Goal: Task Accomplishment & Management: Manage account settings

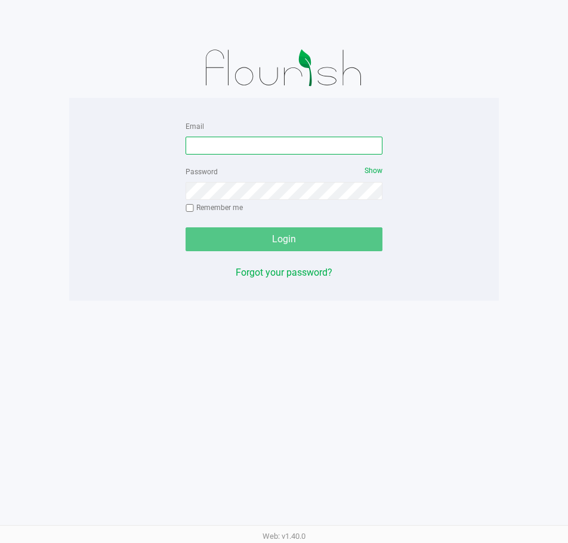
click at [221, 144] on input "Email" at bounding box center [284, 146] width 197 height 18
type input "[EMAIL_ADDRESS][DOMAIN_NAME]"
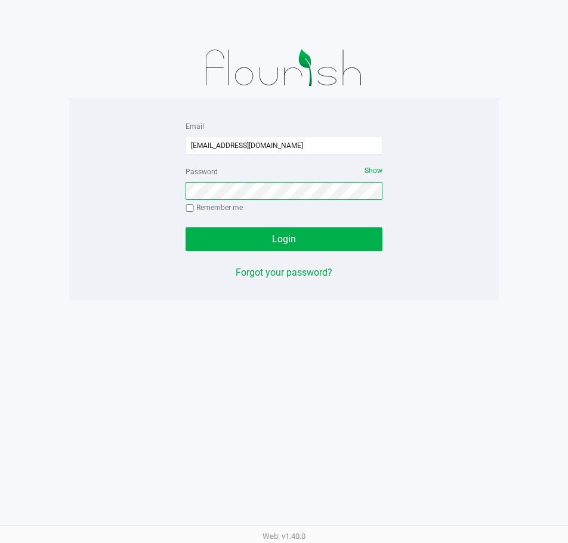
click at [186, 227] on button "Login" at bounding box center [284, 239] width 197 height 24
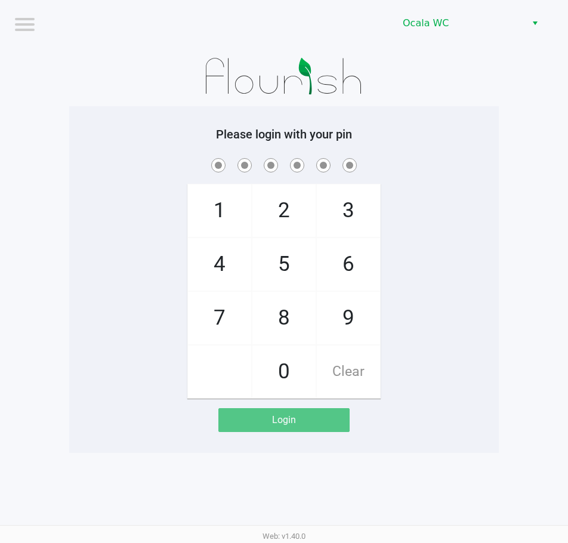
click at [441, 142] on div "Please login with your pin 1 4 7 2 5 8 0 3 6 9 Clear Login" at bounding box center [284, 279] width 430 height 305
checkbox input "true"
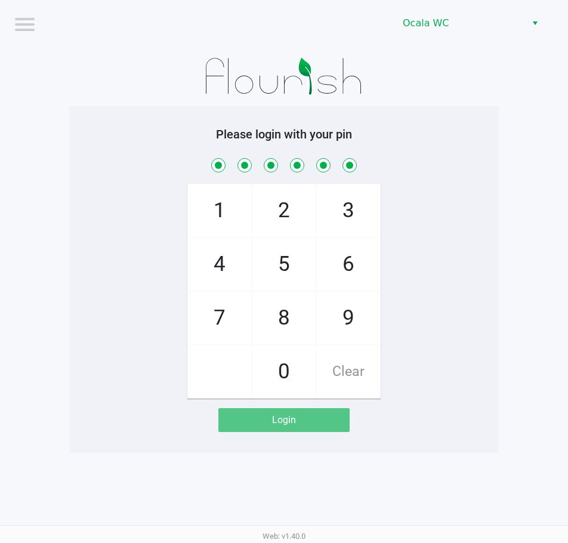
checkbox input "true"
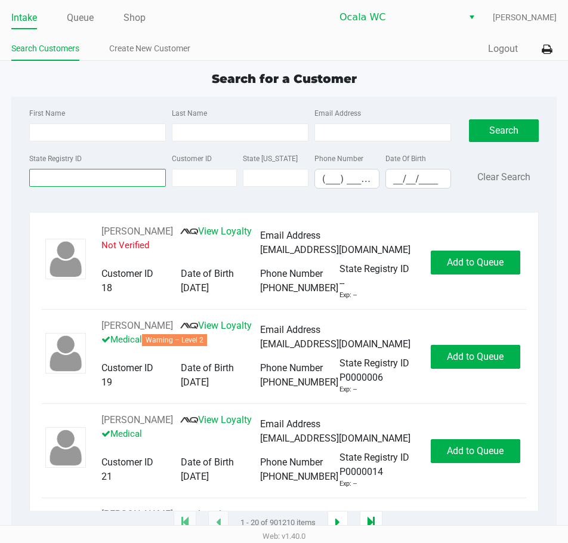
click at [67, 174] on input "State Registry ID" at bounding box center [97, 178] width 137 height 18
type input "p7kt4299"
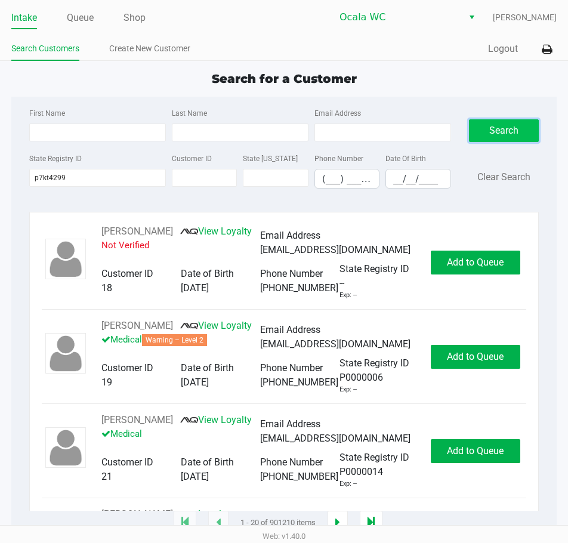
click at [519, 132] on button "Search" at bounding box center [504, 130] width 70 height 23
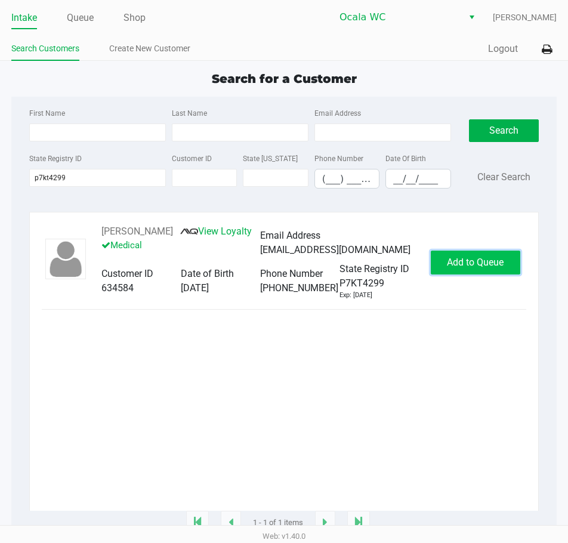
click at [466, 260] on span "Add to Queue" at bounding box center [475, 262] width 57 height 11
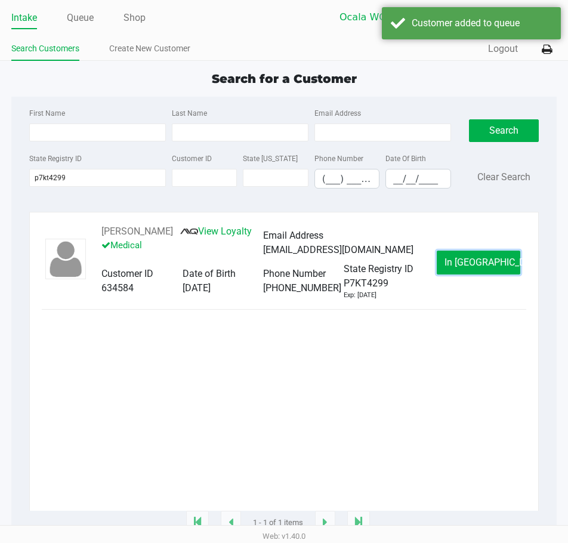
click at [466, 257] on button "In Queue" at bounding box center [479, 263] width 84 height 24
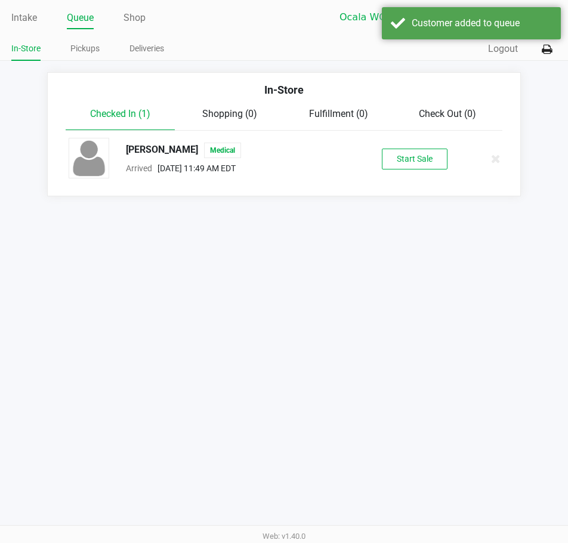
click at [425, 154] on button "Start Sale" at bounding box center [415, 159] width 66 height 21
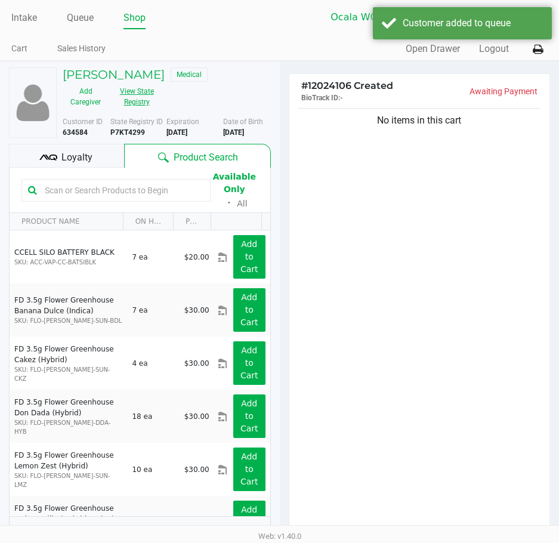
click at [131, 97] on button "View State Registry" at bounding box center [133, 97] width 49 height 30
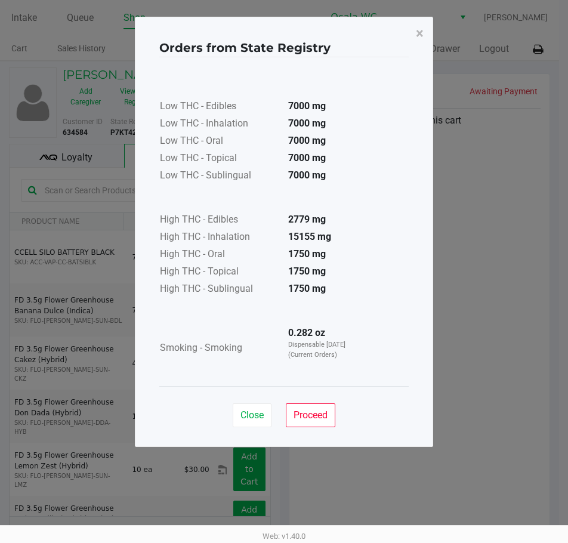
click at [317, 396] on div "Close Proceed" at bounding box center [283, 410] width 249 height 48
drag, startPoint x: 315, startPoint y: 411, endPoint x: 314, endPoint y: 403, distance: 7.8
click at [314, 411] on span "Proceed" at bounding box center [311, 414] width 34 height 11
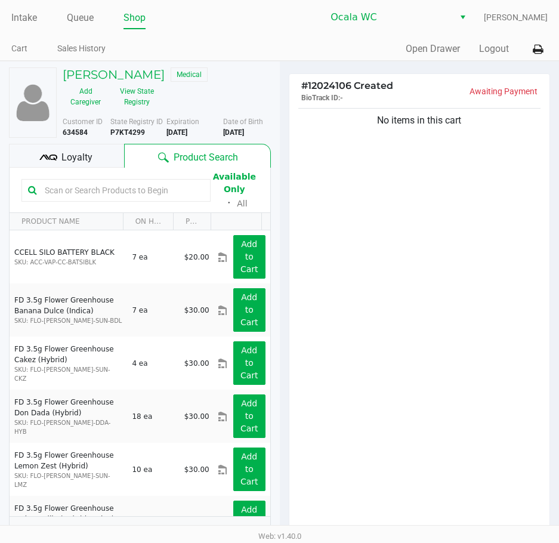
click at [76, 192] on input "text" at bounding box center [122, 190] width 164 height 18
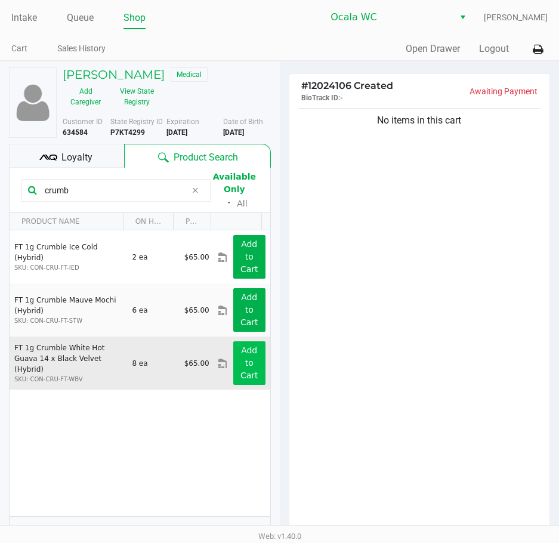
type input "crumb"
click at [236, 362] on button "Add to Cart" at bounding box center [249, 363] width 32 height 44
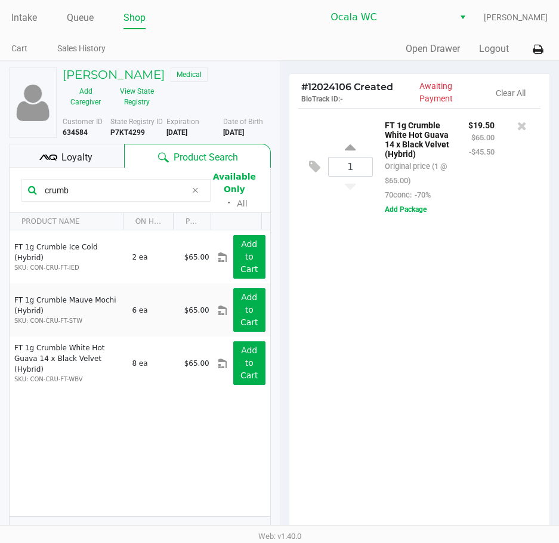
click at [427, 292] on div "1 FT 1g Crumble White Hot Guava 14 x Black Velvet (Hybrid) Original price (1 @ …" at bounding box center [419, 322] width 261 height 428
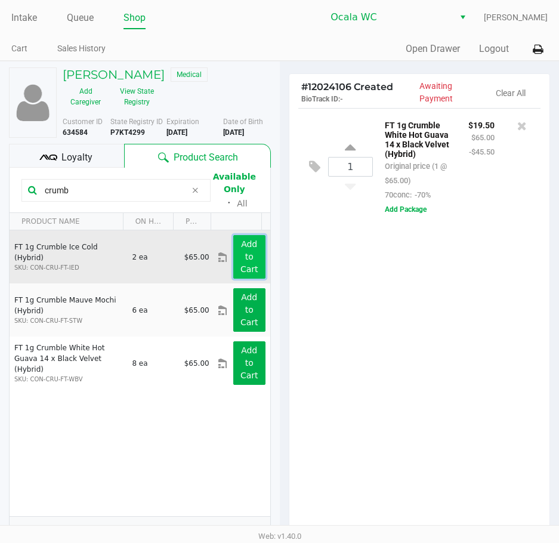
click at [242, 257] on app-button-loader "Add to Cart" at bounding box center [250, 256] width 18 height 35
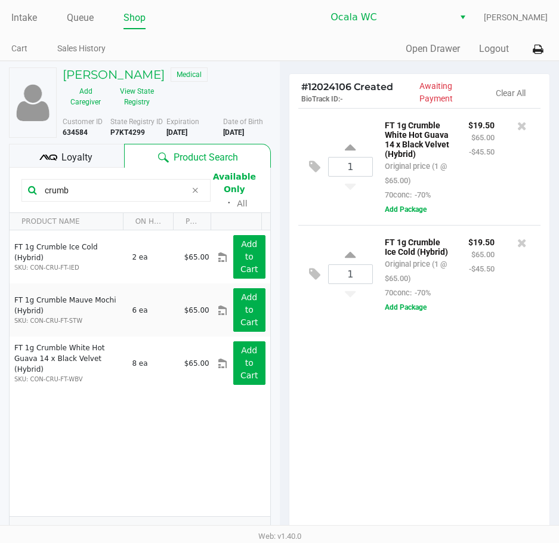
click at [433, 425] on div "1 FT 1g Crumble White Hot Guava 14 x Black Velvet (Hybrid) Original price (1 @ …" at bounding box center [419, 322] width 261 height 428
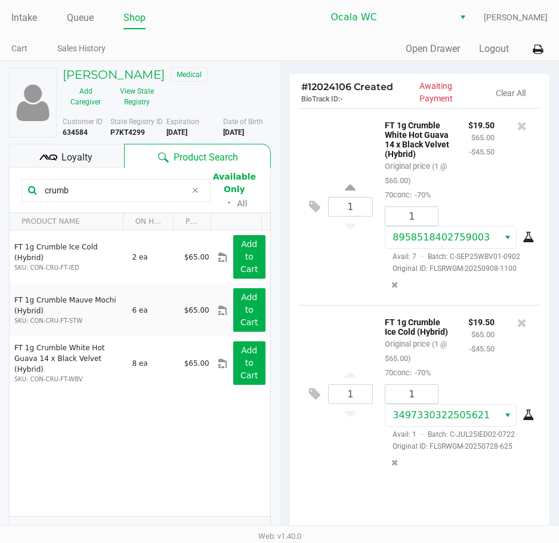
scroll to position [125, 0]
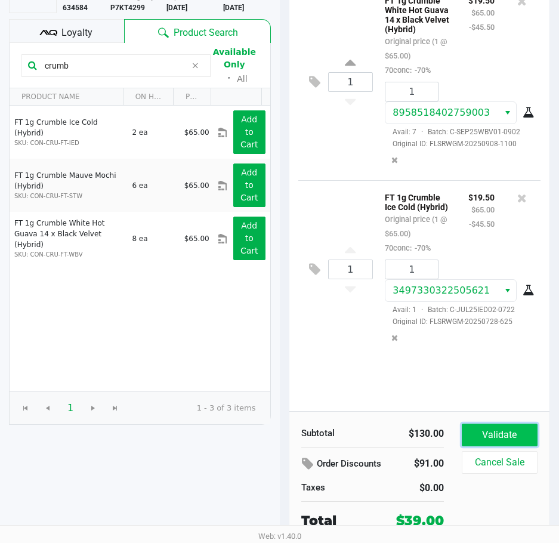
click at [510, 442] on button "Validate" at bounding box center [500, 435] width 76 height 23
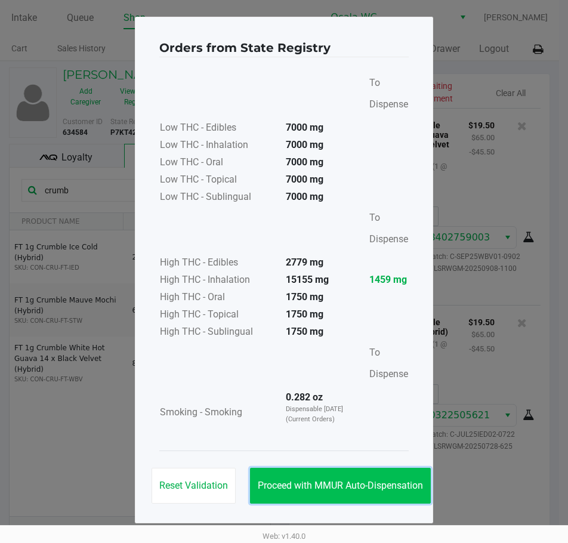
drag, startPoint x: 332, startPoint y: 482, endPoint x: 346, endPoint y: 482, distance: 13.1
click at [346, 482] on span "Proceed with MMUR Auto-Dispensation" at bounding box center [340, 485] width 165 height 11
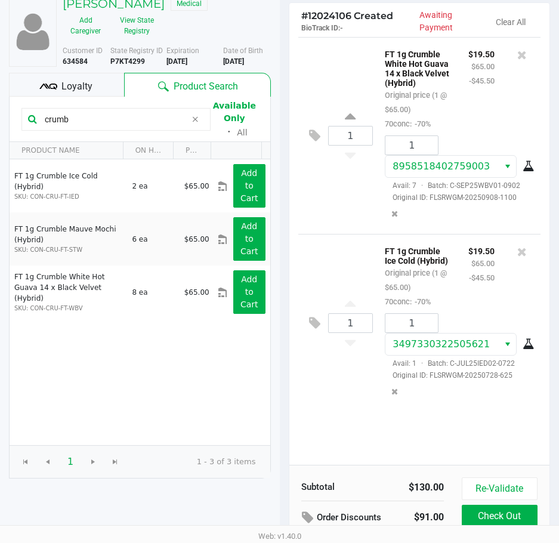
scroll to position [152, 0]
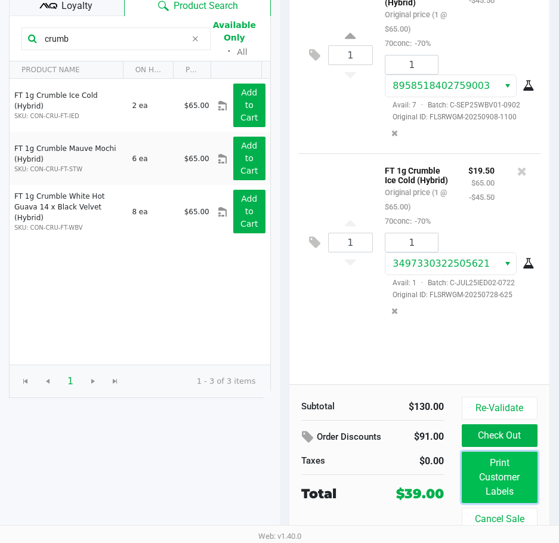
click at [507, 490] on button "Print Customer Labels" at bounding box center [500, 477] width 76 height 51
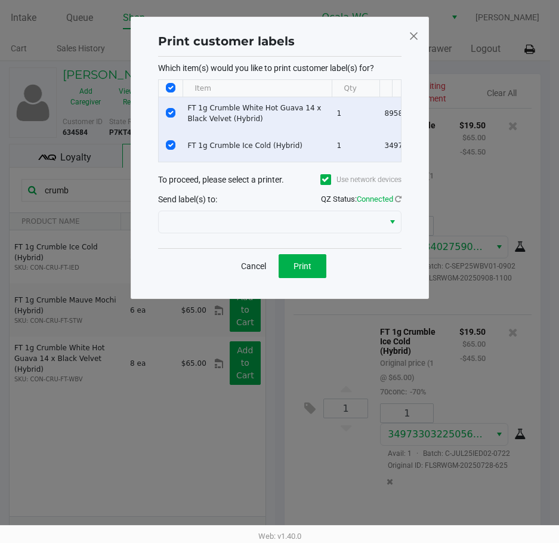
scroll to position [0, 0]
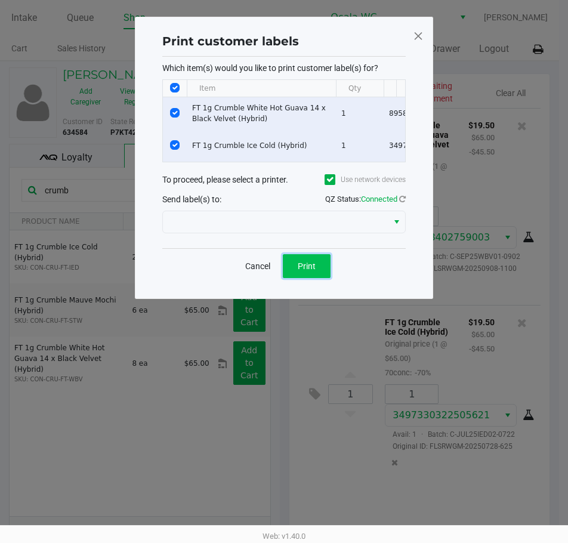
click at [288, 272] on button "Print" at bounding box center [307, 266] width 48 height 24
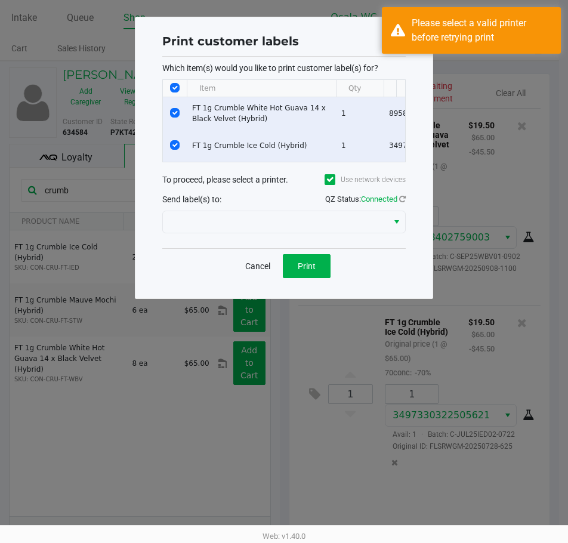
click at [182, 218] on div at bounding box center [284, 222] width 244 height 29
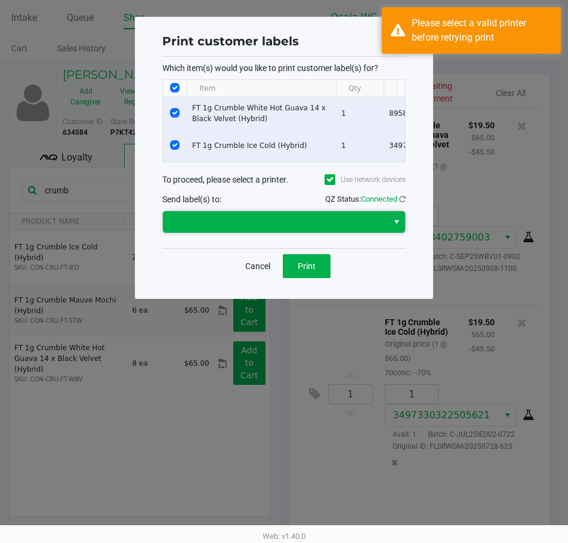
click at [186, 225] on span at bounding box center [275, 222] width 211 height 14
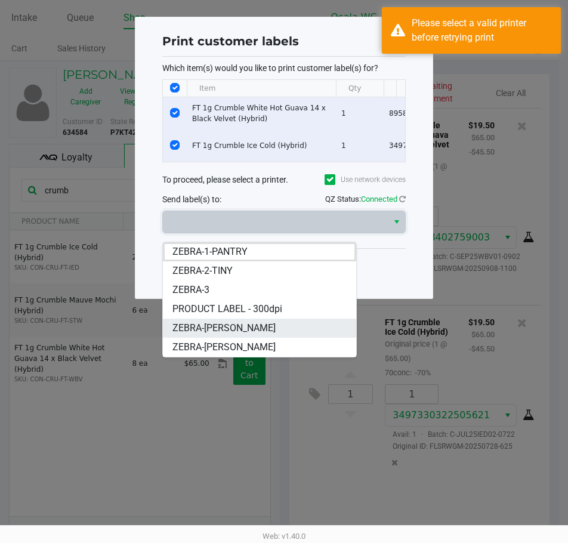
click at [211, 323] on span "ZEBRA-BRANDY-CLARK" at bounding box center [223, 328] width 103 height 14
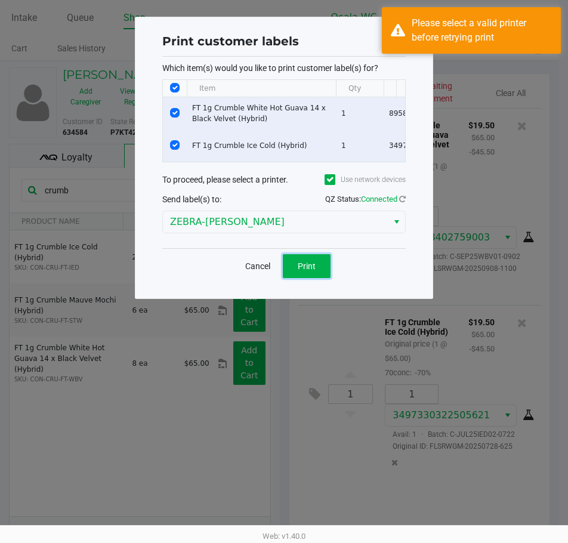
drag, startPoint x: 310, startPoint y: 283, endPoint x: 321, endPoint y: 281, distance: 10.4
click at [311, 278] on button "Print" at bounding box center [307, 266] width 48 height 24
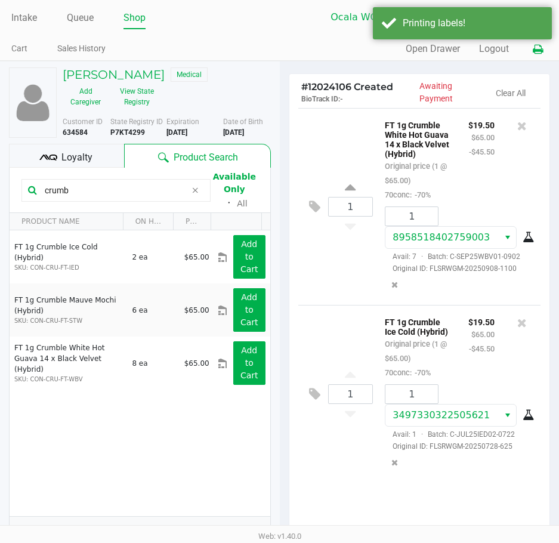
click at [538, 51] on icon at bounding box center [538, 49] width 10 height 8
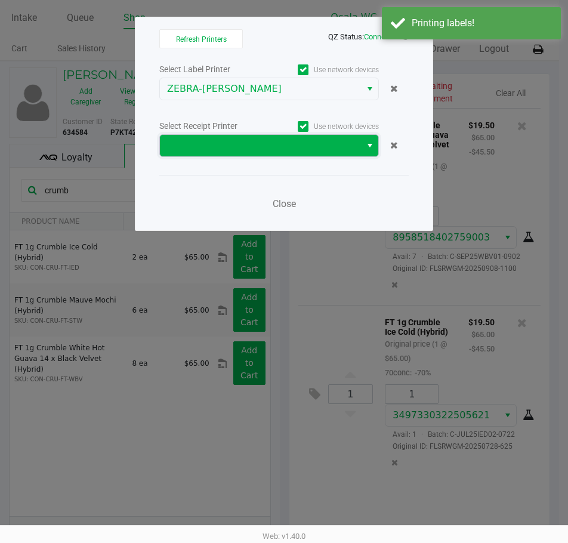
click at [182, 134] on kendo-dropdownlist at bounding box center [269, 145] width 220 height 23
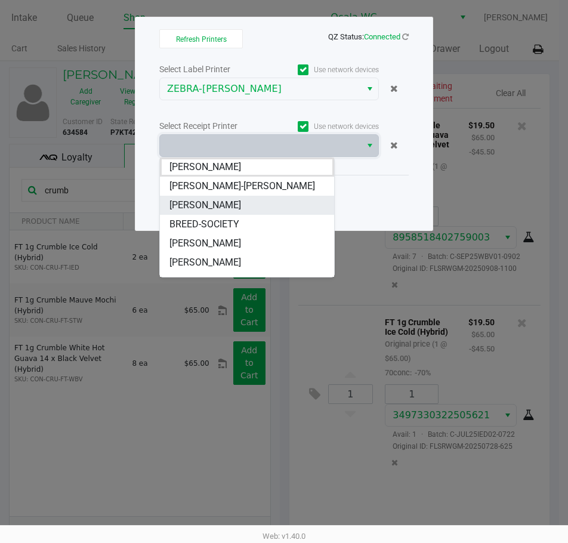
click at [195, 205] on span "[PERSON_NAME]" at bounding box center [206, 205] width 72 height 14
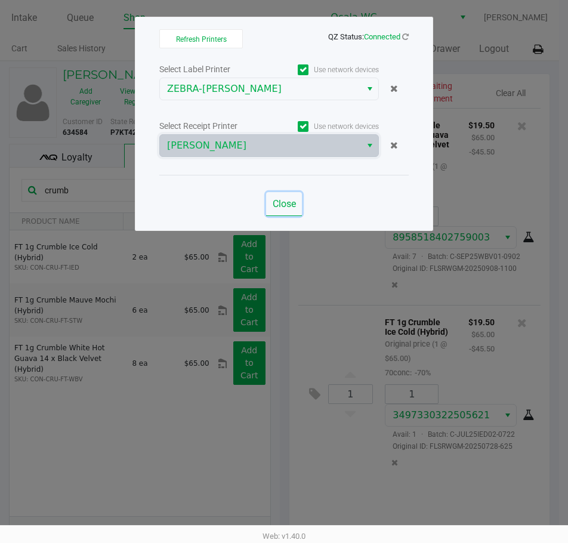
click at [273, 202] on span "Close" at bounding box center [284, 203] width 23 height 11
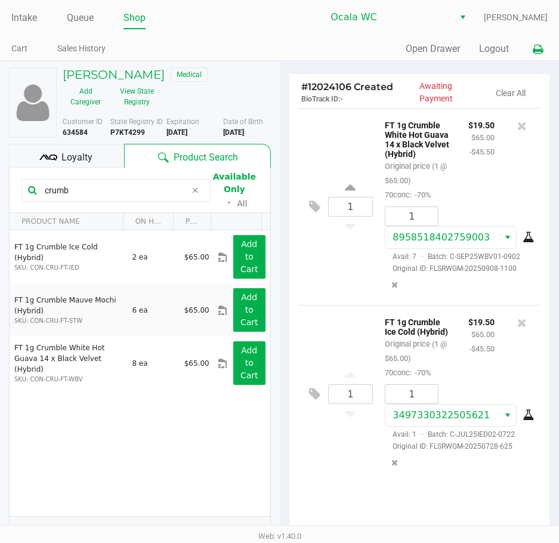
scroll to position [152, 0]
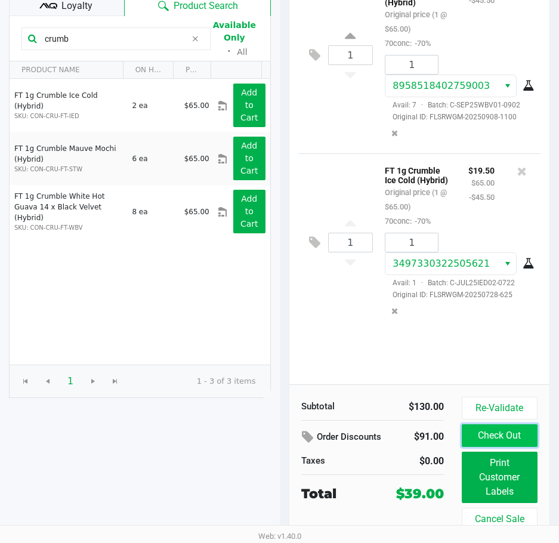
click at [506, 445] on button "Check Out" at bounding box center [500, 435] width 76 height 23
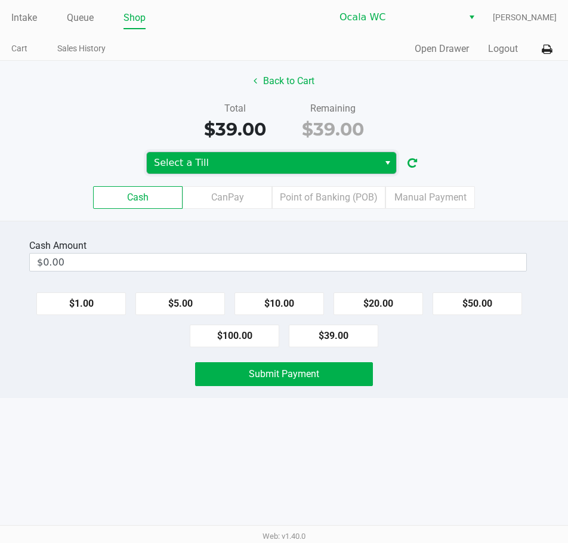
click at [216, 162] on span "Select a Till" at bounding box center [263, 163] width 218 height 14
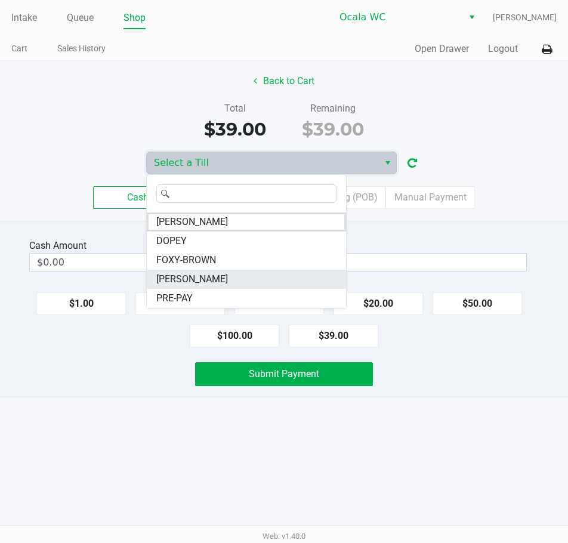
click at [194, 277] on span "[PERSON_NAME]" at bounding box center [192, 279] width 72 height 14
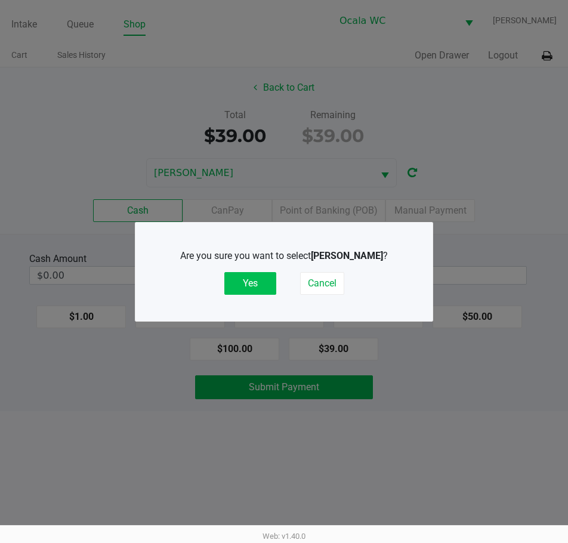
click at [254, 273] on button "Yes" at bounding box center [250, 283] width 52 height 23
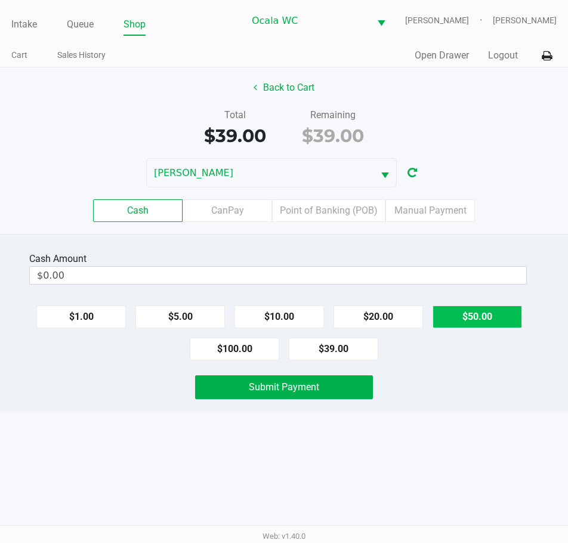
click at [490, 320] on button "$50.00" at bounding box center [478, 317] width 90 height 23
type input "$50.00"
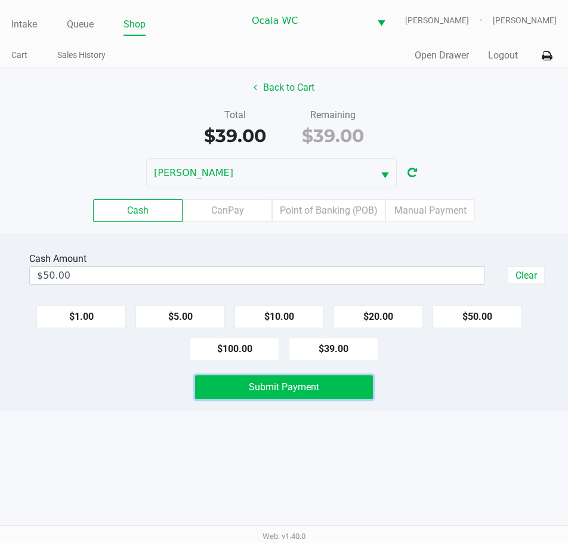
click at [286, 383] on span "Submit Payment" at bounding box center [284, 386] width 70 height 11
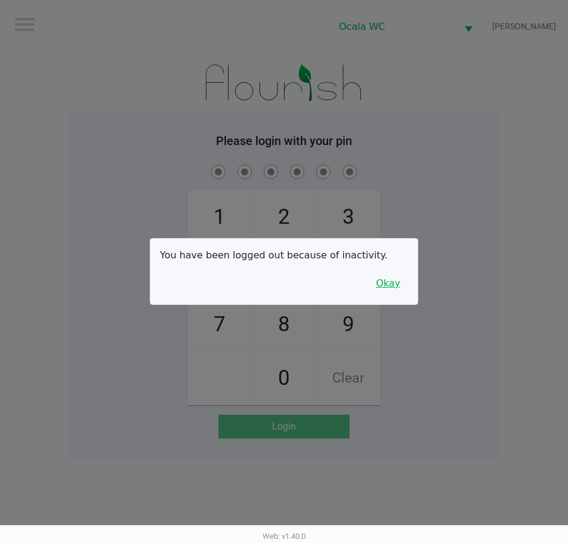
click at [397, 284] on button "Okay" at bounding box center [388, 283] width 40 height 23
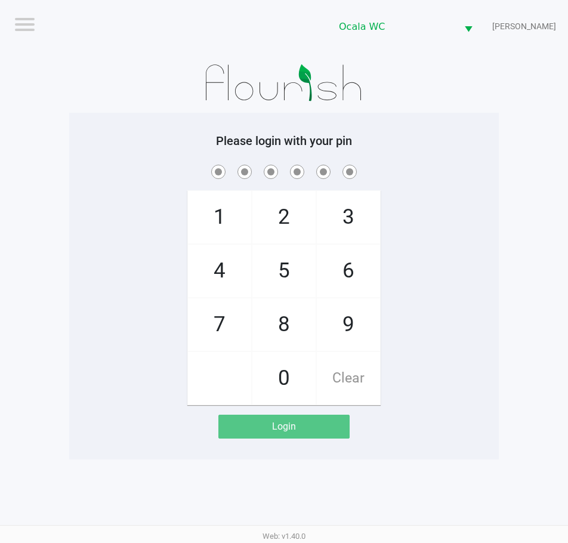
click at [447, 140] on h5 "Please login with your pin" at bounding box center [284, 141] width 412 height 14
click at [451, 139] on h5 "Please login with your pin" at bounding box center [284, 141] width 412 height 14
checkbox input "true"
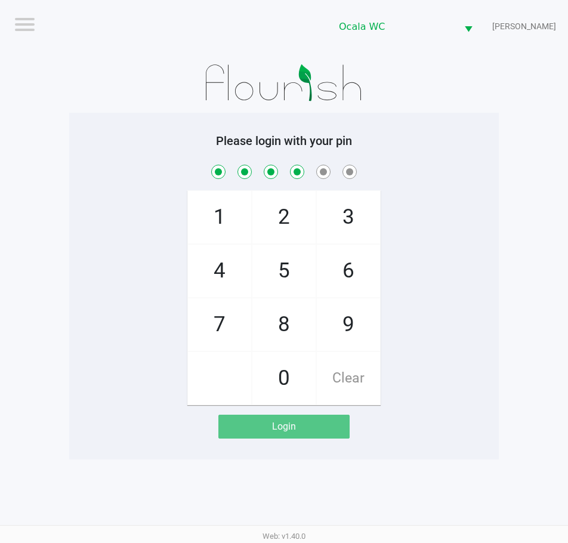
checkbox input "true"
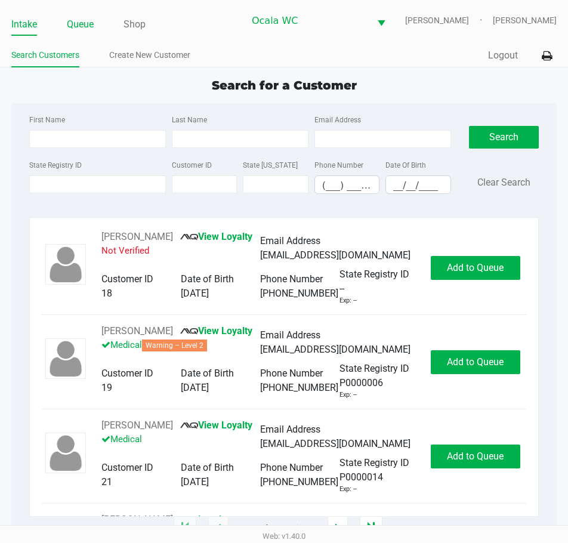
click at [86, 23] on link "Queue" at bounding box center [80, 24] width 27 height 17
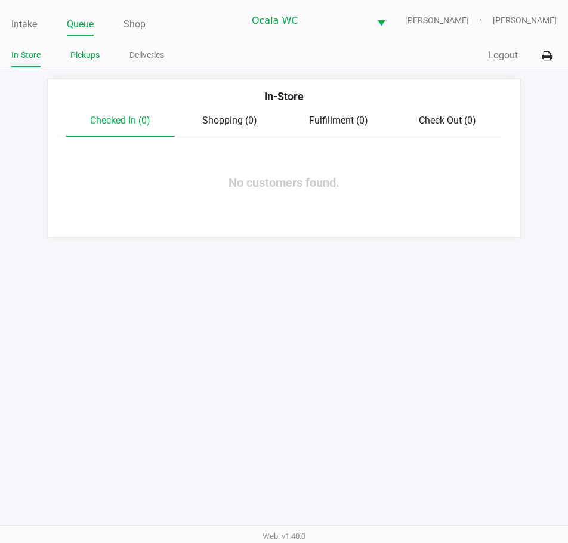
click at [87, 51] on link "Pickups" at bounding box center [84, 55] width 29 height 15
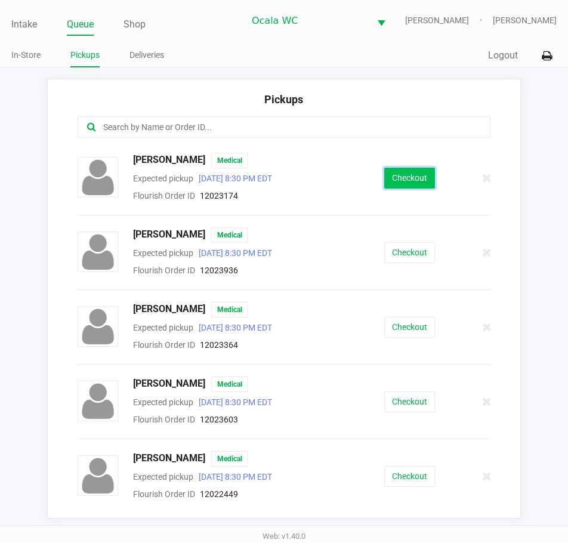
click at [406, 180] on button "Checkout" at bounding box center [409, 178] width 51 height 21
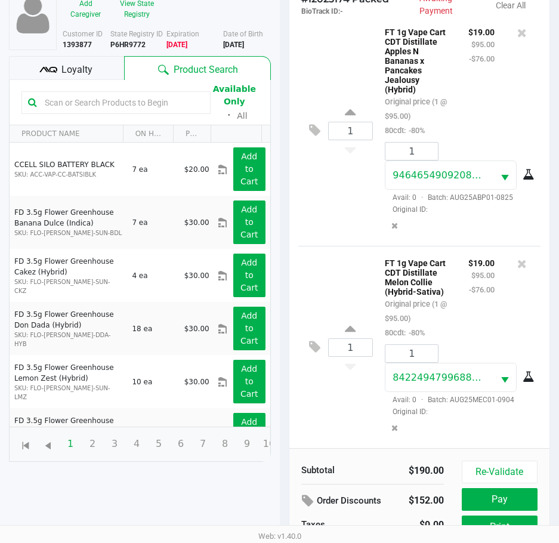
scroll to position [158, 0]
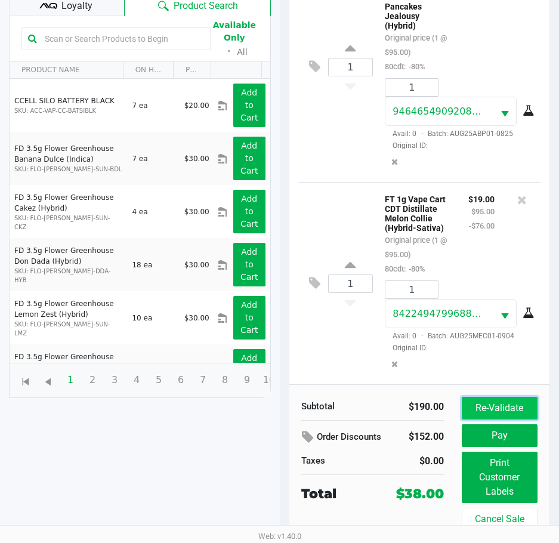
click at [520, 412] on button "Re-Validate" at bounding box center [500, 408] width 76 height 23
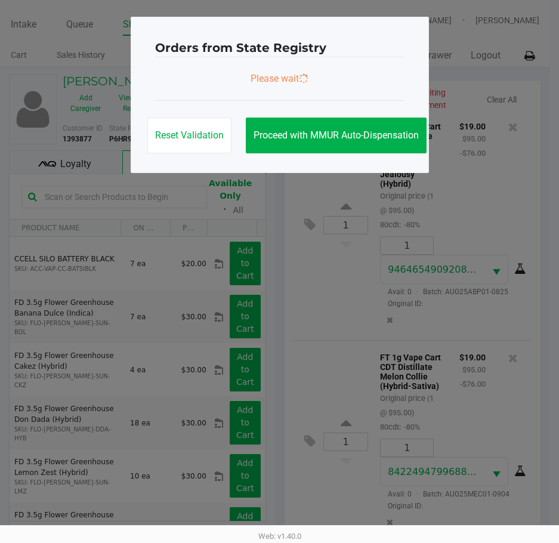
scroll to position [0, 0]
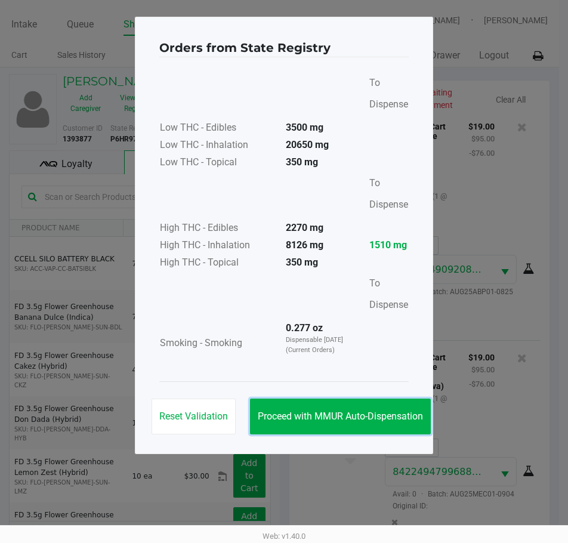
drag, startPoint x: 348, startPoint y: 414, endPoint x: 446, endPoint y: 417, distance: 98.5
click at [362, 414] on span "Proceed with MMUR Auto-Dispensation" at bounding box center [340, 416] width 165 height 11
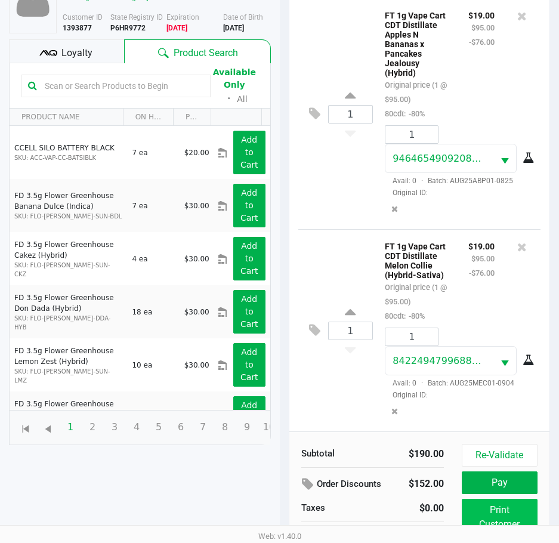
scroll to position [158, 0]
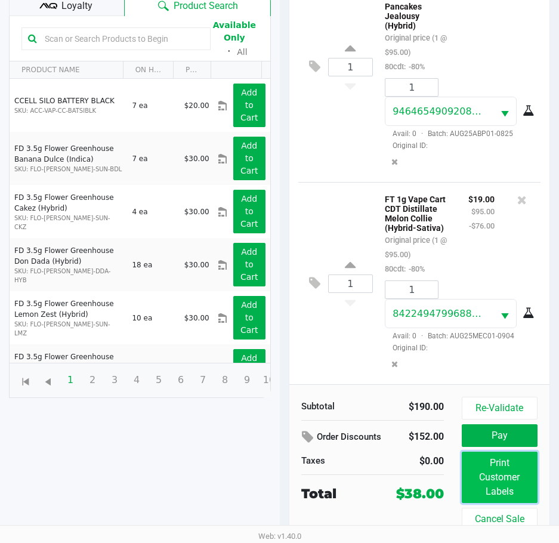
click at [489, 464] on button "Print Customer Labels" at bounding box center [500, 477] width 76 height 51
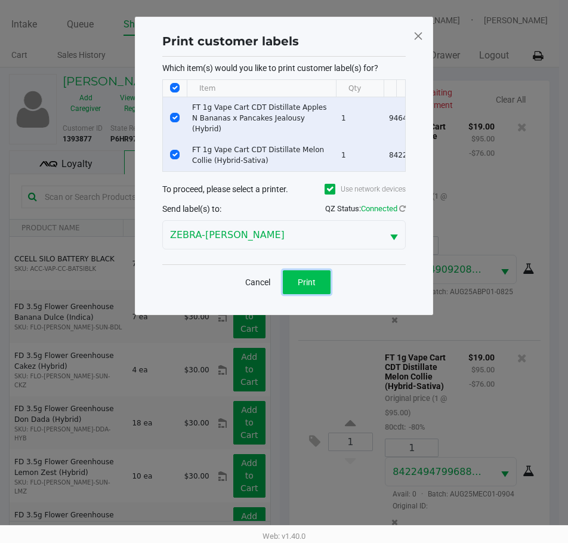
click at [295, 281] on button "Print" at bounding box center [307, 282] width 48 height 24
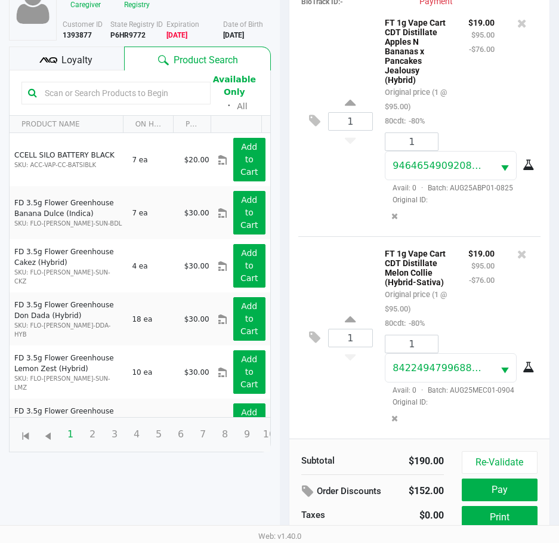
scroll to position [158, 0]
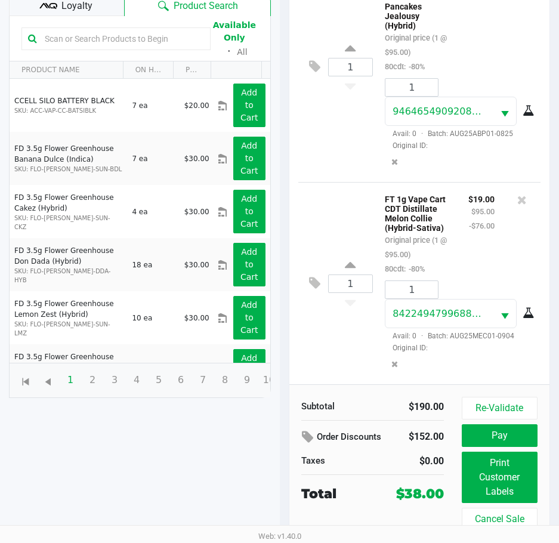
click at [501, 443] on button "Pay" at bounding box center [500, 435] width 76 height 23
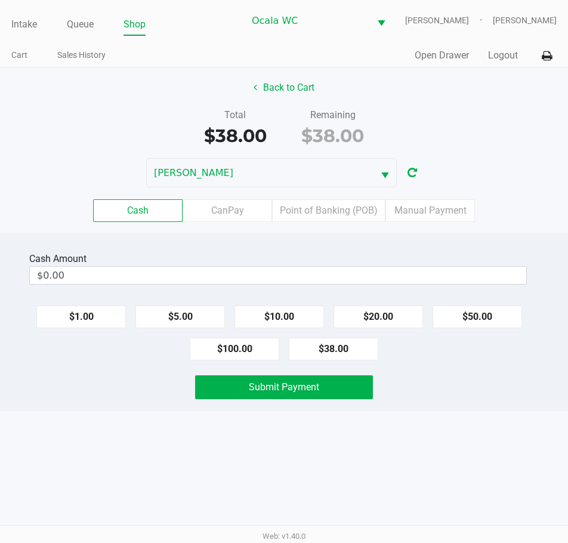
click at [310, 281] on input "$0.00" at bounding box center [278, 275] width 497 height 17
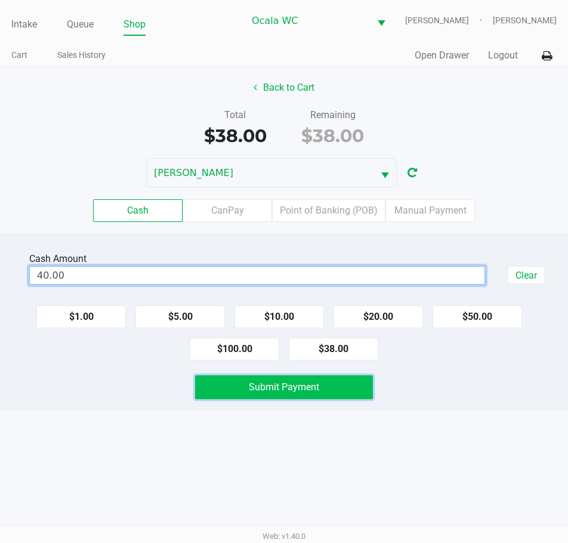
click at [325, 396] on button "Submit Payment" at bounding box center [283, 387] width 177 height 24
type input "$40.00"
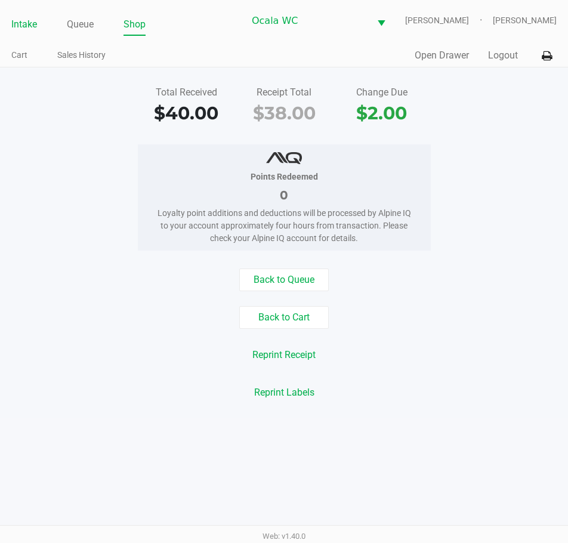
click at [21, 27] on link "Intake" at bounding box center [24, 24] width 26 height 17
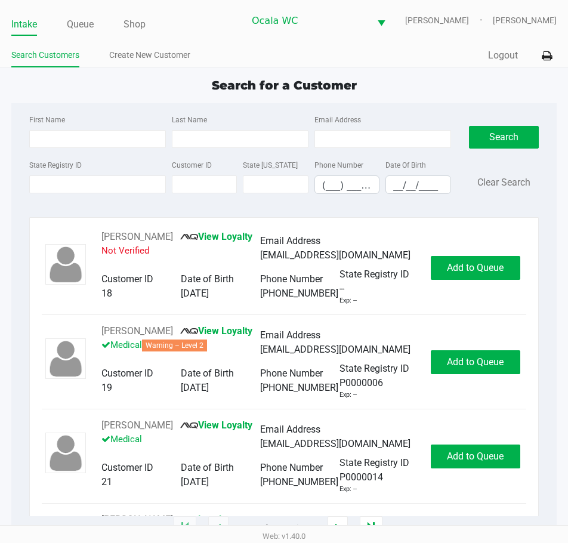
click at [247, 60] on ul "Search Customers Create New Customer" at bounding box center [147, 57] width 273 height 20
click at [239, 51] on ul "Search Customers Create New Customer" at bounding box center [147, 57] width 273 height 20
click at [404, 71] on app-point-of-sale "Intake Queue Shop Ocala WC BRANDY-CLARK John Laughlin Search Customers Create N…" at bounding box center [284, 264] width 568 height 529
click at [67, 186] on input "State Registry ID" at bounding box center [97, 184] width 137 height 18
type input "p3vt8088"
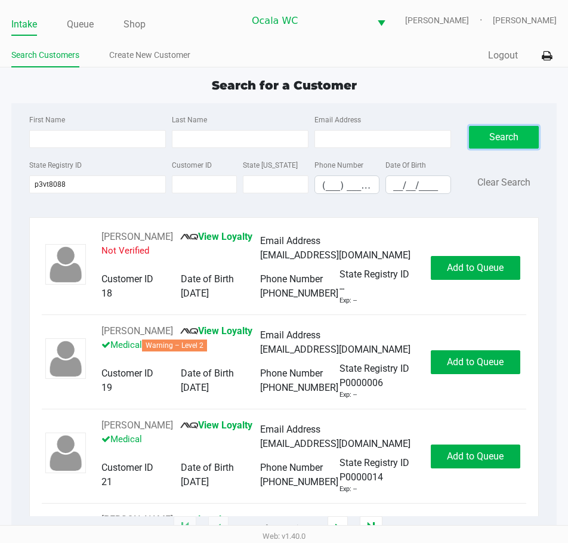
click at [506, 133] on button "Search" at bounding box center [504, 137] width 70 height 23
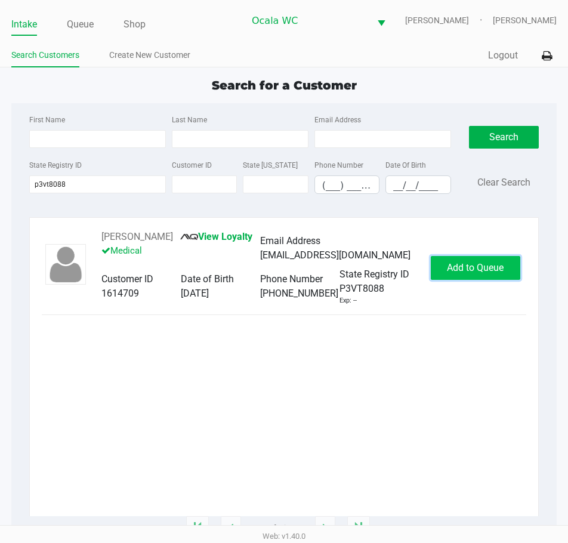
click at [476, 273] on span "Add to Queue" at bounding box center [475, 267] width 57 height 11
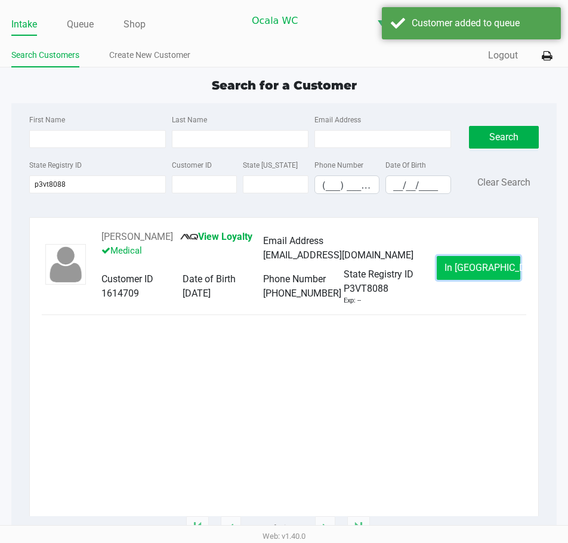
click at [476, 273] on span "In Queue" at bounding box center [495, 267] width 100 height 11
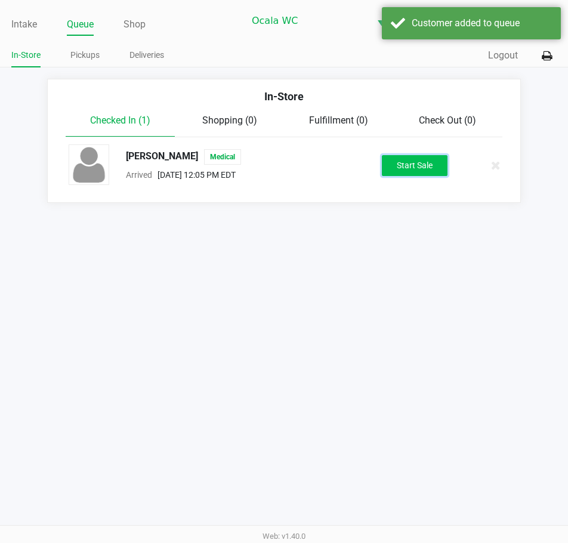
click at [432, 156] on button "Start Sale" at bounding box center [415, 165] width 66 height 21
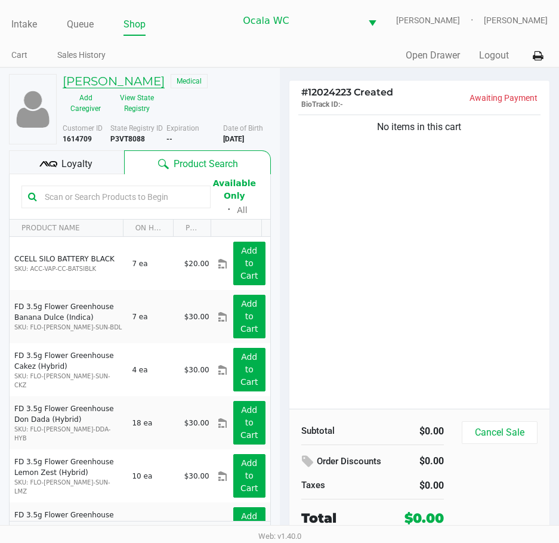
click at [124, 82] on h5 "STEPHANIE D'AMICO" at bounding box center [114, 81] width 102 height 14
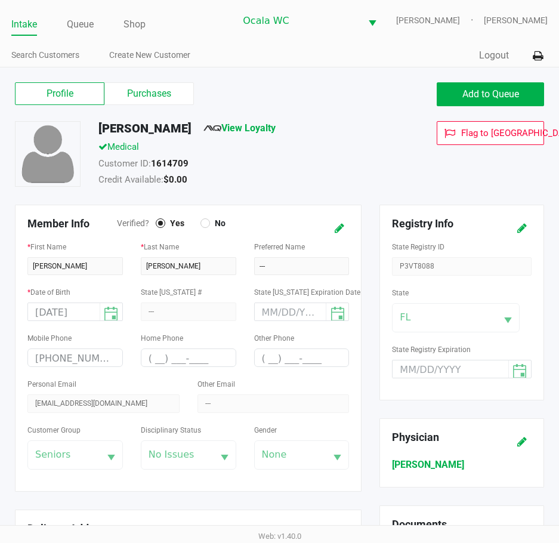
click at [156, 95] on label "Purchases" at bounding box center [149, 93] width 90 height 23
click at [0, 0] on 1 "Purchases" at bounding box center [0, 0] width 0 height 0
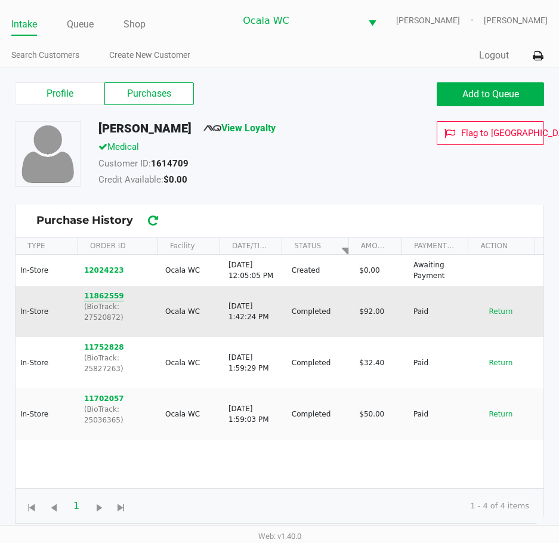
click at [93, 297] on button "11862559" at bounding box center [104, 296] width 40 height 11
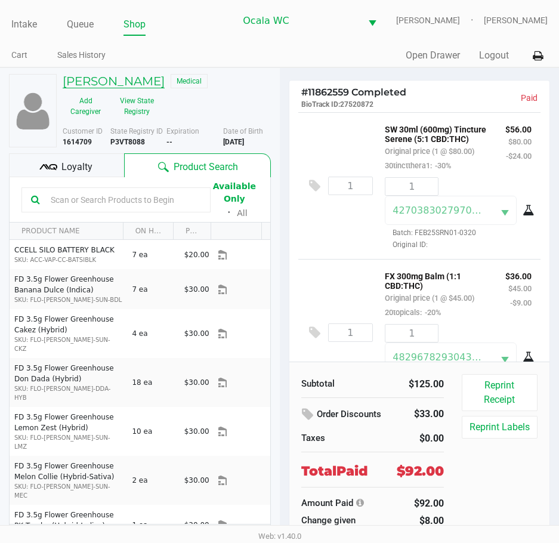
click at [149, 78] on h5 "STEPHANIE D'AMICO" at bounding box center [114, 81] width 102 height 14
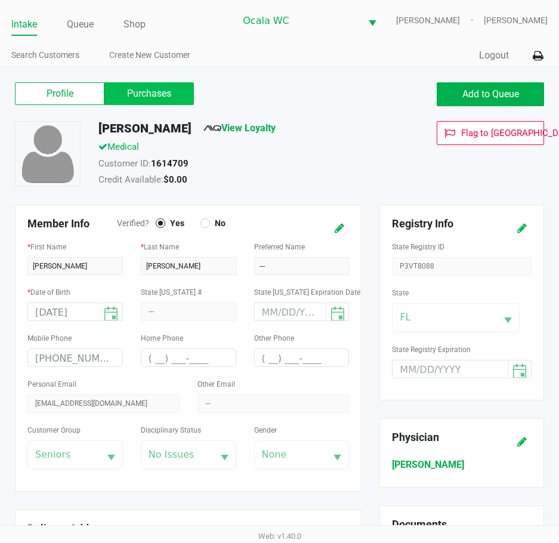
click at [134, 95] on label "Purchases" at bounding box center [149, 93] width 90 height 23
click at [0, 0] on 1 "Purchases" at bounding box center [0, 0] width 0 height 0
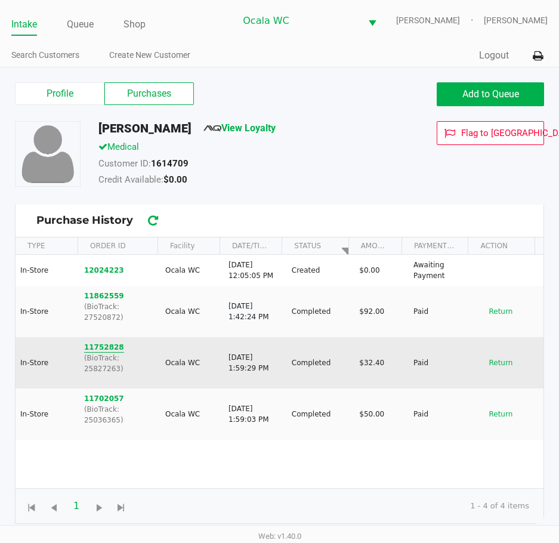
click at [100, 342] on button "11752828" at bounding box center [104, 347] width 40 height 11
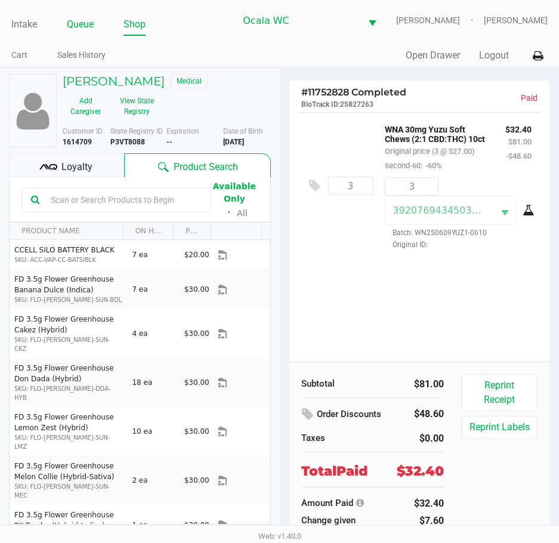
click at [84, 24] on link "Queue" at bounding box center [80, 24] width 27 height 17
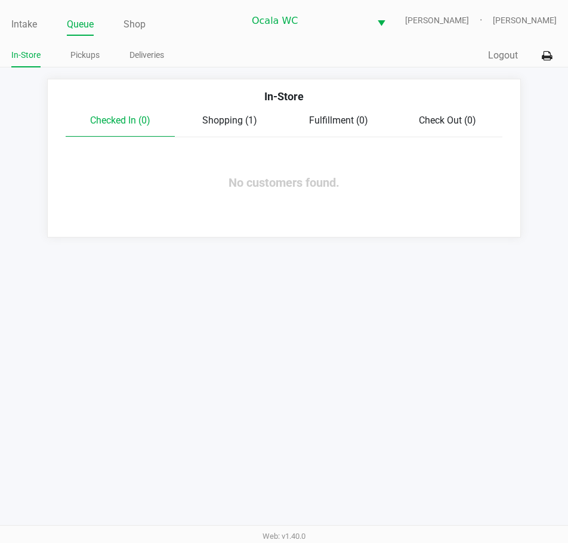
click at [212, 114] on div "Shopping (1)" at bounding box center [229, 120] width 109 height 14
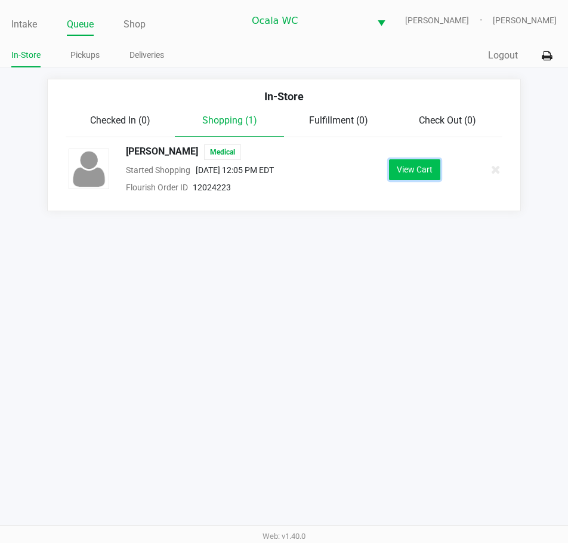
click at [412, 172] on button "View Cart" at bounding box center [414, 169] width 51 height 21
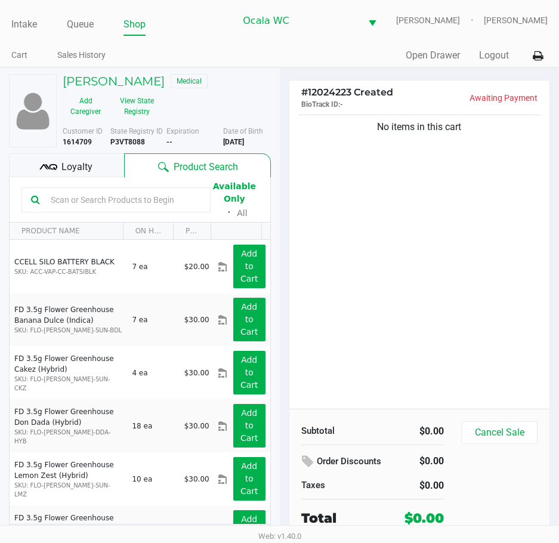
drag, startPoint x: 401, startPoint y: 262, endPoint x: 405, endPoint y: 255, distance: 7.8
click at [403, 263] on div "No items in this cart" at bounding box center [419, 260] width 261 height 297
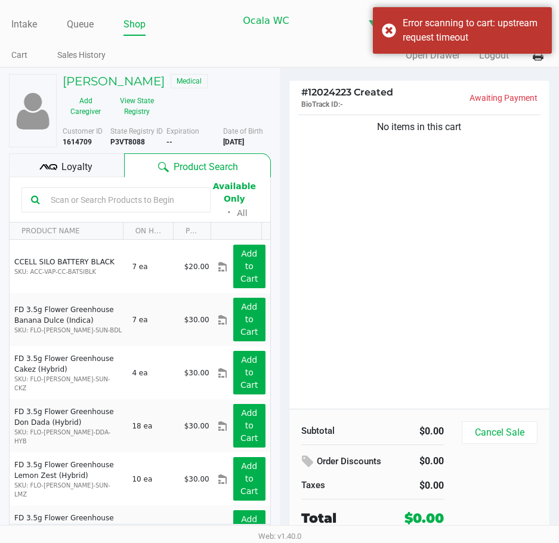
click at [427, 221] on div "No items in this cart" at bounding box center [419, 260] width 261 height 297
click at [388, 31] on div "Error scanning to cart: upstream request timeout" at bounding box center [462, 30] width 179 height 47
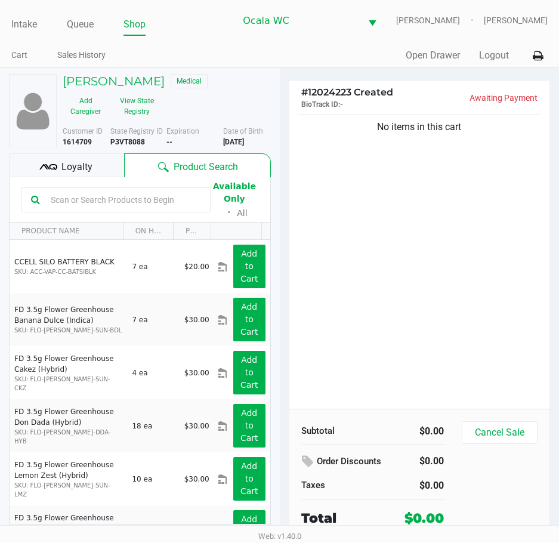
click at [64, 197] on input "text" at bounding box center [123, 200] width 155 height 18
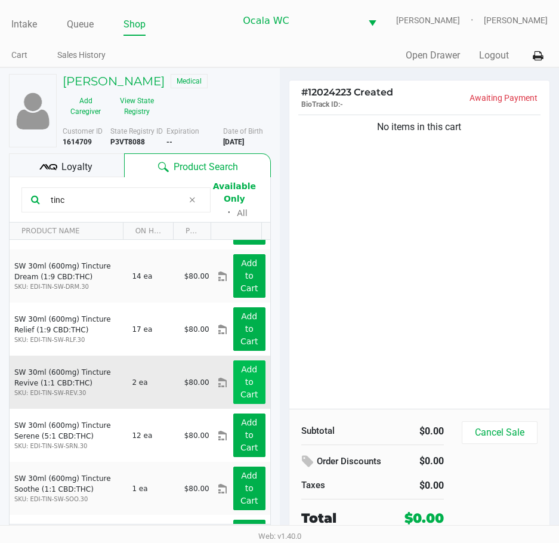
scroll to position [87, 0]
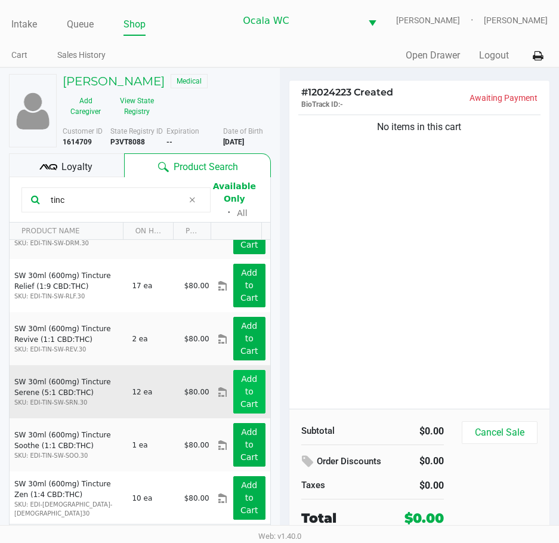
type input "tinc"
click at [245, 401] on app-button-loader "Add to Cart" at bounding box center [250, 391] width 18 height 35
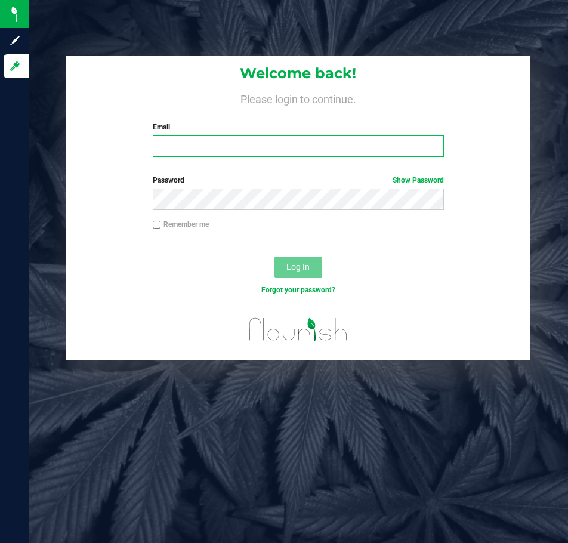
click at [187, 146] on input "Email" at bounding box center [299, 145] width 292 height 21
type input "Jlaughlin@liveparallel.com"
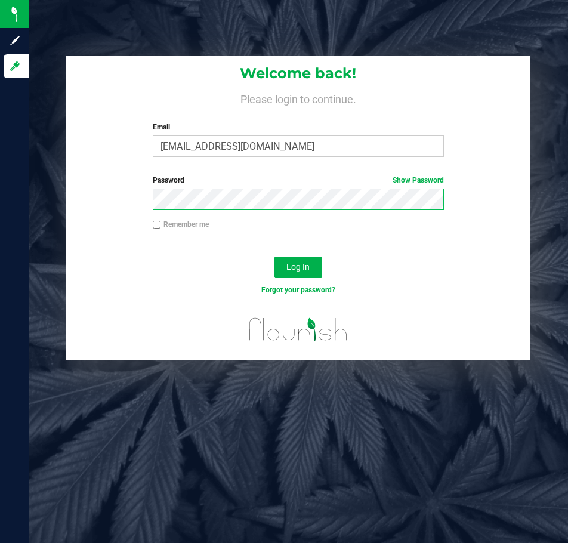
click at [275, 257] on button "Log In" at bounding box center [299, 267] width 48 height 21
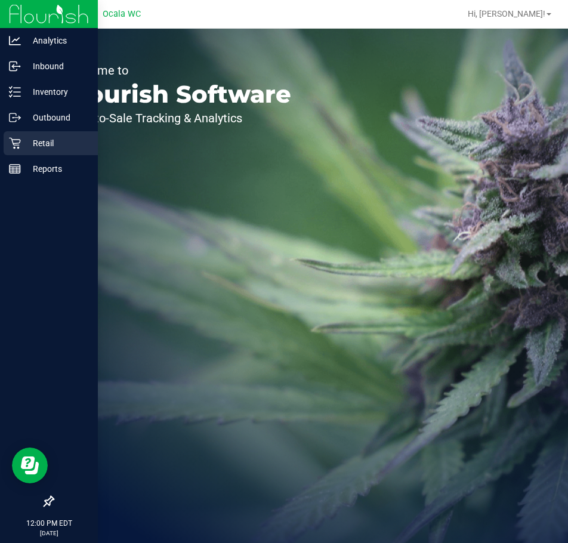
click at [43, 147] on p "Retail" at bounding box center [57, 143] width 72 height 14
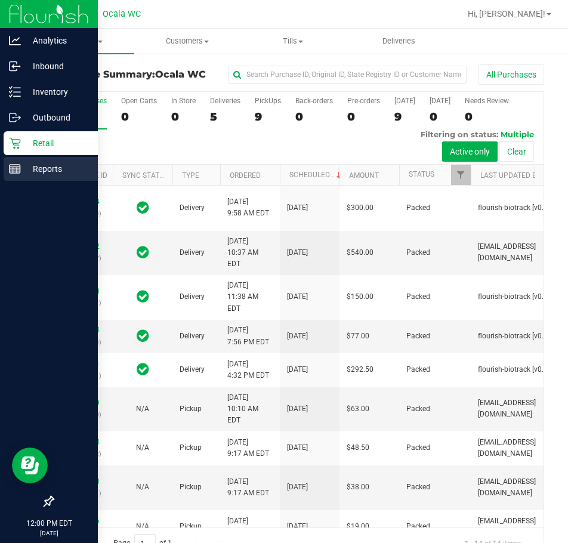
click at [48, 170] on p "Reports" at bounding box center [57, 169] width 72 height 14
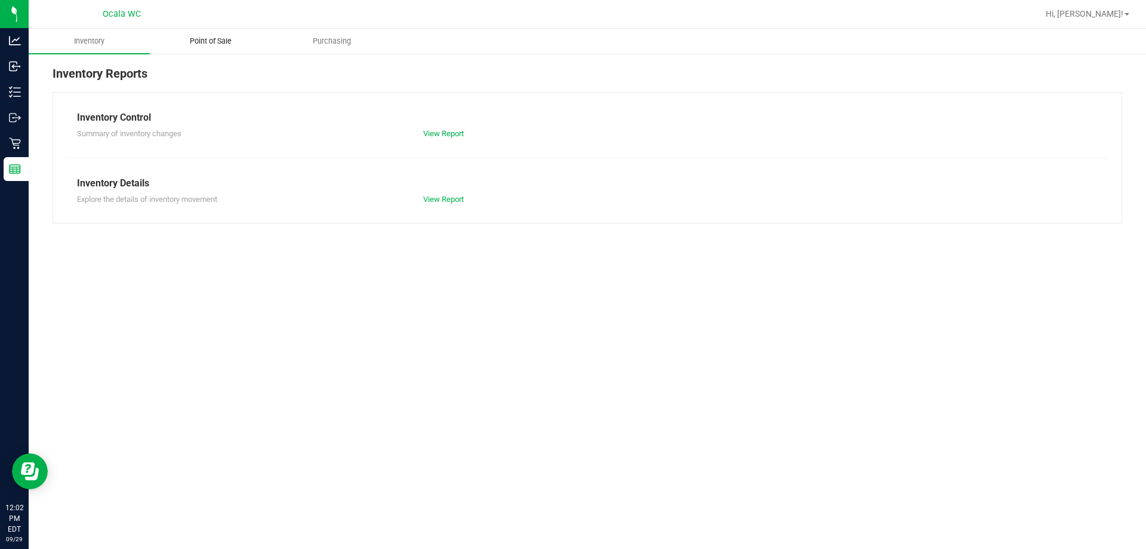
click at [205, 41] on span "Point of Sale" at bounding box center [211, 41] width 74 height 11
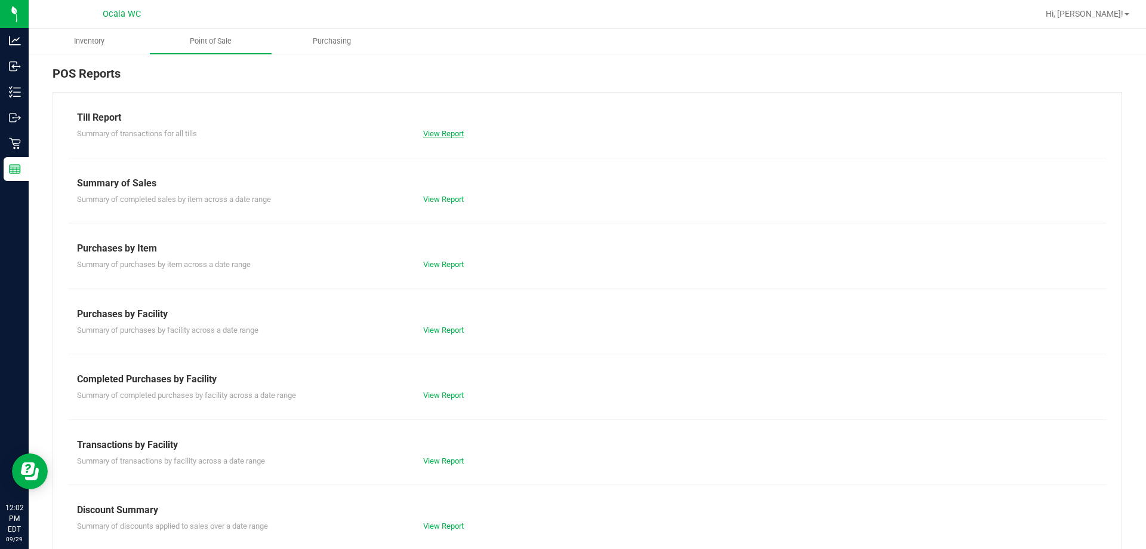
click at [440, 130] on link "View Report" at bounding box center [443, 133] width 41 height 9
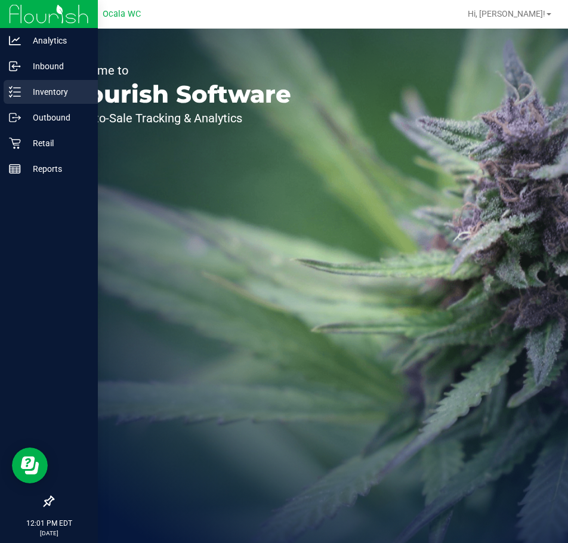
click at [39, 90] on p "Inventory" at bounding box center [57, 92] width 72 height 14
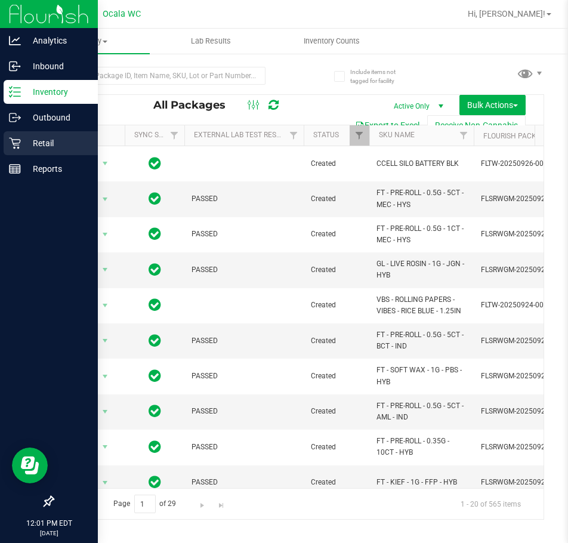
click at [39, 148] on p "Retail" at bounding box center [57, 143] width 72 height 14
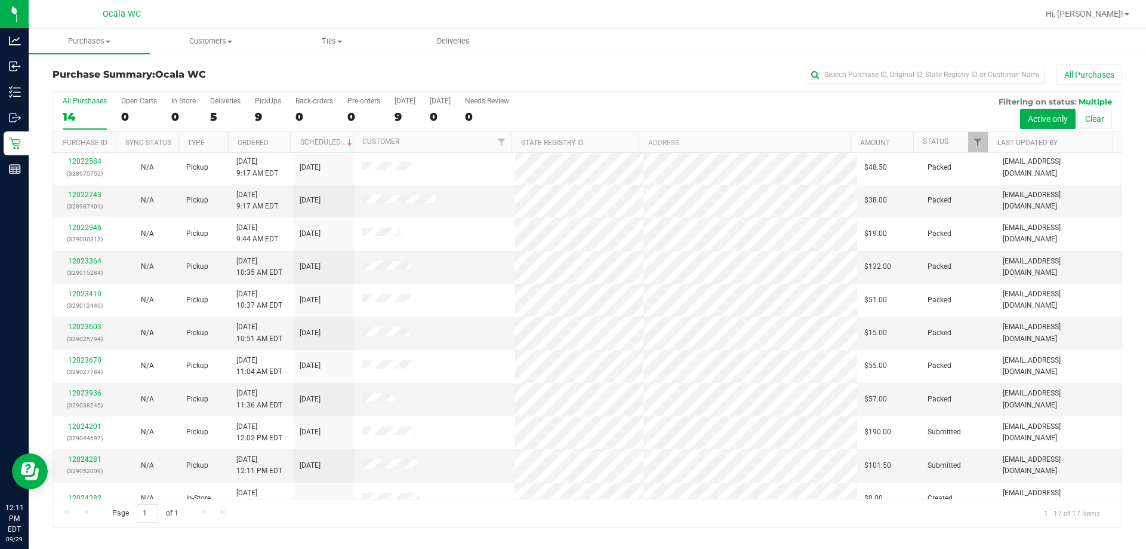
scroll to position [216, 0]
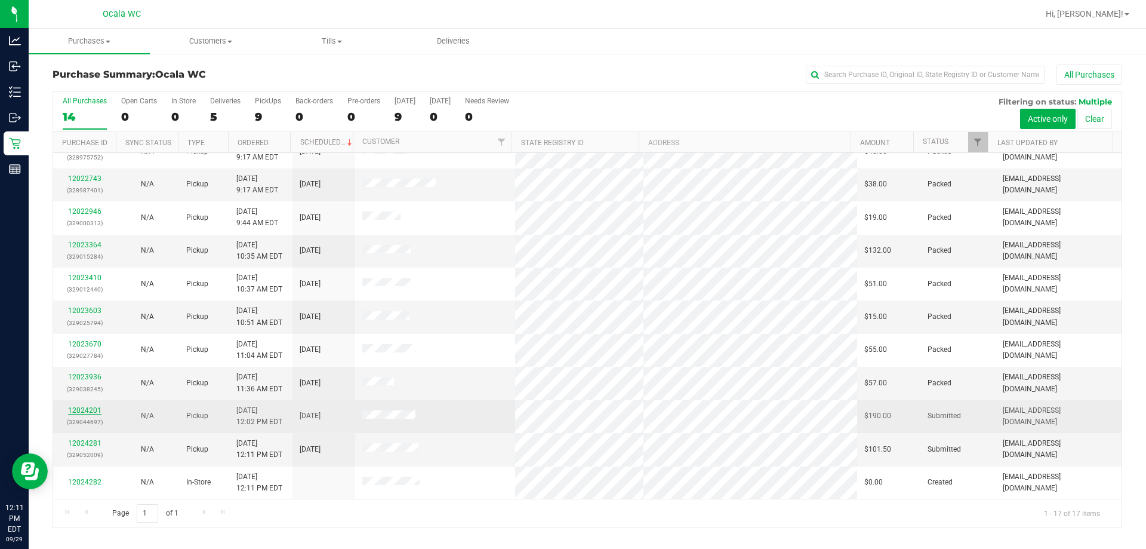
click at [80, 407] on link "12024201" at bounding box center [84, 410] width 33 height 8
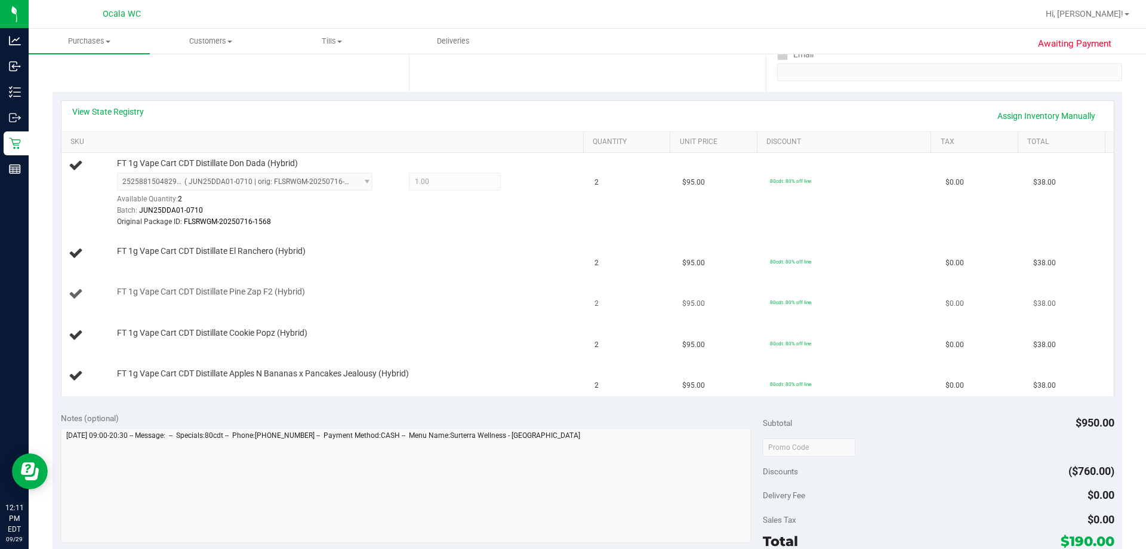
scroll to position [239, 0]
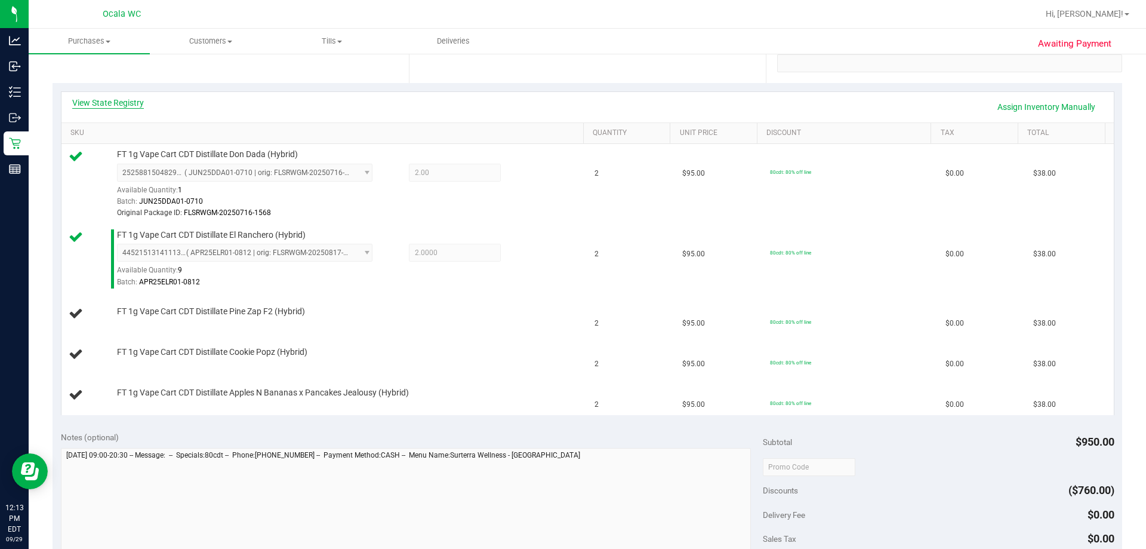
click at [113, 101] on link "View State Registry" at bounding box center [108, 103] width 72 height 12
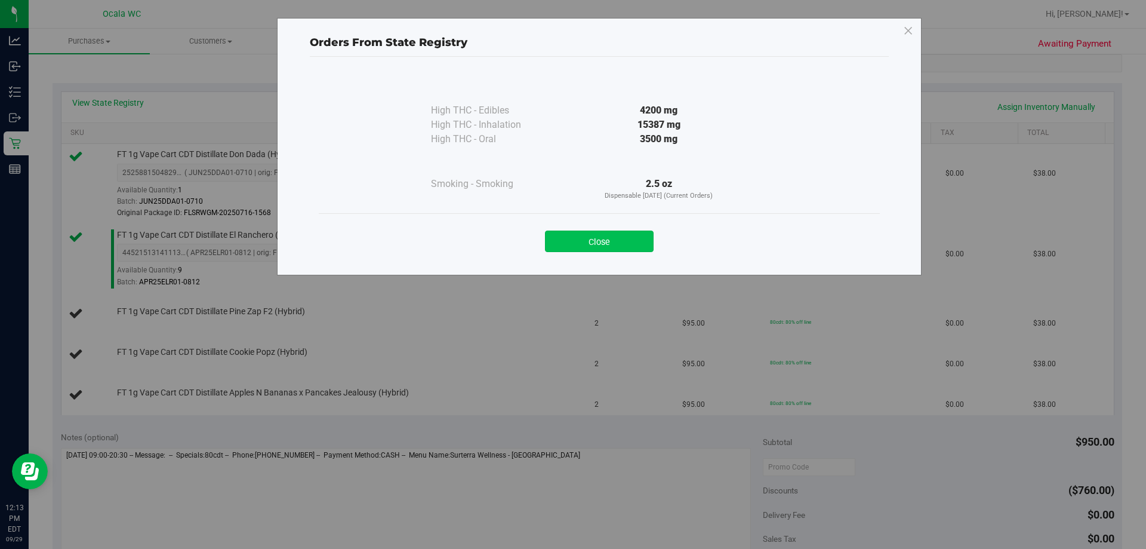
click at [568, 248] on button "Close" at bounding box center [599, 240] width 109 height 21
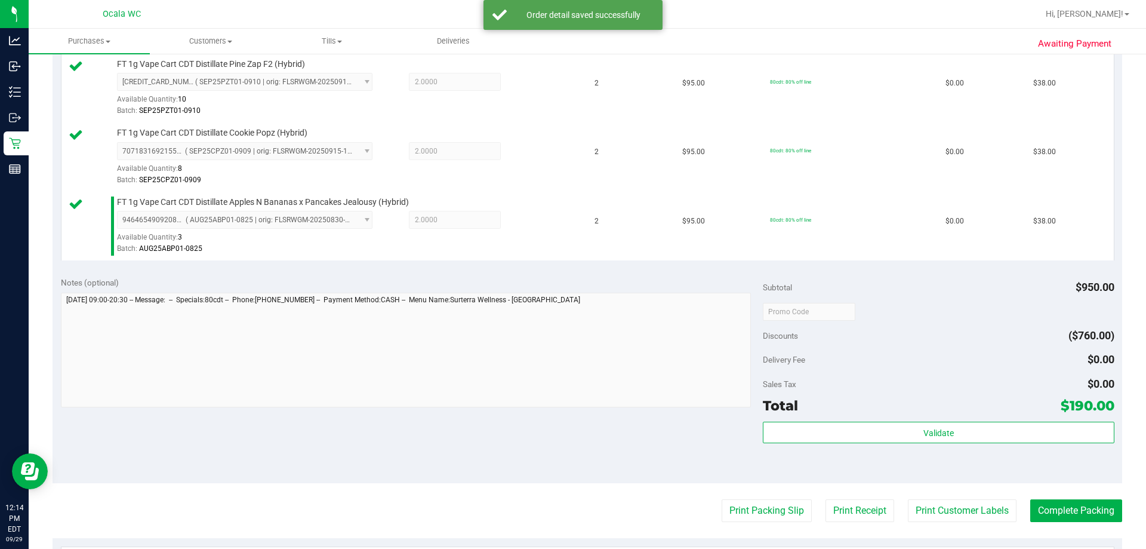
scroll to position [597, 0]
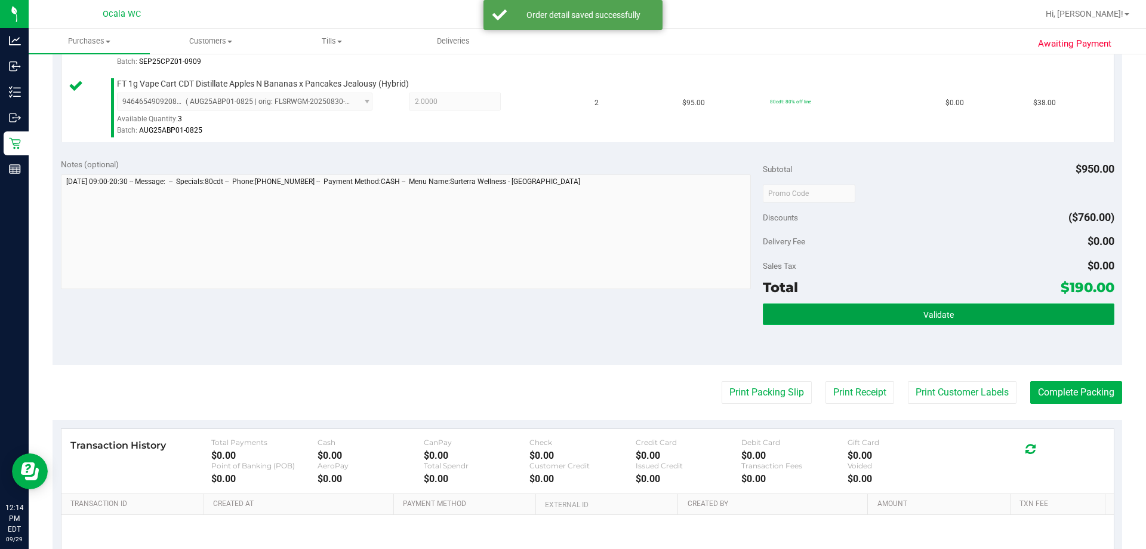
click at [568, 320] on button "Validate" at bounding box center [938, 313] width 351 height 21
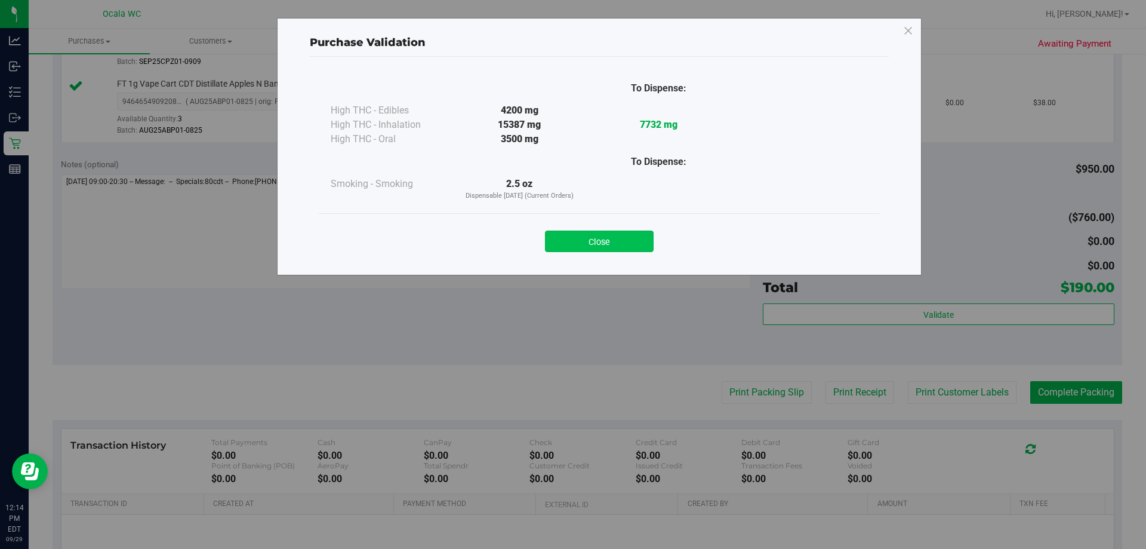
click at [568, 236] on button "Close" at bounding box center [599, 240] width 109 height 21
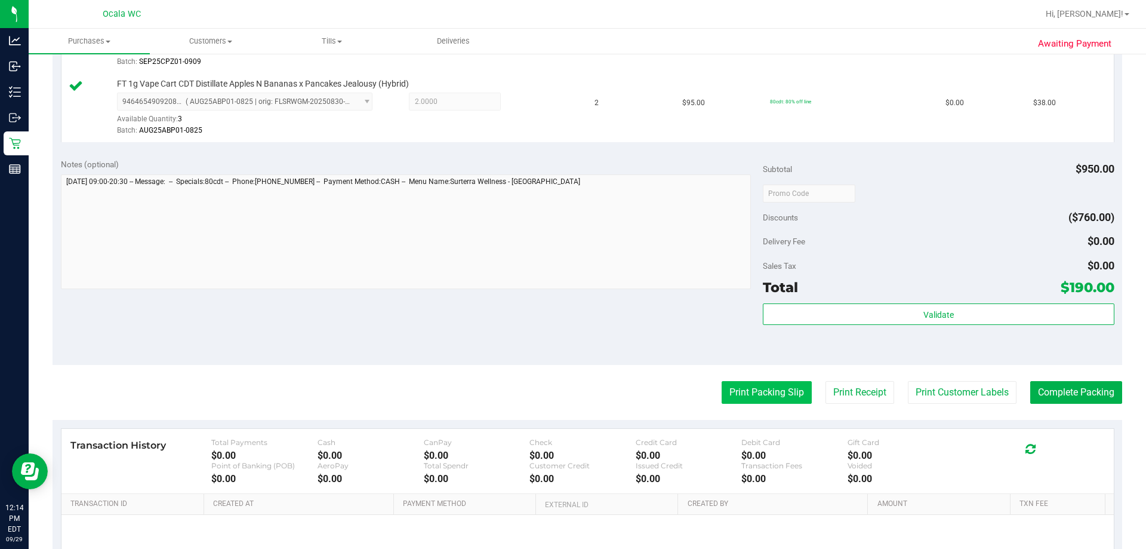
click at [568, 393] on button "Print Packing Slip" at bounding box center [767, 392] width 90 height 23
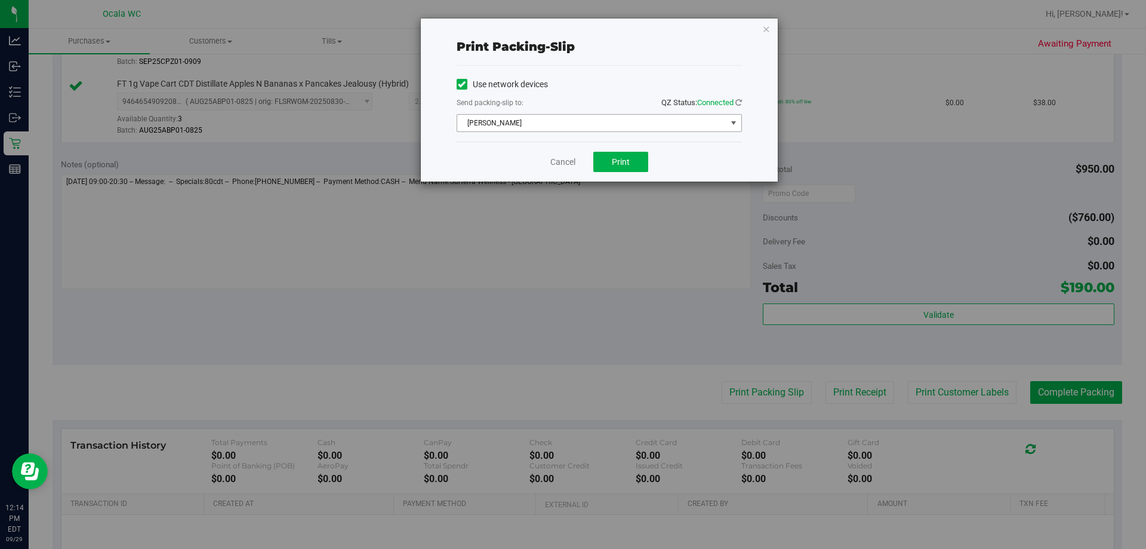
click at [510, 119] on span "BRAD-PITT" at bounding box center [591, 123] width 269 height 17
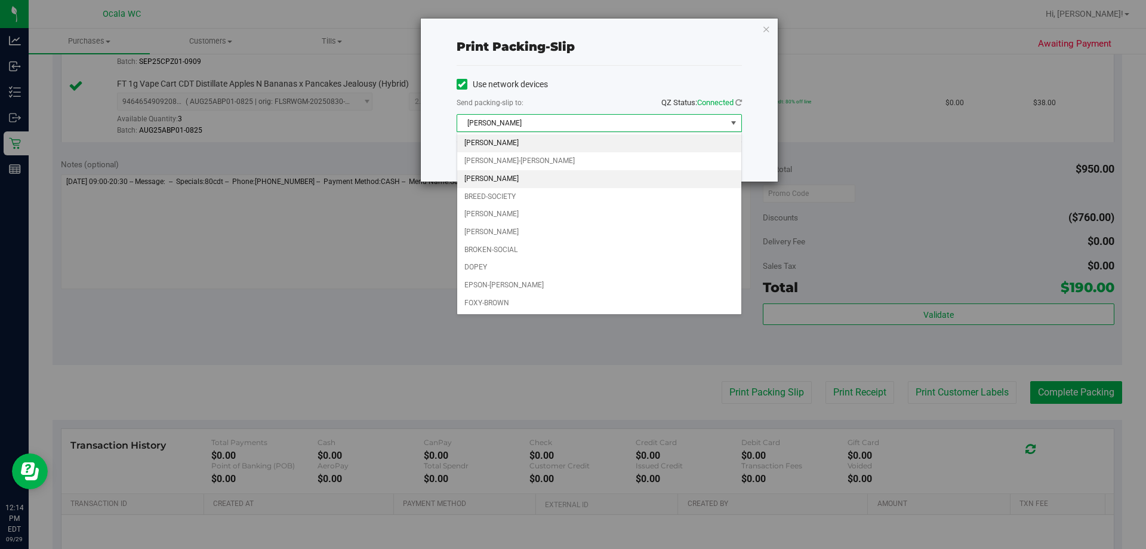
click at [487, 179] on li "[PERSON_NAME]" at bounding box center [599, 179] width 284 height 18
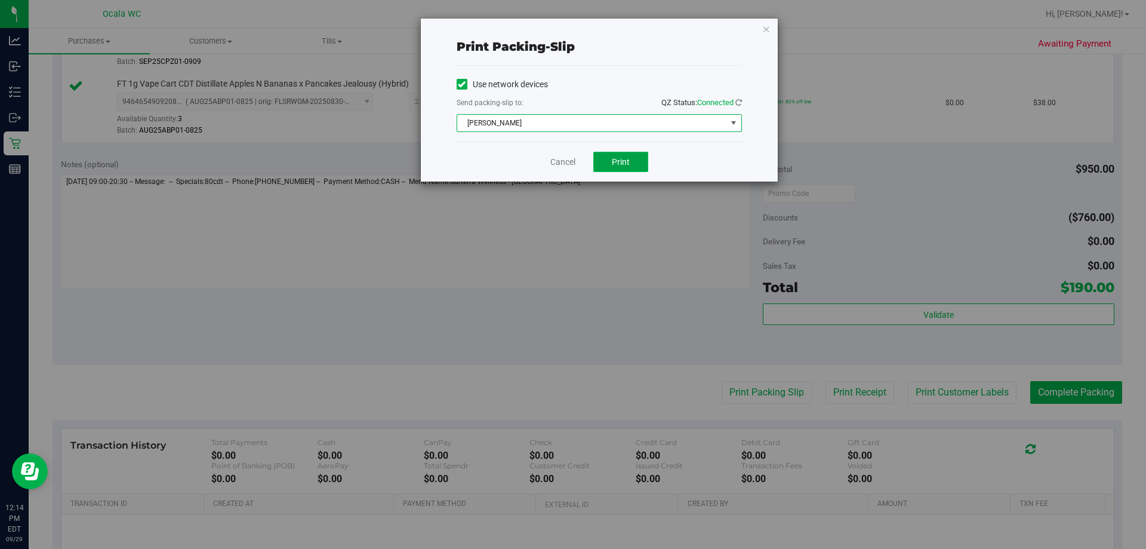
click at [568, 159] on button "Print" at bounding box center [620, 162] width 55 height 20
click at [568, 165] on link "Cancel" at bounding box center [562, 162] width 25 height 13
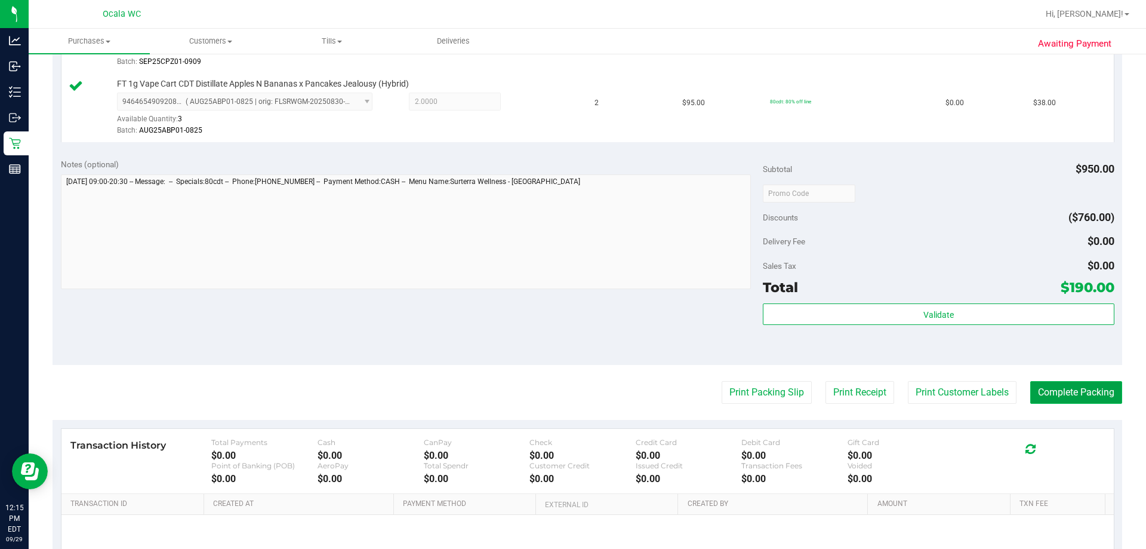
click at [568, 389] on button "Complete Packing" at bounding box center [1076, 392] width 92 height 23
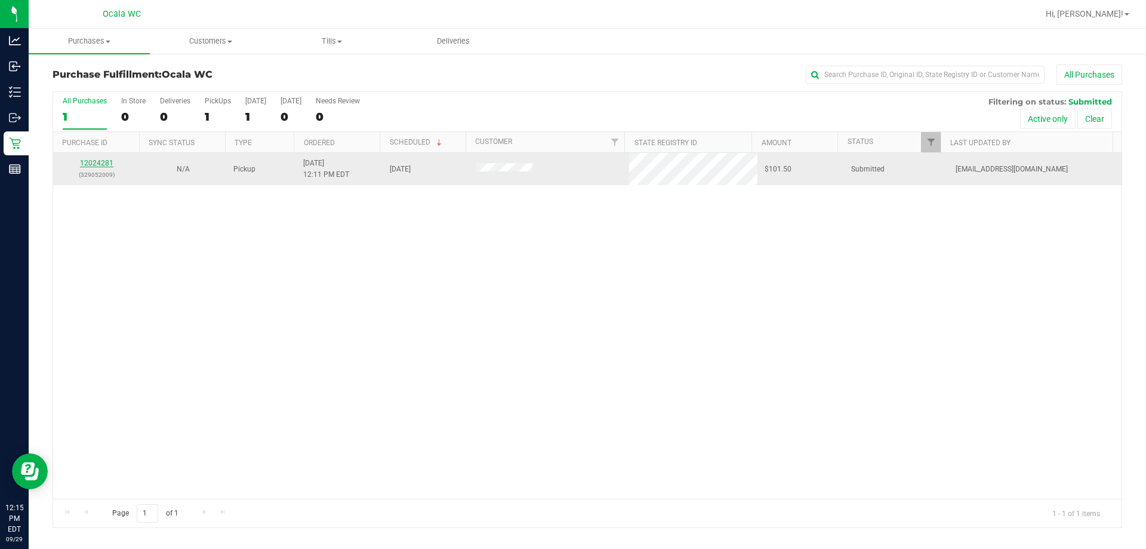
click at [83, 162] on link "12024281" at bounding box center [96, 163] width 33 height 8
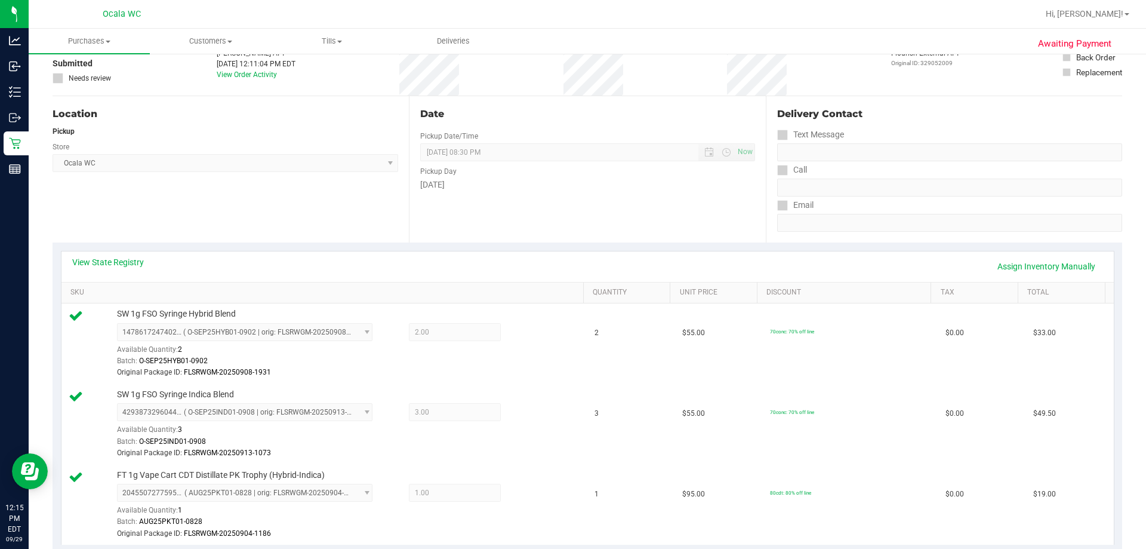
scroll to position [60, 0]
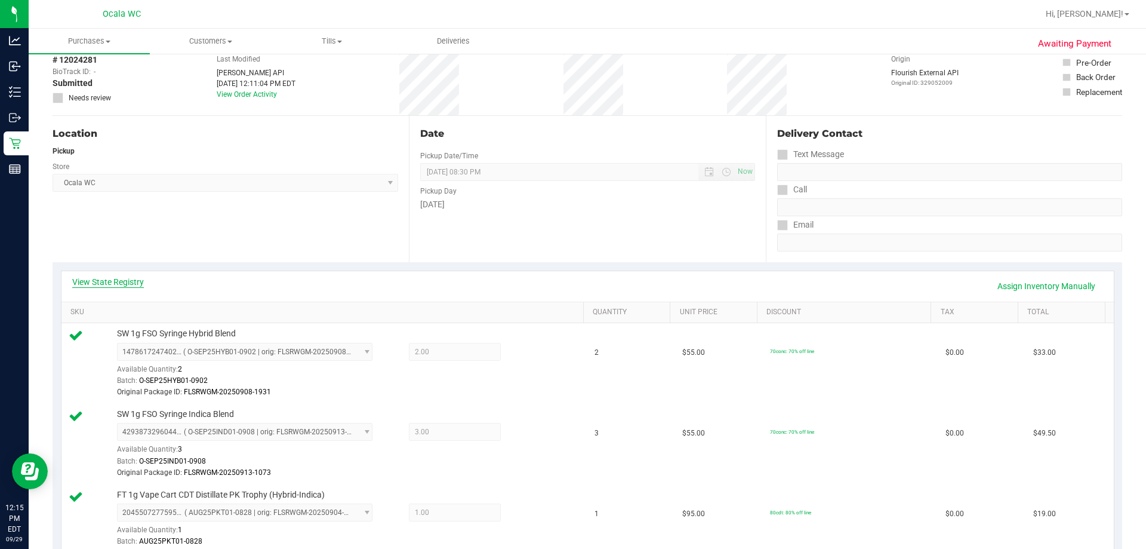
click at [111, 281] on link "View State Registry" at bounding box center [108, 282] width 72 height 12
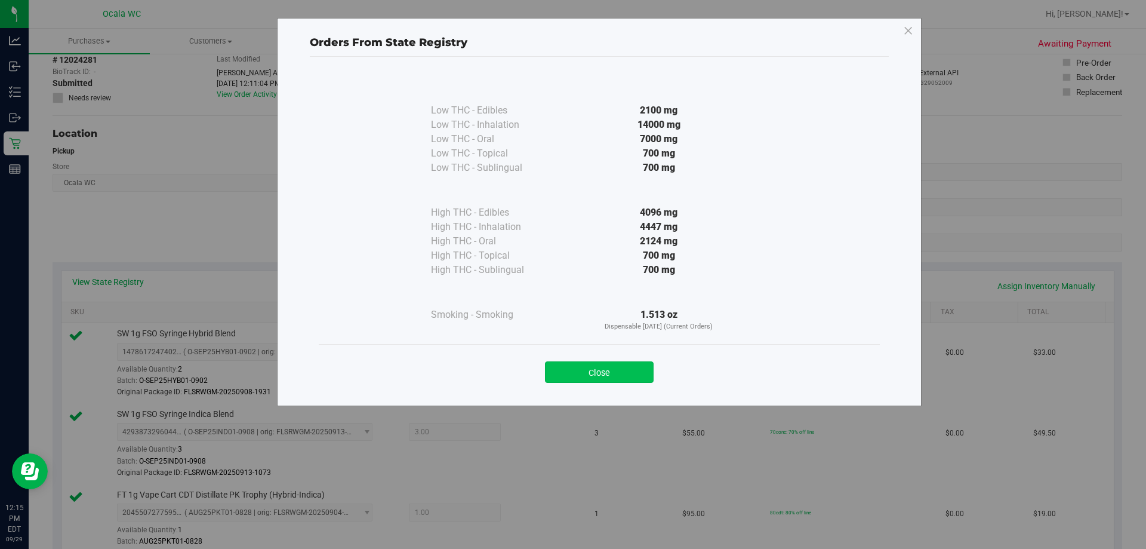
click at [568, 371] on button "Close" at bounding box center [599, 371] width 109 height 21
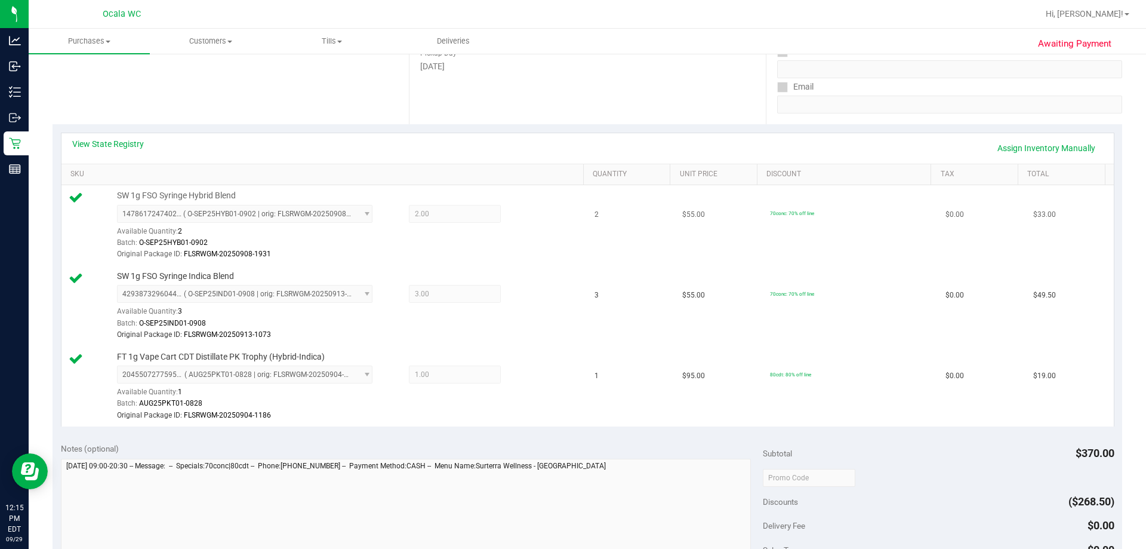
scroll to position [179, 0]
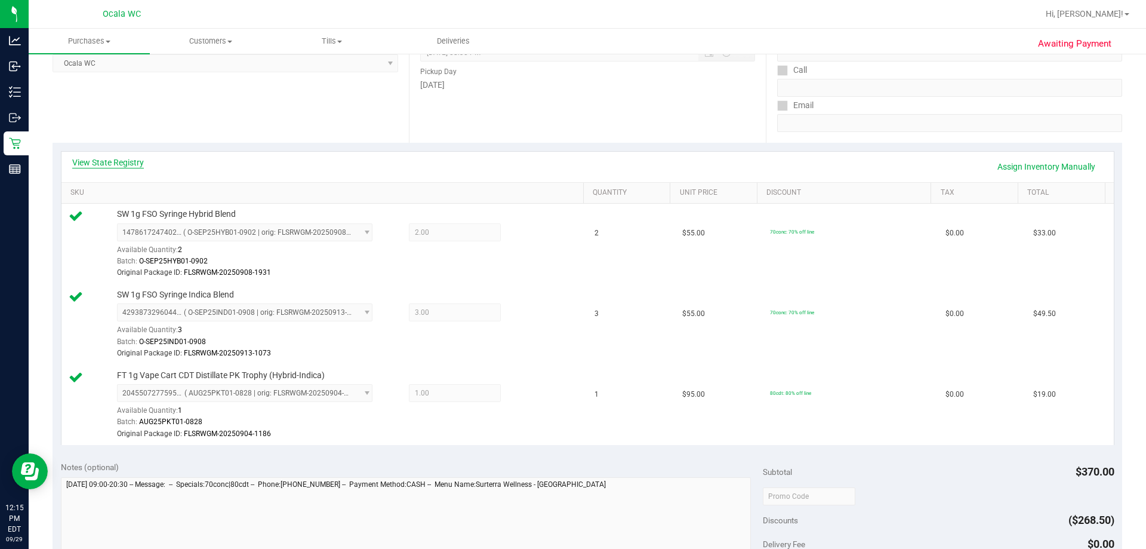
click at [125, 165] on link "View State Registry" at bounding box center [108, 162] width 72 height 12
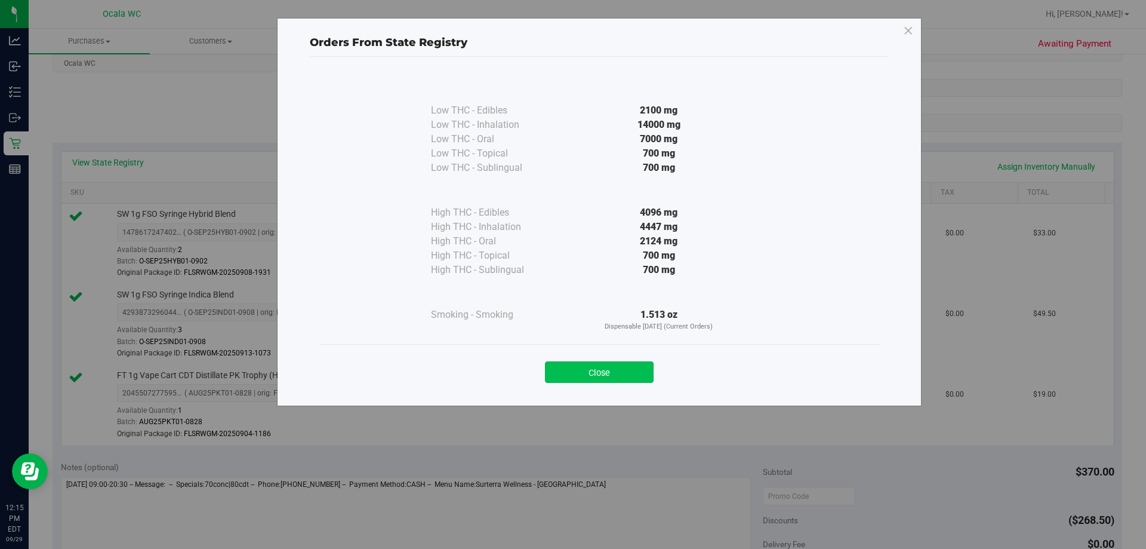
click at [568, 374] on button "Close" at bounding box center [599, 371] width 109 height 21
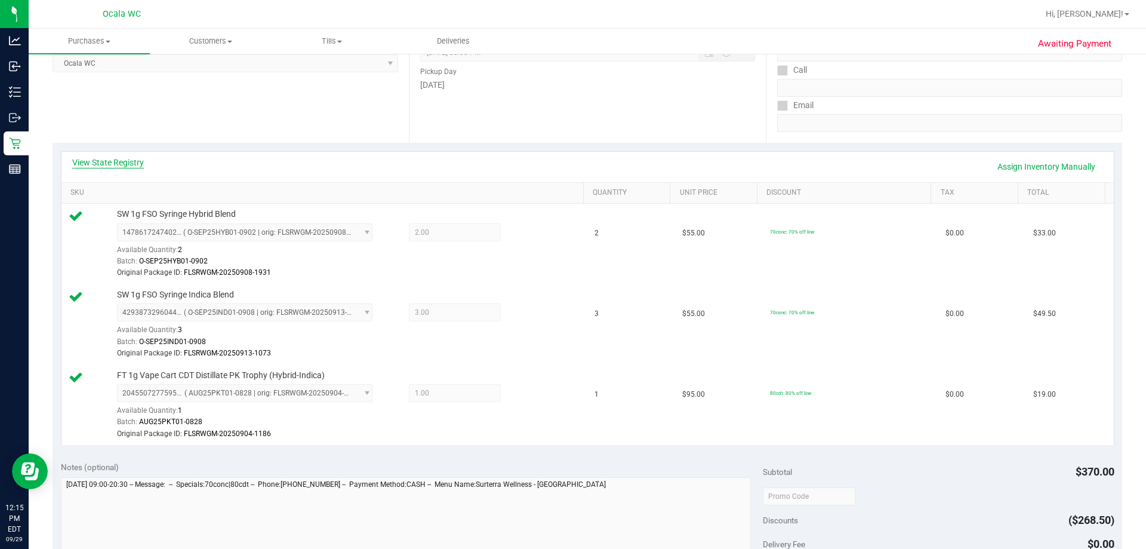
click at [109, 162] on link "View State Registry" at bounding box center [108, 162] width 72 height 12
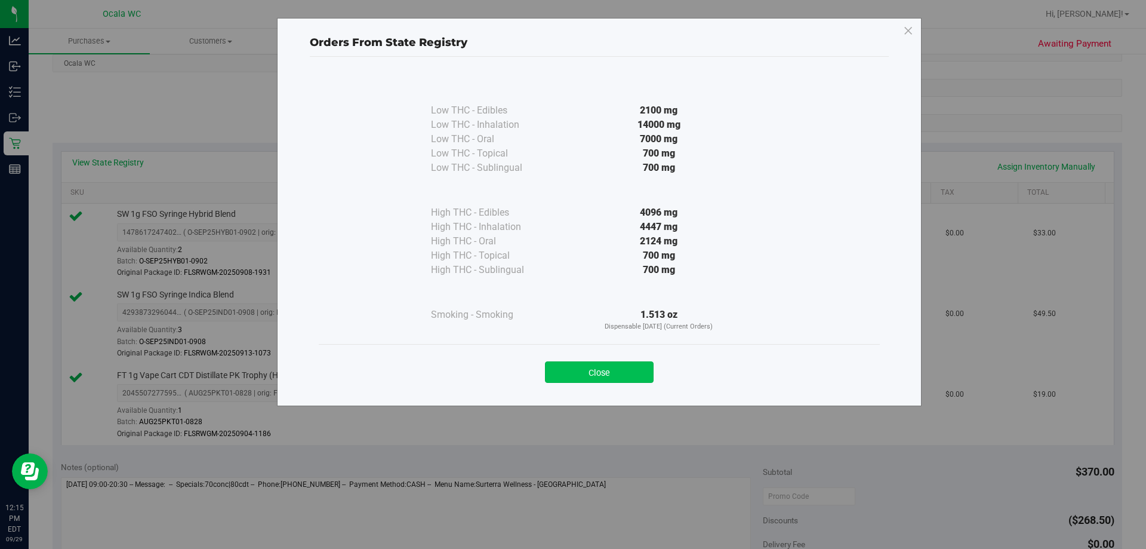
click at [568, 366] on button "Close" at bounding box center [599, 371] width 109 height 21
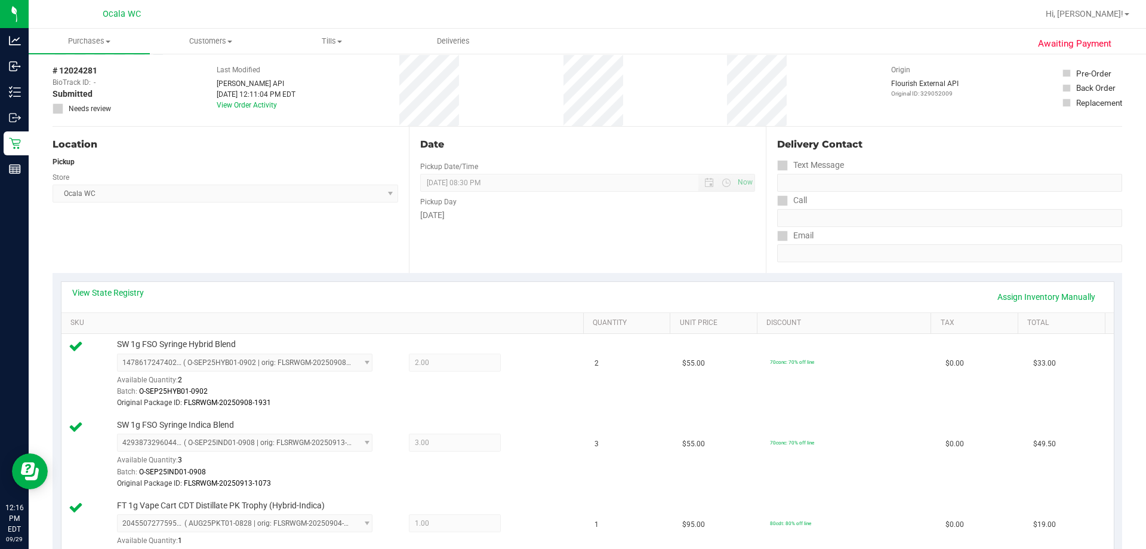
scroll to position [0, 0]
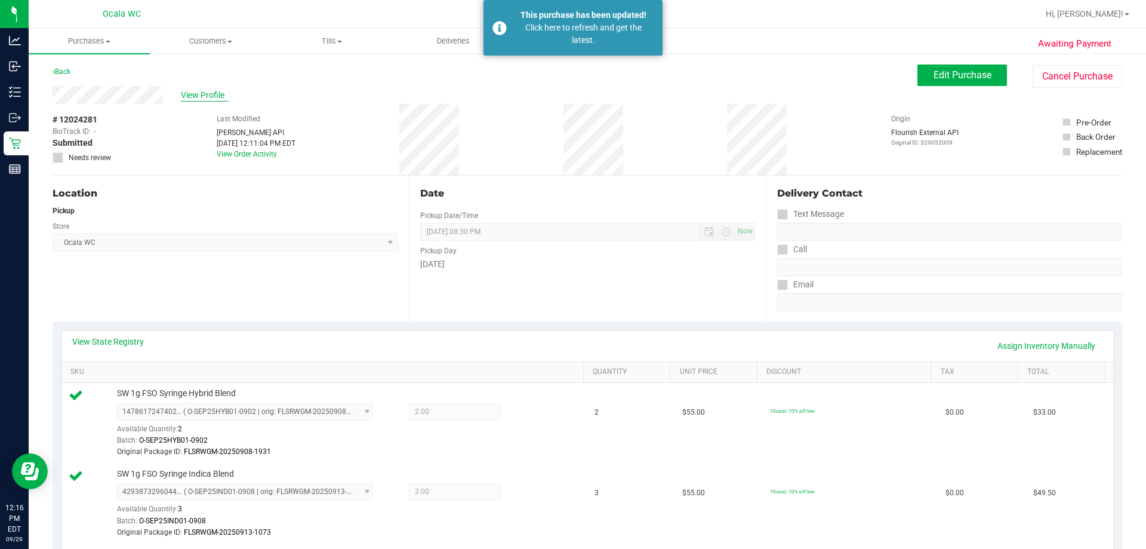
click at [201, 100] on span "View Profile" at bounding box center [205, 95] width 48 height 13
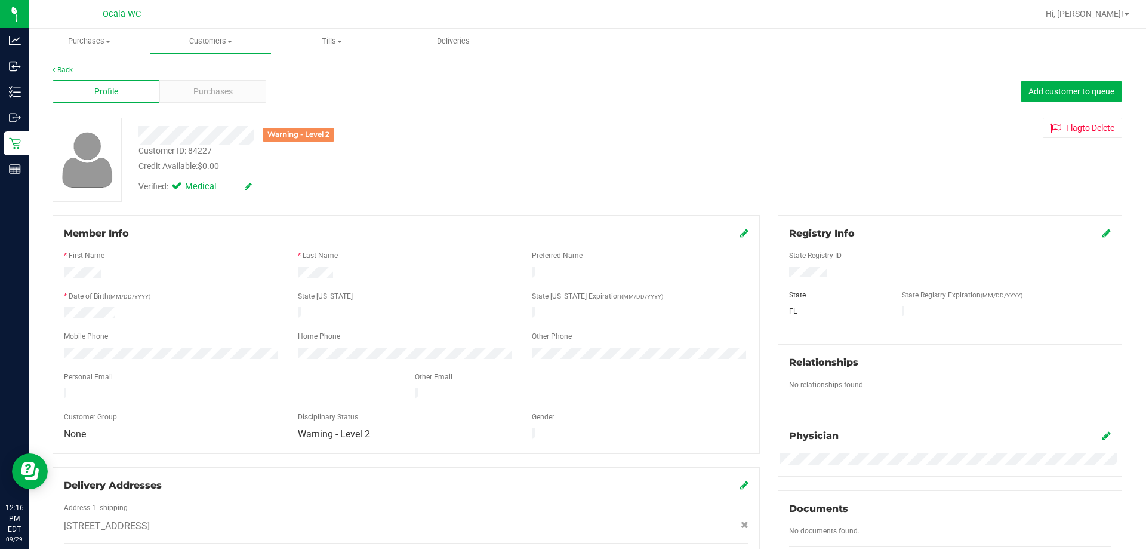
drag, startPoint x: 131, startPoint y: 144, endPoint x: 241, endPoint y: 160, distance: 111.5
click at [244, 161] on div "Customer ID: 84227 Credit Available: $0.00" at bounding box center [402, 158] width 544 height 28
click at [239, 160] on div "Credit Available: $0.00" at bounding box center [401, 166] width 526 height 13
click at [230, 156] on div "Customer ID: 84227 Credit Available: $0.00" at bounding box center [402, 158] width 544 height 28
drag, startPoint x: 133, startPoint y: 149, endPoint x: 237, endPoint y: 155, distance: 104.0
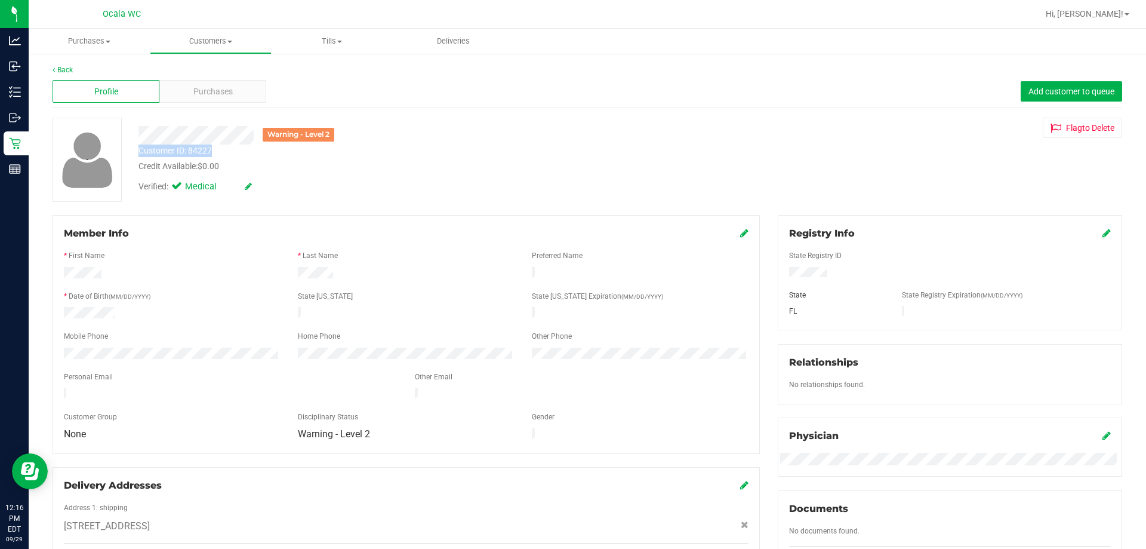
click at [242, 155] on div "Customer ID: 84227 Credit Available: $0.00" at bounding box center [402, 158] width 544 height 28
copy div "Customer ID: 84227"
click at [568, 164] on div "Warning - Level 2 Customer ID: 84227 Credit Available: $0.00 Verified: Medical …" at bounding box center [588, 160] width 1088 height 84
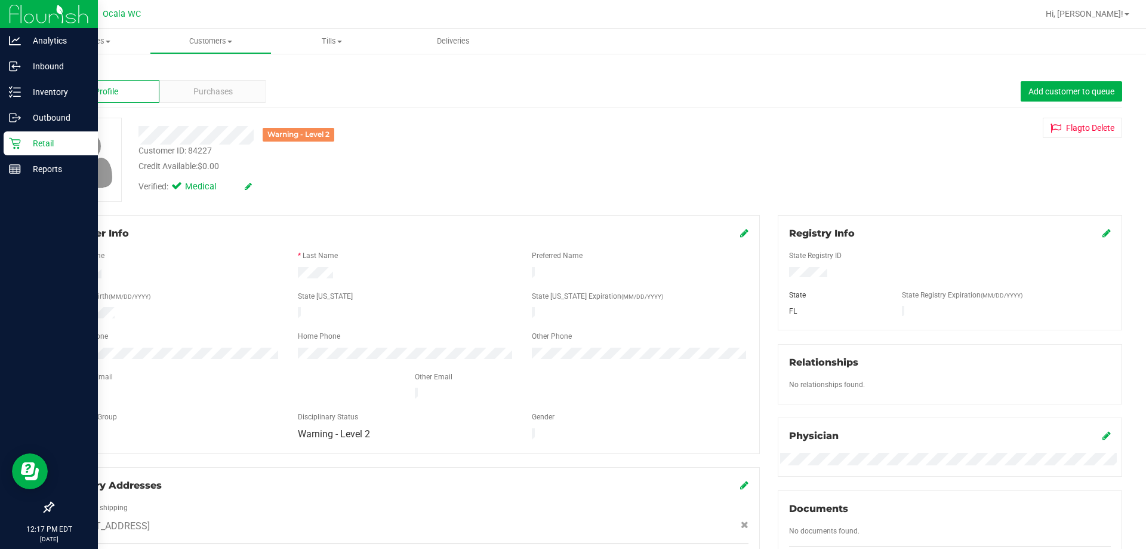
click at [40, 149] on p "Retail" at bounding box center [57, 143] width 72 height 14
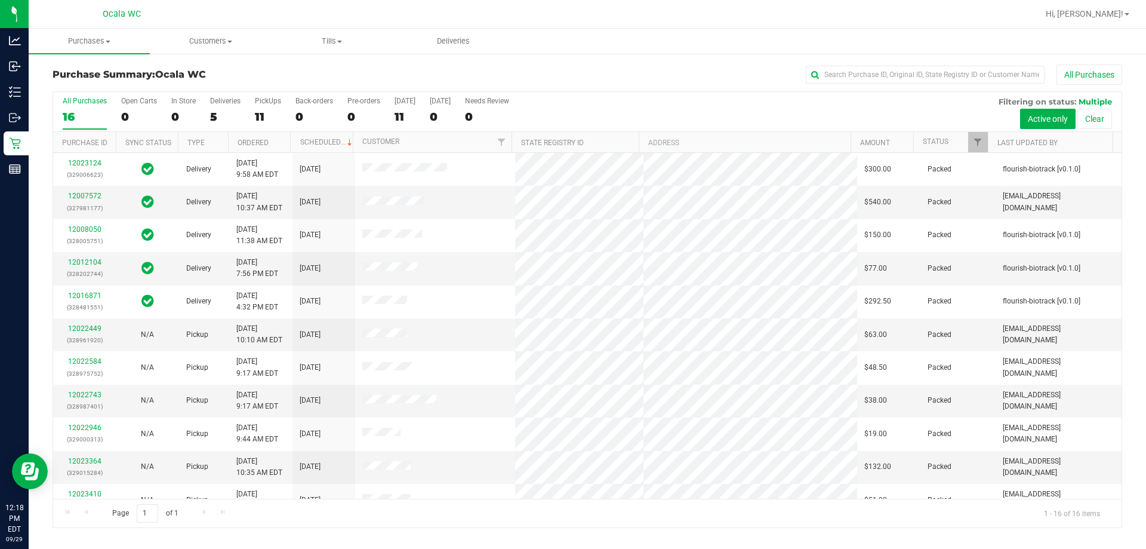
click at [568, 118] on div "All Purchases 16 Open Carts 0 In Store 0 Deliveries 5 PickUps 11 Back-orders 0 …" at bounding box center [587, 112] width 1068 height 40
click at [568, 19] on div at bounding box center [626, 13] width 824 height 23
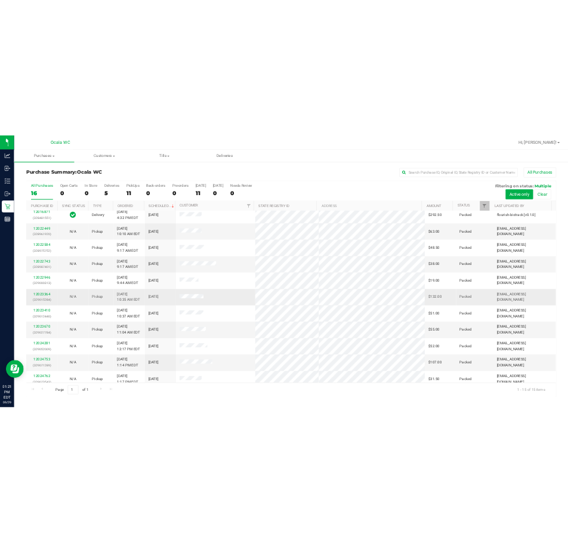
scroll to position [150, 0]
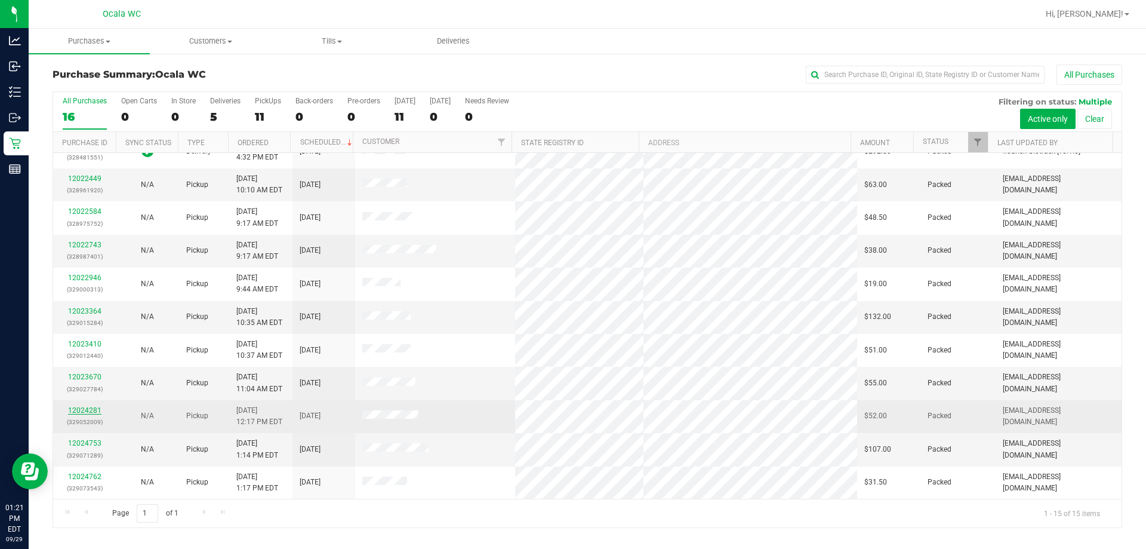
click at [78, 408] on link "12024281" at bounding box center [84, 410] width 33 height 8
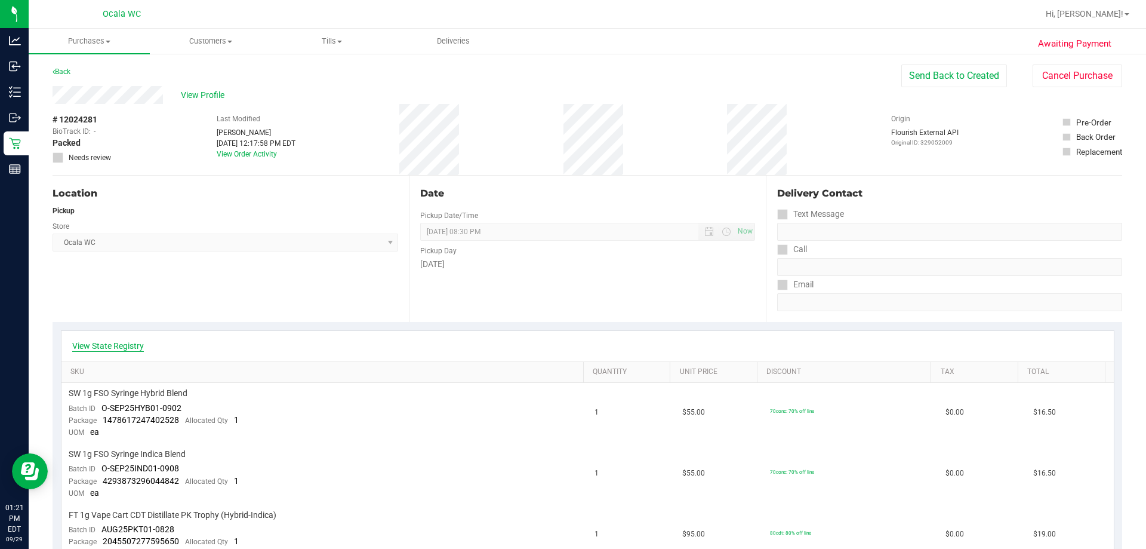
click at [109, 346] on link "View State Registry" at bounding box center [108, 346] width 72 height 12
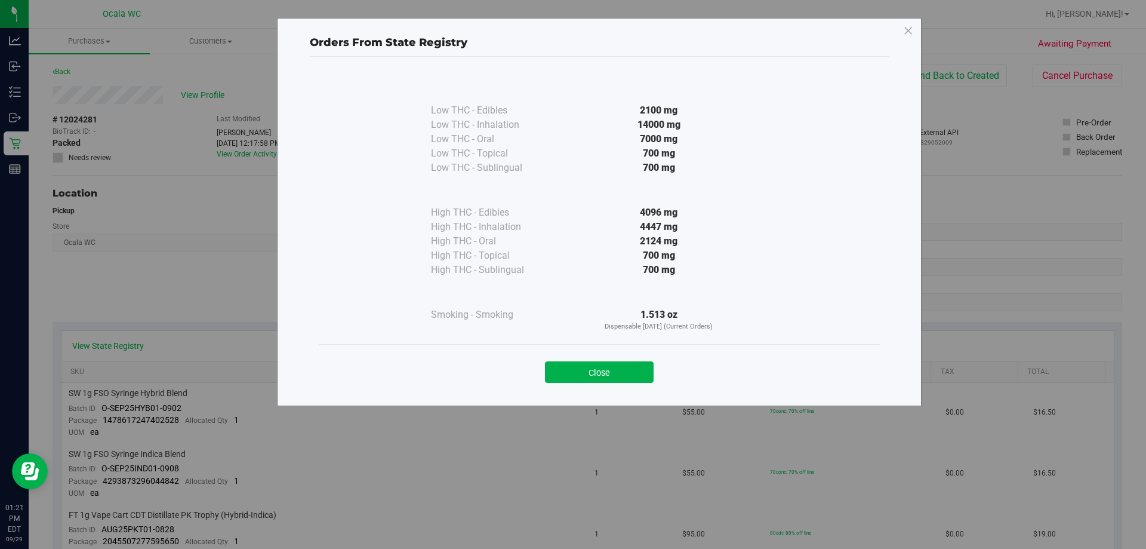
drag, startPoint x: 594, startPoint y: 378, endPoint x: 601, endPoint y: 380, distance: 6.8
click at [568, 381] on button "Close" at bounding box center [599, 371] width 109 height 21
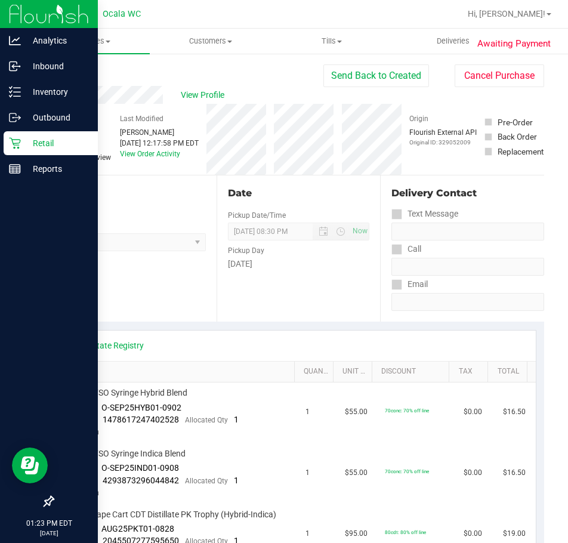
click at [54, 147] on p "Retail" at bounding box center [57, 143] width 72 height 14
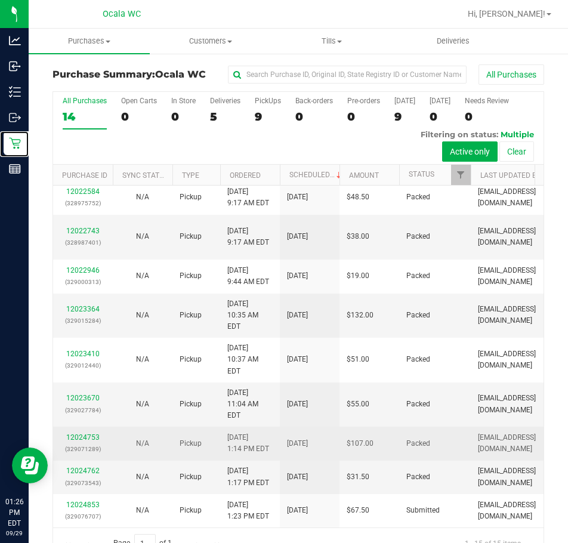
scroll to position [28, 0]
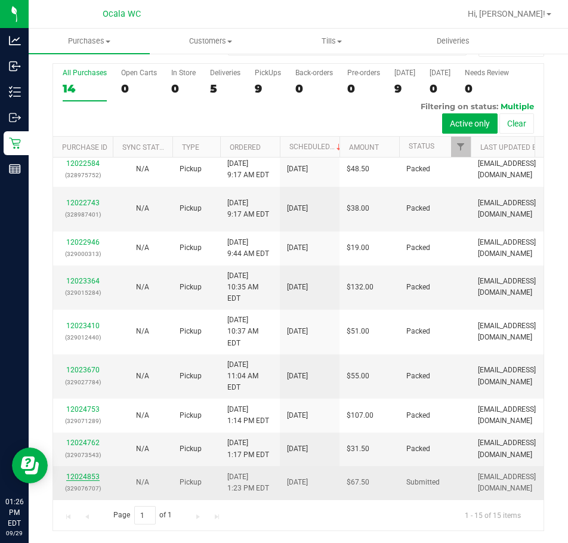
click at [92, 473] on link "12024853" at bounding box center [82, 477] width 33 height 8
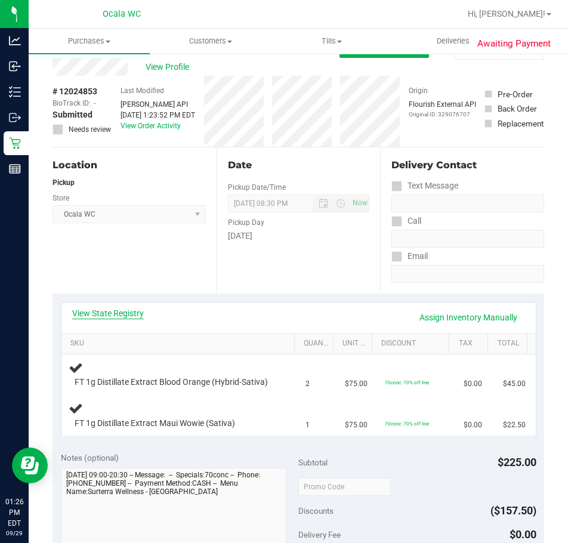
click at [117, 313] on link "View State Registry" at bounding box center [108, 313] width 72 height 12
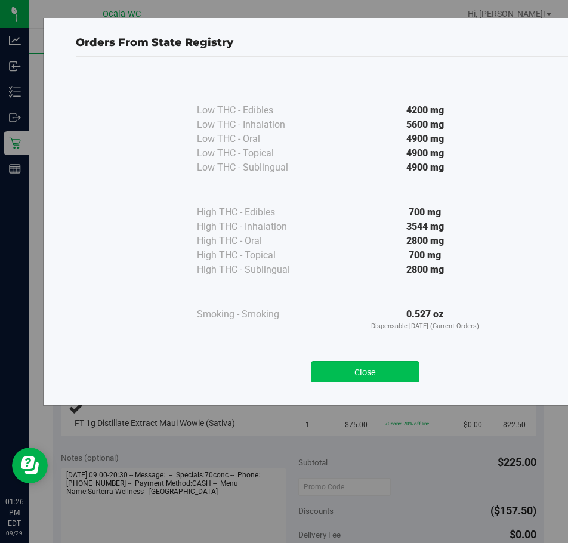
click at [387, 372] on button "Close" at bounding box center [365, 371] width 109 height 21
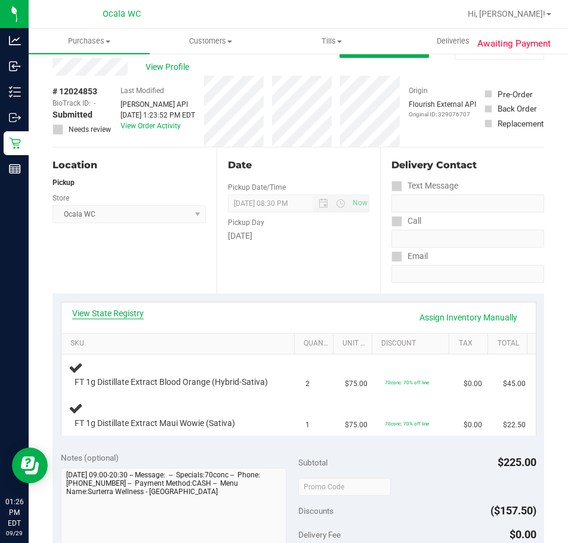
click at [120, 314] on link "View State Registry" at bounding box center [108, 313] width 72 height 12
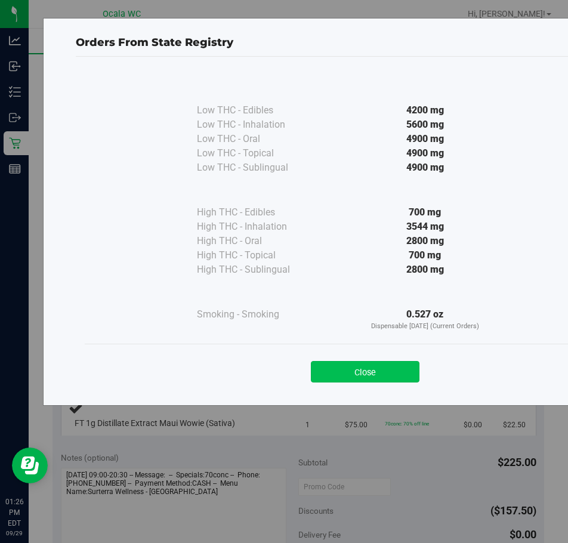
click at [370, 374] on button "Close" at bounding box center [365, 371] width 109 height 21
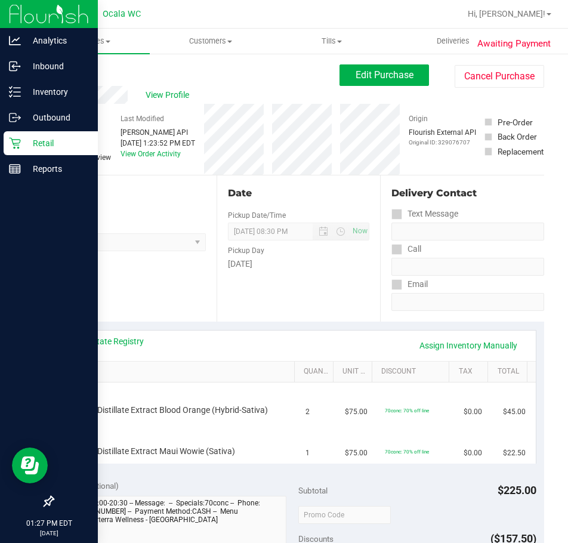
click at [26, 136] on p "Retail" at bounding box center [57, 143] width 72 height 14
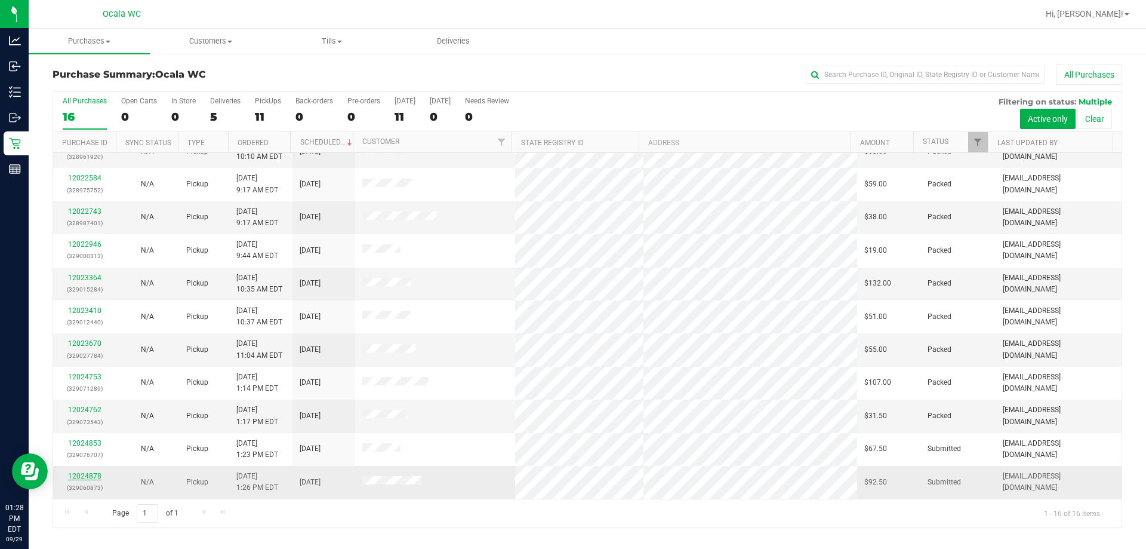
click at [88, 479] on link "12024878" at bounding box center [84, 476] width 33 height 8
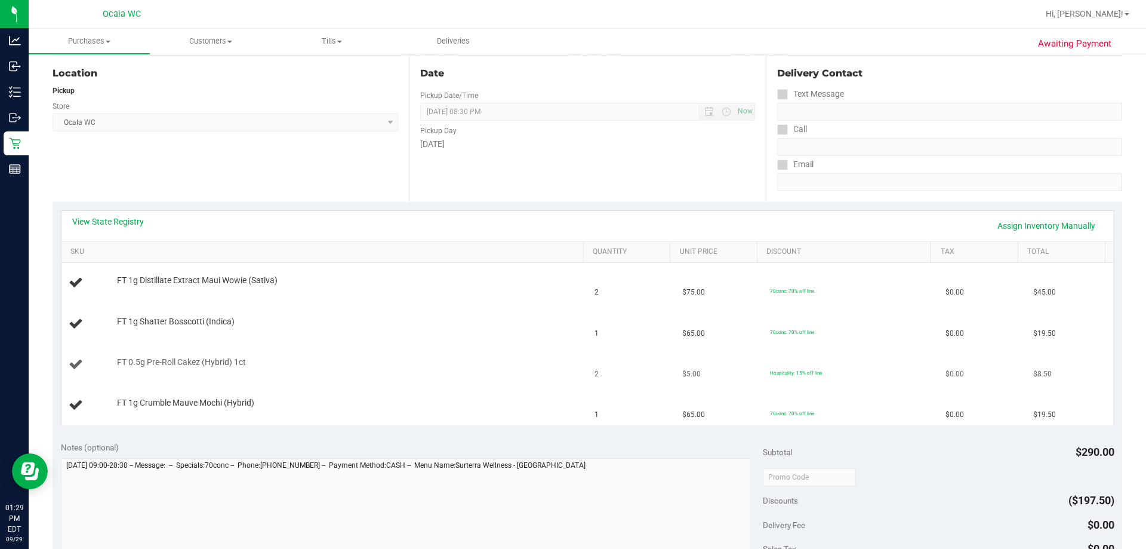
scroll to position [239, 0]
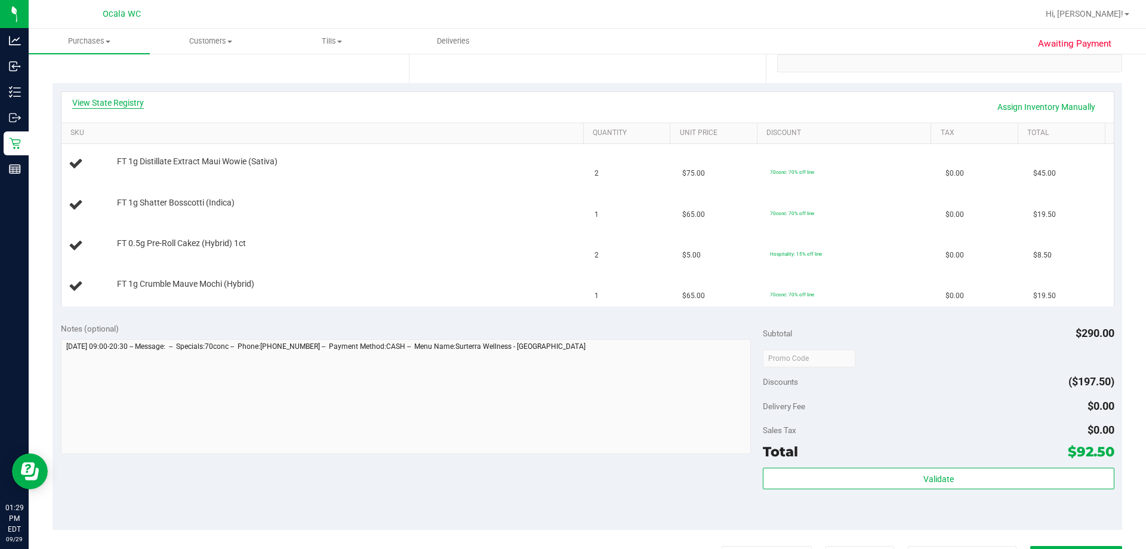
click at [108, 103] on link "View State Registry" at bounding box center [108, 103] width 72 height 12
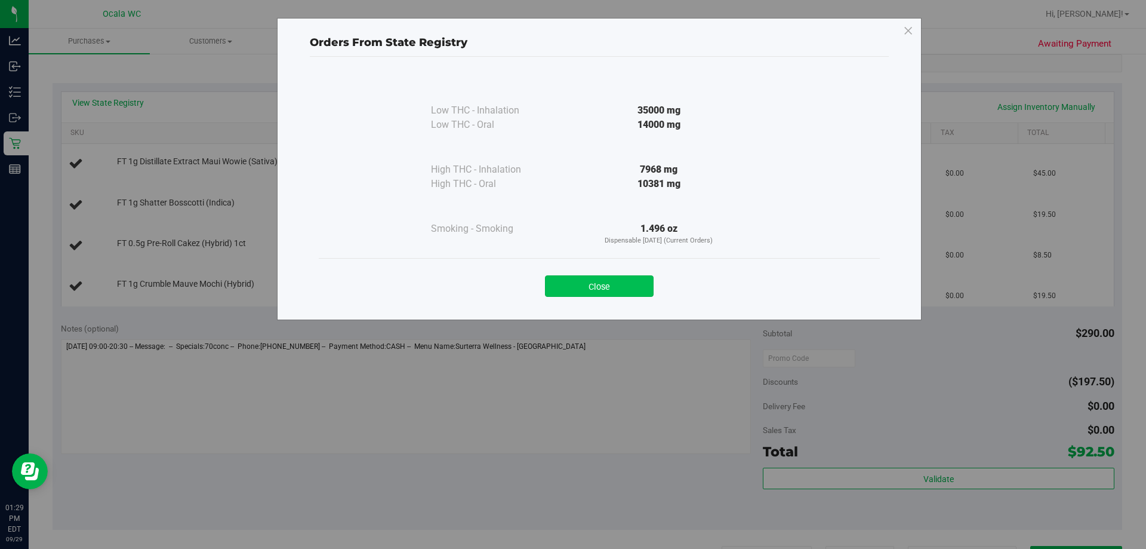
click at [568, 286] on button "Close" at bounding box center [599, 285] width 109 height 21
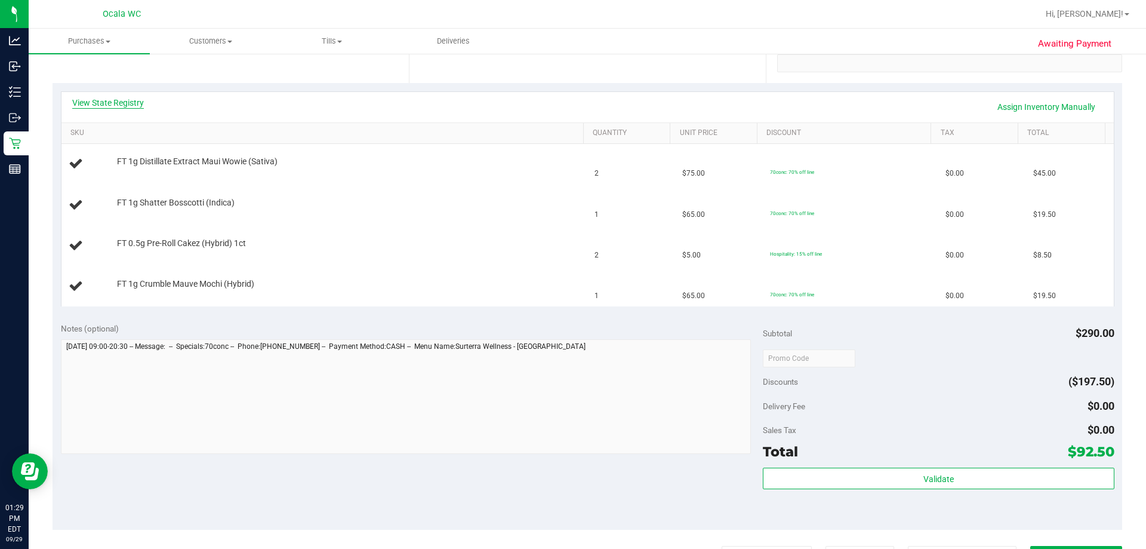
click at [103, 103] on link "View State Registry" at bounding box center [108, 103] width 72 height 12
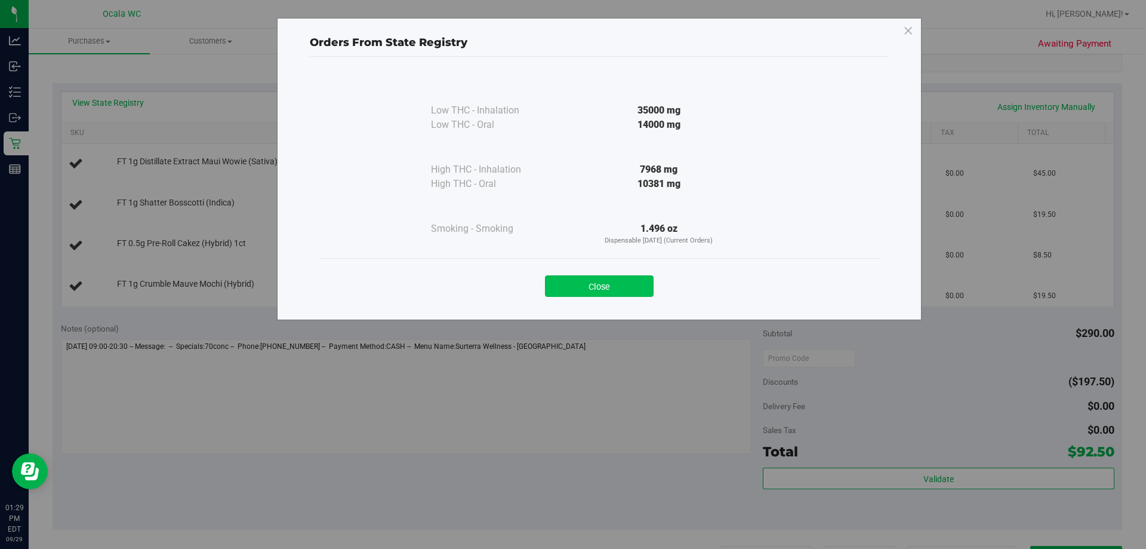
click at [568, 286] on button "Close" at bounding box center [599, 285] width 109 height 21
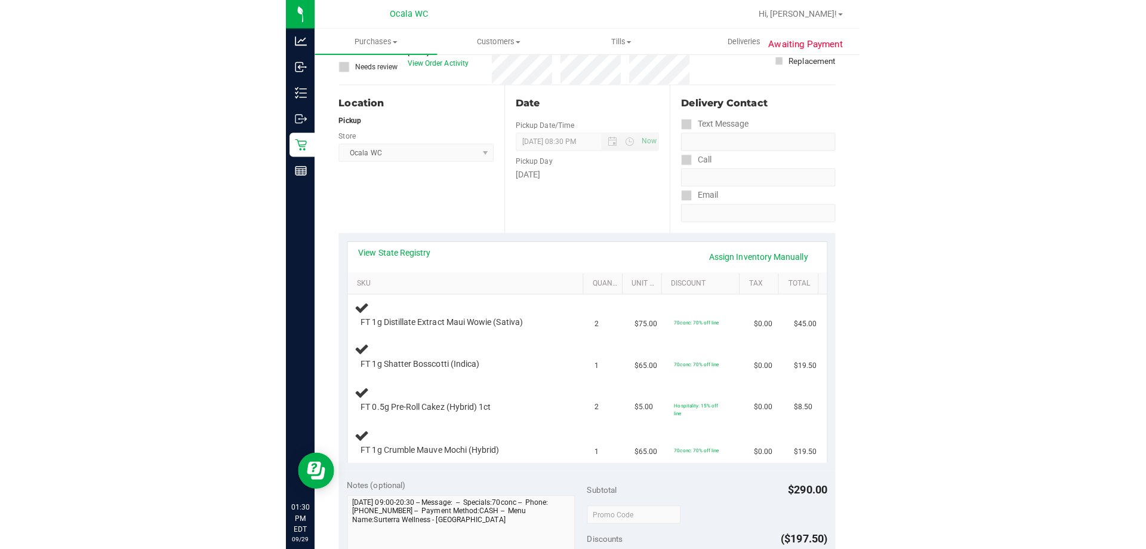
scroll to position [0, 0]
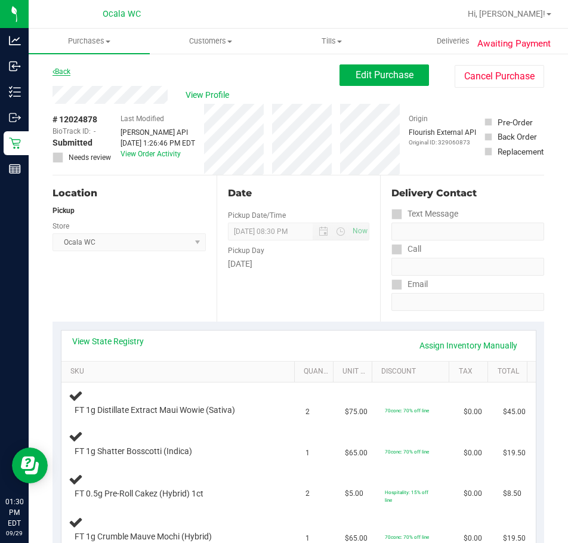
click at [63, 71] on link "Back" at bounding box center [62, 71] width 18 height 8
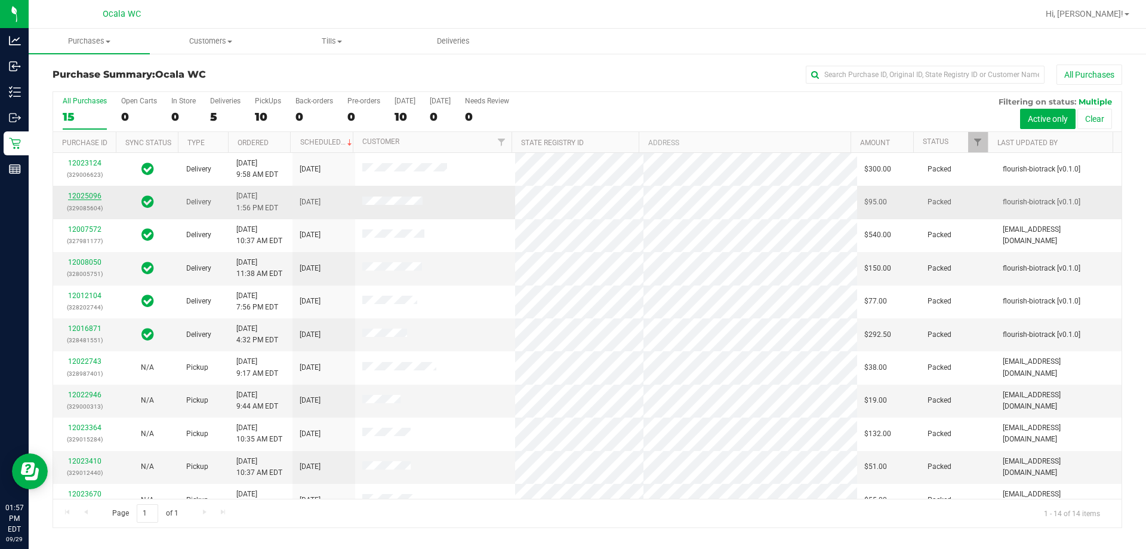
click at [76, 192] on link "12025096" at bounding box center [84, 196] width 33 height 8
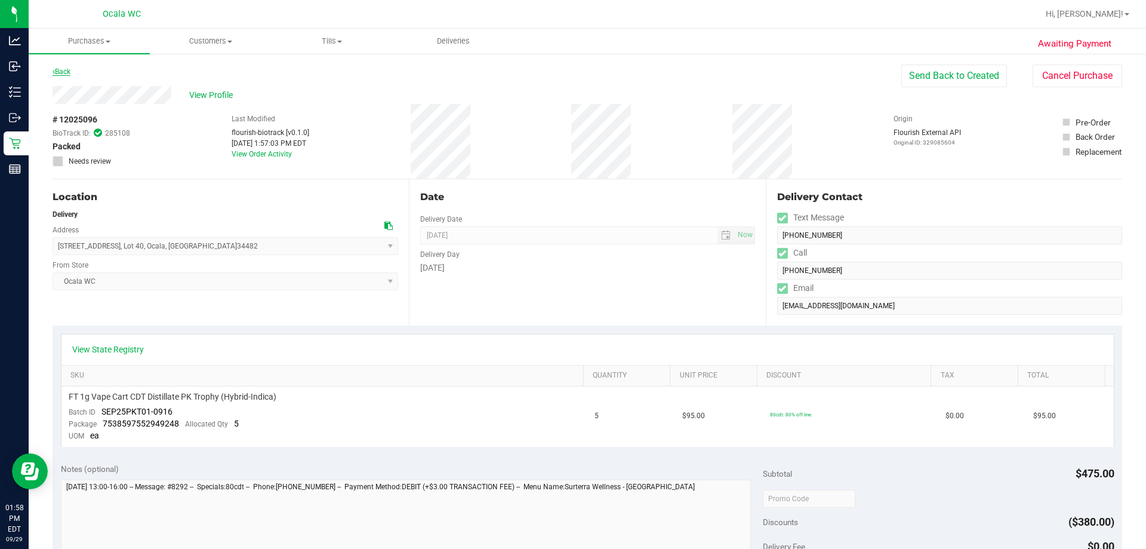
click at [56, 69] on link "Back" at bounding box center [62, 71] width 18 height 8
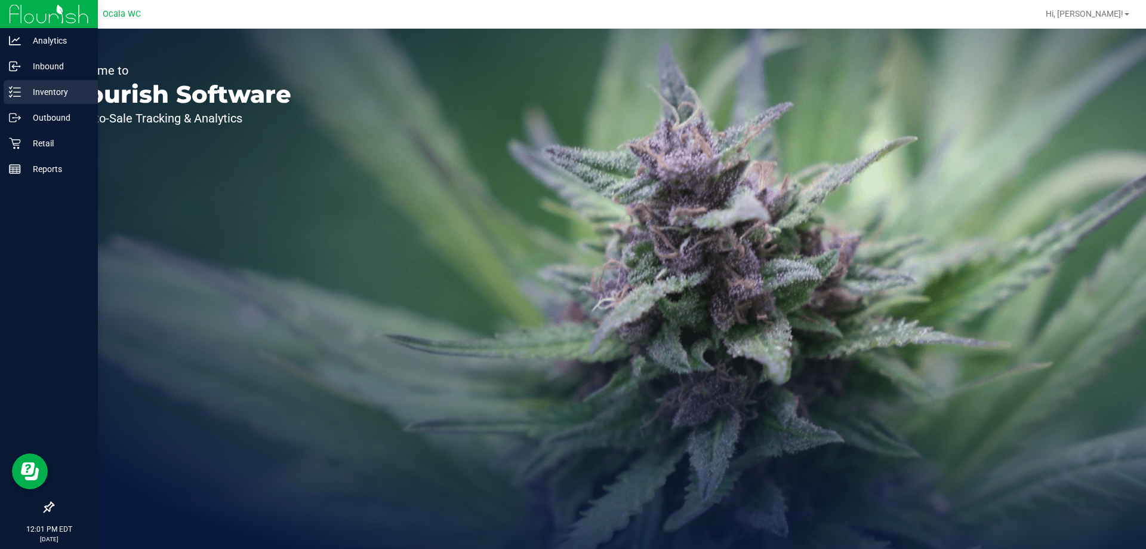
click at [42, 86] on p "Inventory" at bounding box center [57, 92] width 72 height 14
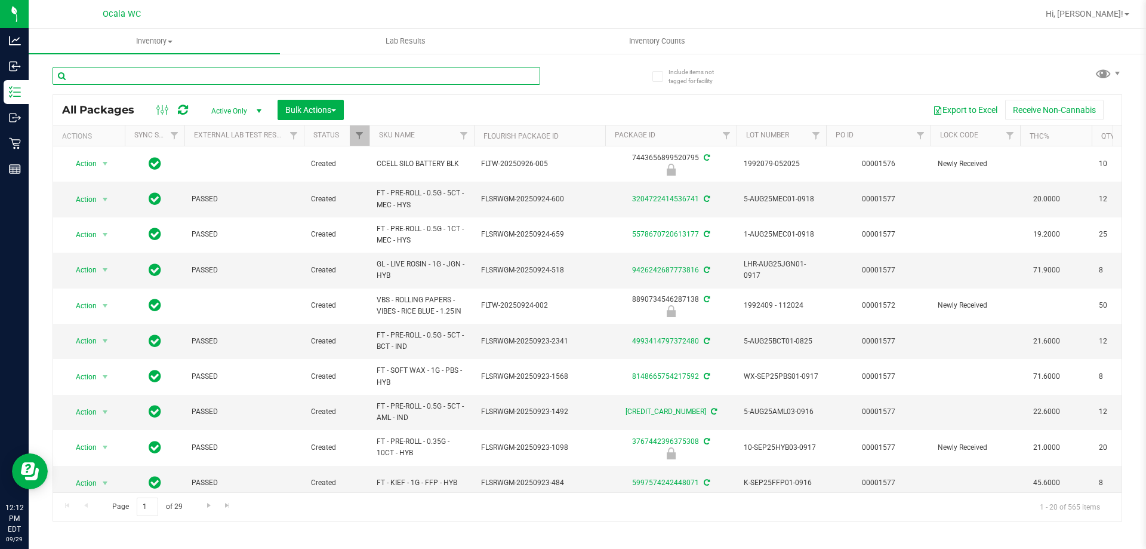
click at [149, 73] on input "text" at bounding box center [297, 76] width 488 height 18
type input "2982458559052385"
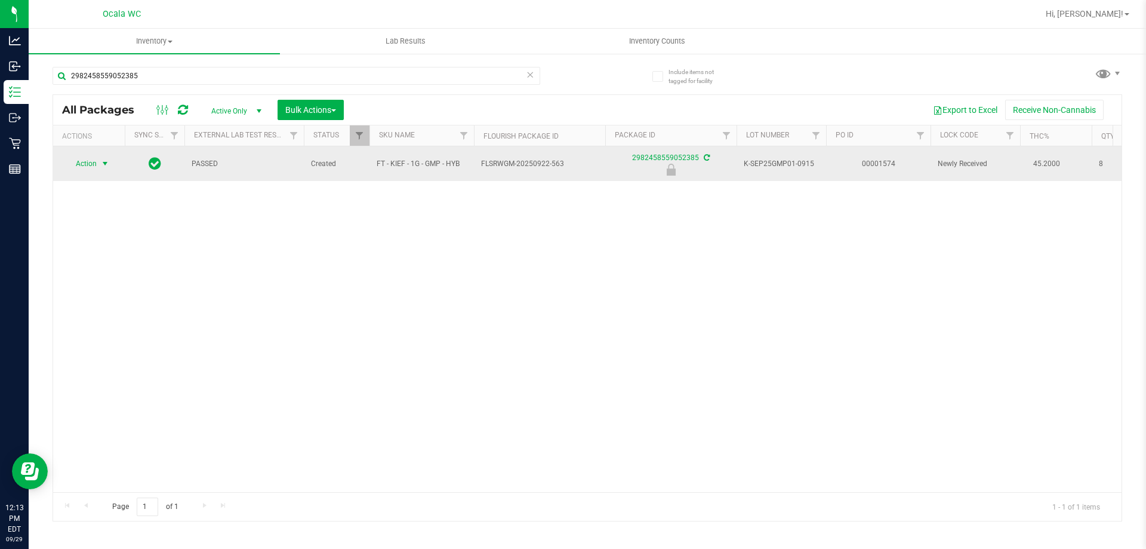
click at [79, 162] on span "Action" at bounding box center [81, 163] width 32 height 17
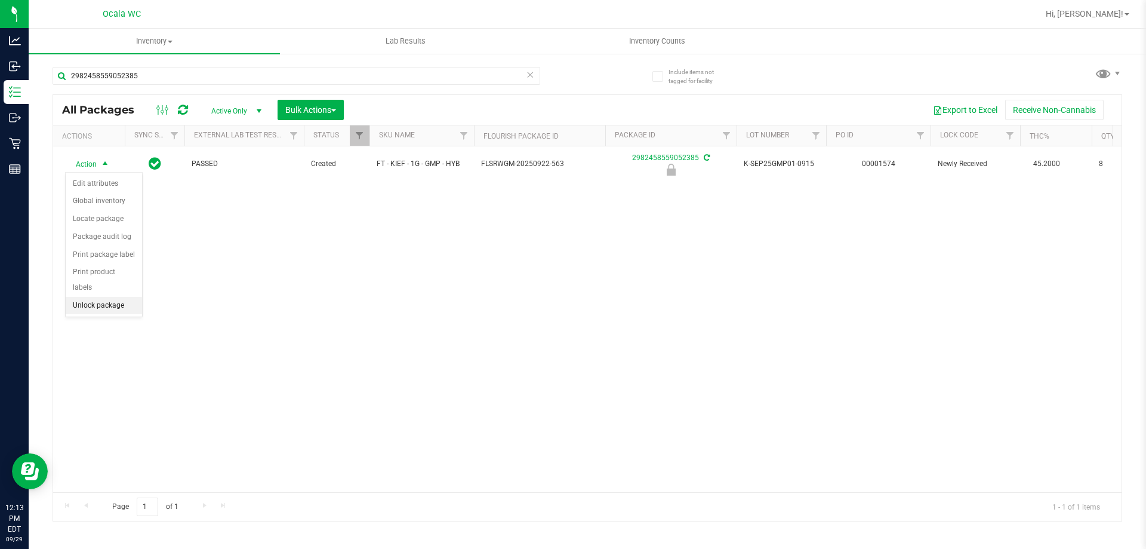
click at [102, 297] on li "Unlock package" at bounding box center [104, 306] width 76 height 18
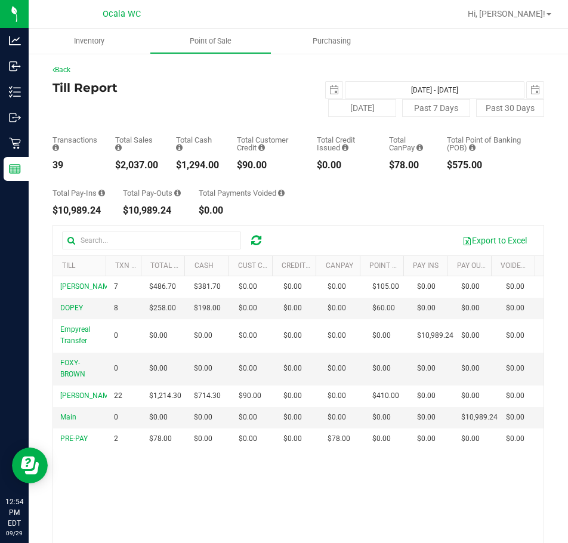
click at [191, 93] on h4 "Till Report" at bounding box center [176, 87] width 246 height 13
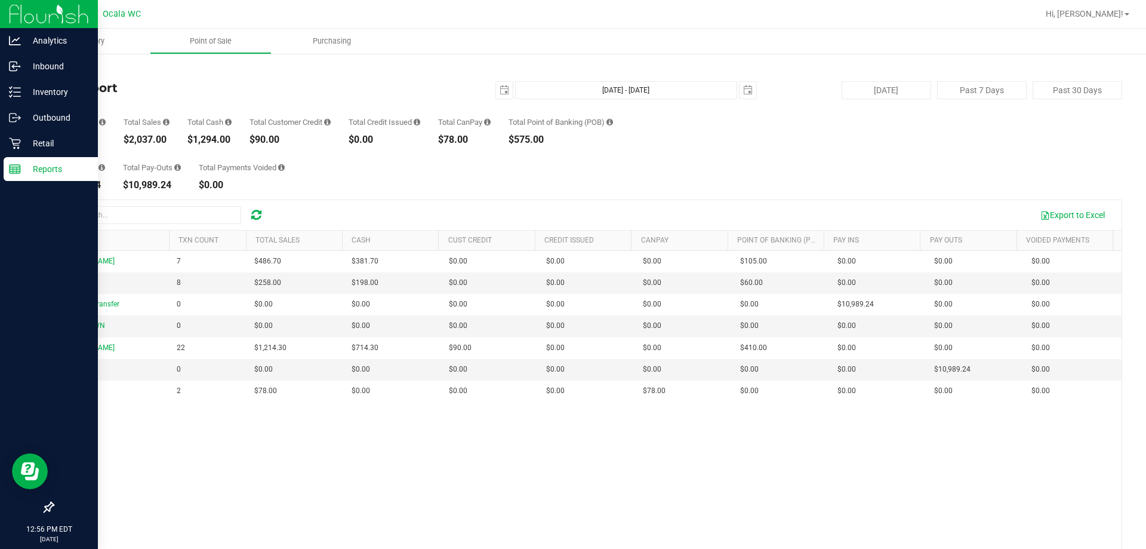
click at [51, 168] on p "Reports" at bounding box center [57, 169] width 72 height 14
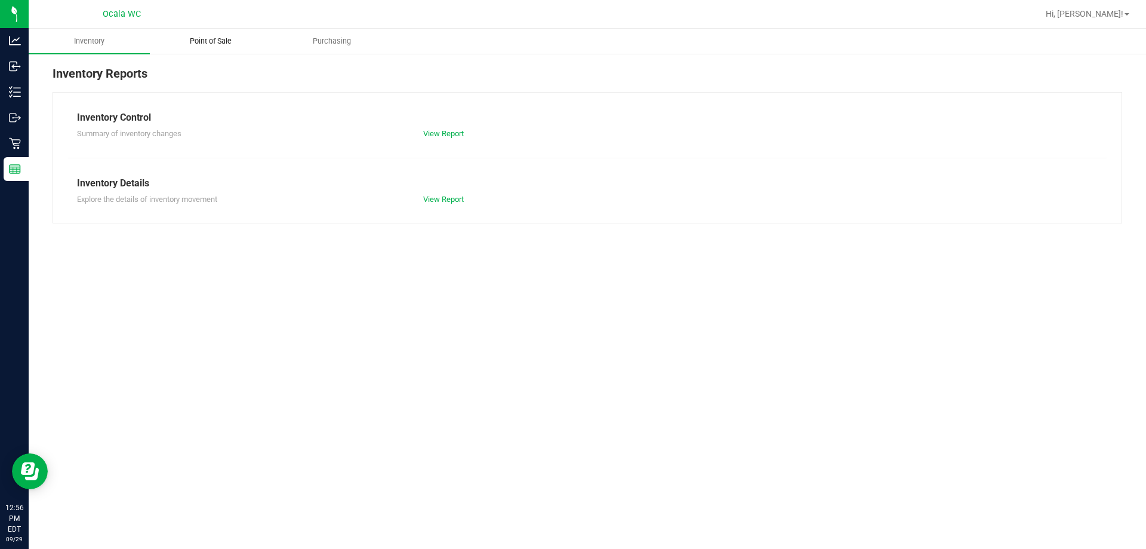
click at [205, 40] on span "Point of Sale" at bounding box center [211, 41] width 74 height 11
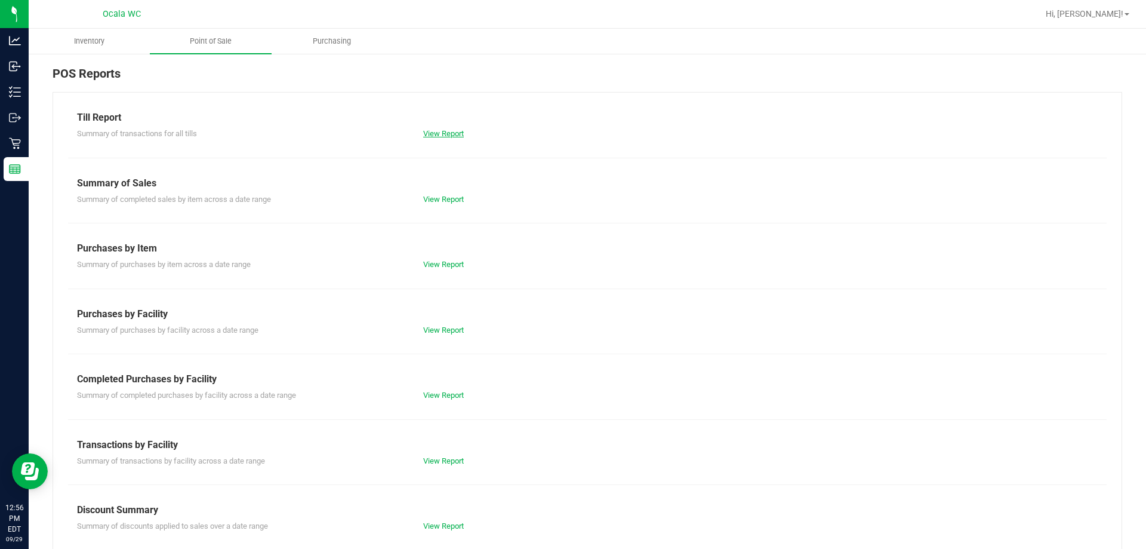
click at [439, 131] on link "View Report" at bounding box center [443, 133] width 41 height 9
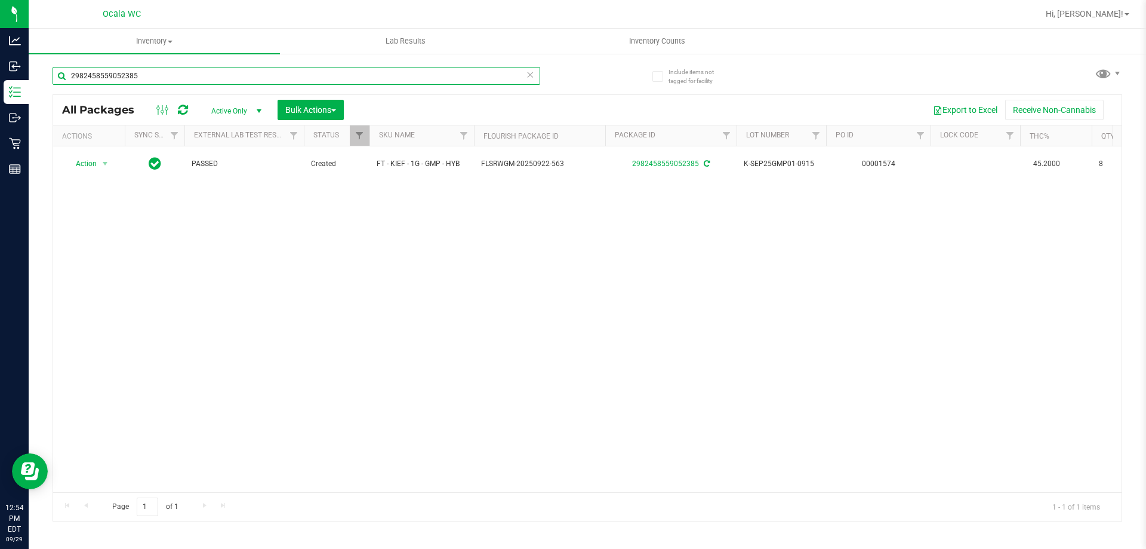
click at [130, 72] on input "2982458559052385" at bounding box center [297, 76] width 488 height 18
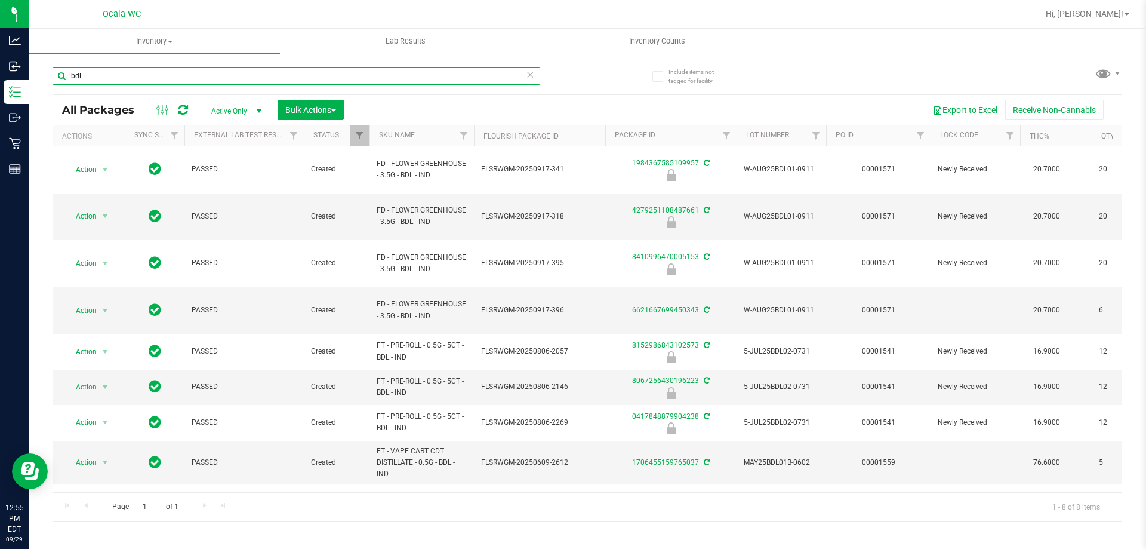
click at [97, 73] on input "bdl" at bounding box center [297, 76] width 488 height 18
type input "8152986843102573"
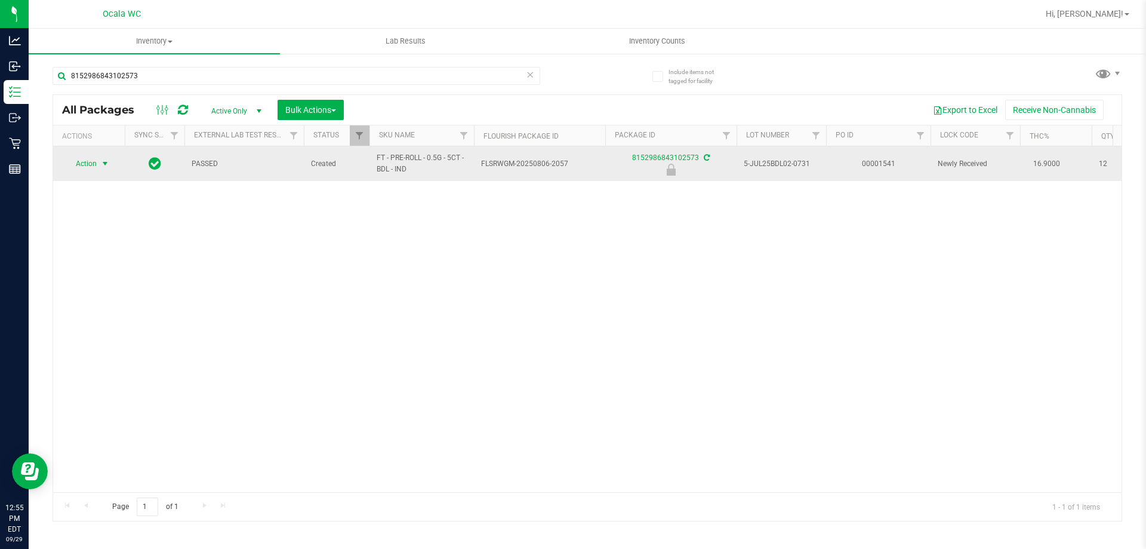
click at [89, 163] on span "Action" at bounding box center [81, 163] width 32 height 17
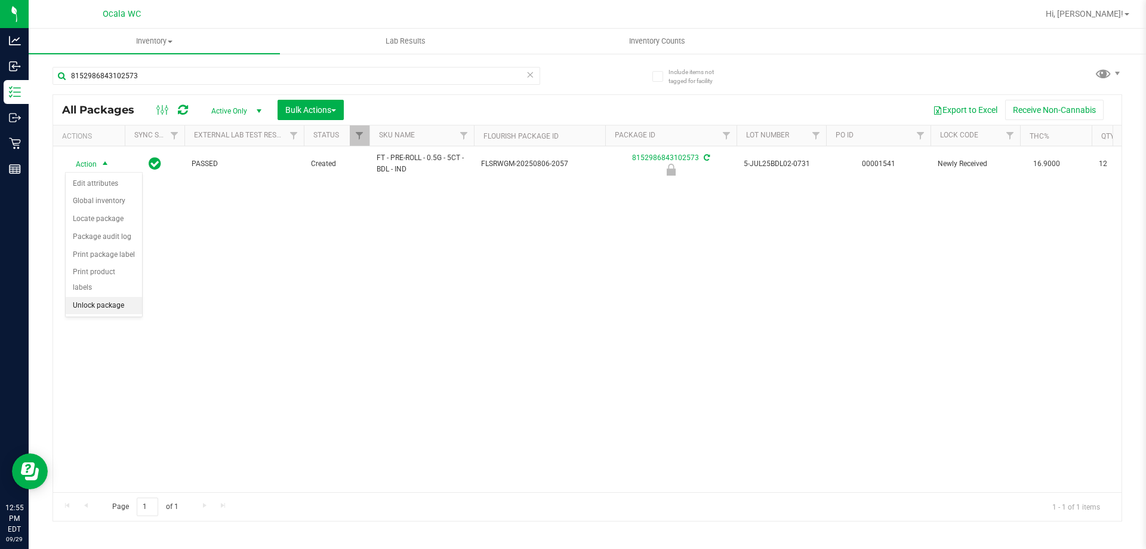
click at [90, 297] on li "Unlock package" at bounding box center [104, 306] width 76 height 18
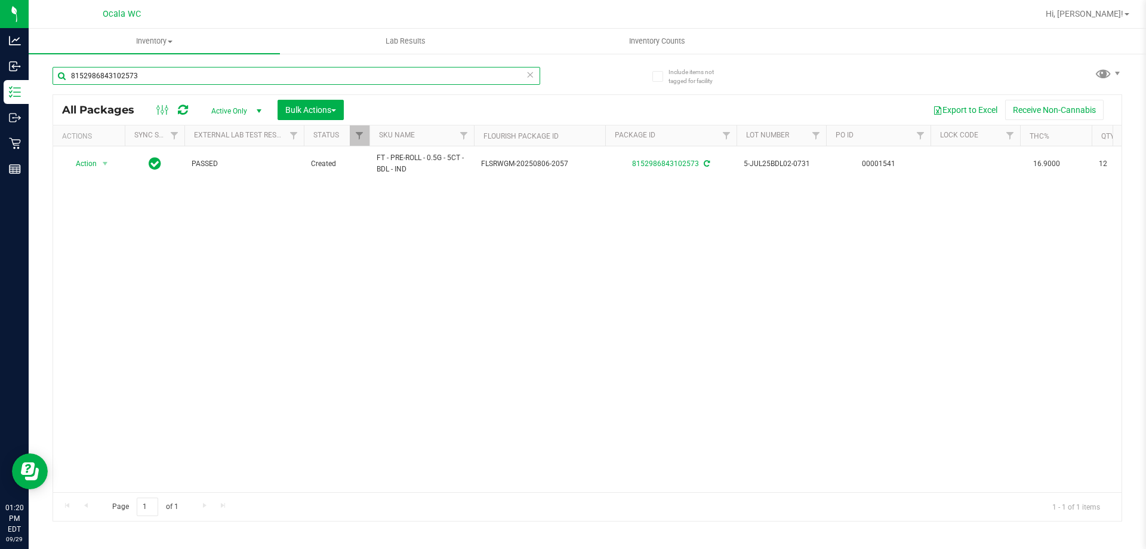
click at [155, 73] on input "8152986843102573" at bounding box center [297, 76] width 488 height 18
type input "7538597552949248"
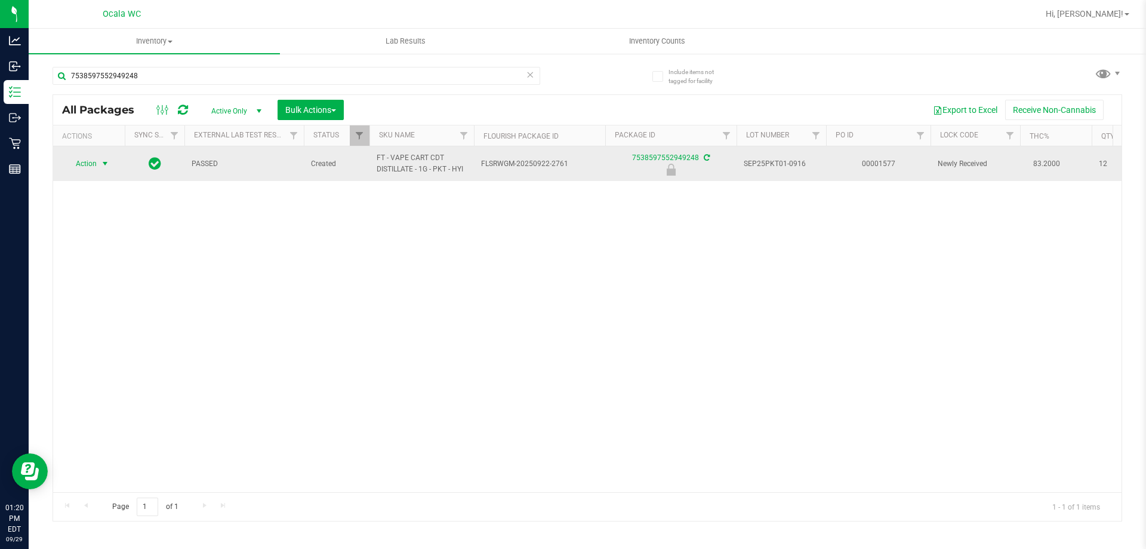
click at [87, 161] on span "Action" at bounding box center [81, 163] width 32 height 17
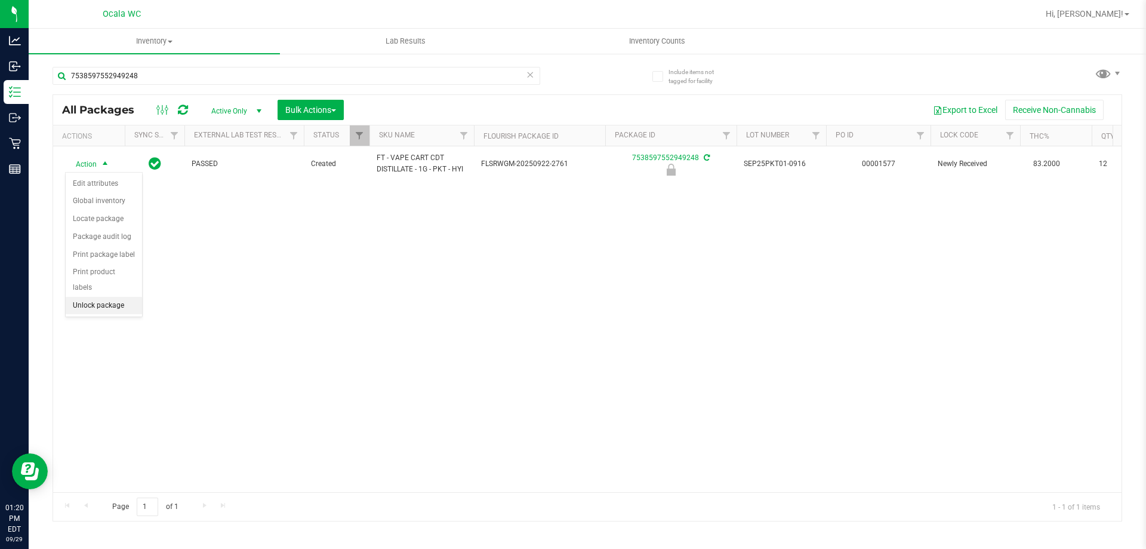
click at [79, 297] on li "Unlock package" at bounding box center [104, 306] width 76 height 18
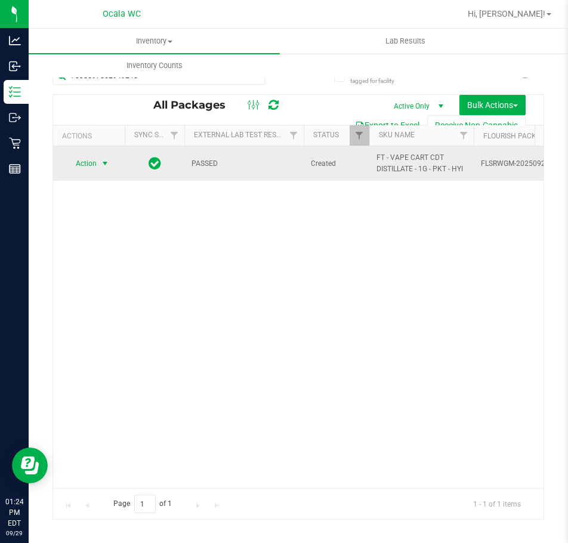
click at [88, 162] on span "Action" at bounding box center [81, 163] width 32 height 17
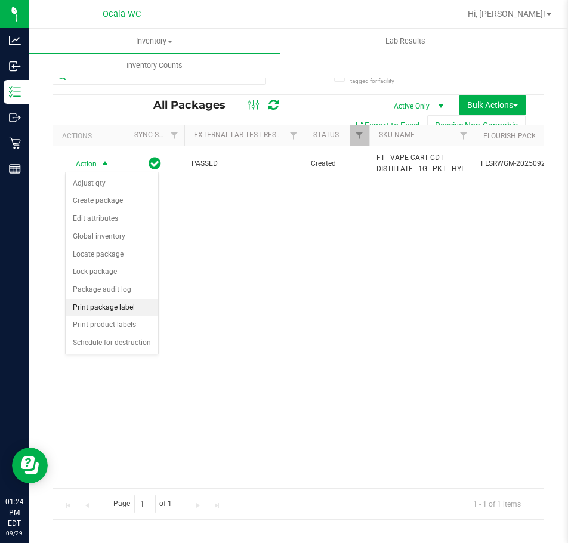
click at [97, 309] on li "Print package label" at bounding box center [112, 308] width 93 height 18
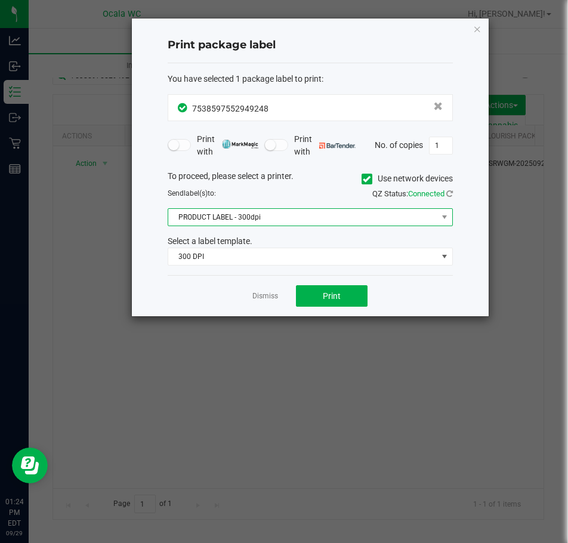
click at [215, 220] on span "PRODUCT LABEL - 300dpi" at bounding box center [302, 217] width 269 height 17
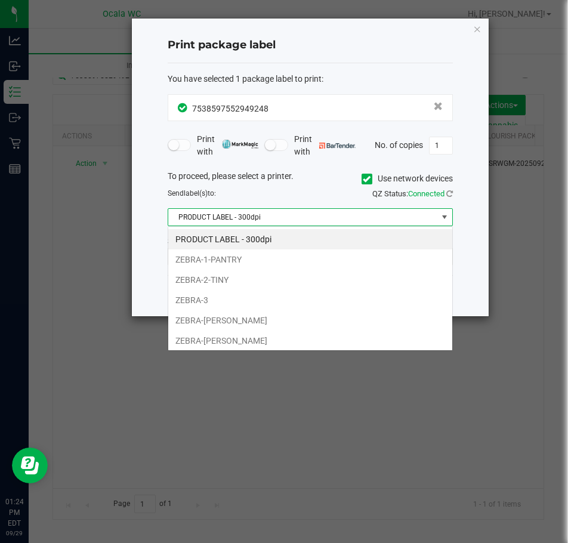
scroll to position [18, 285]
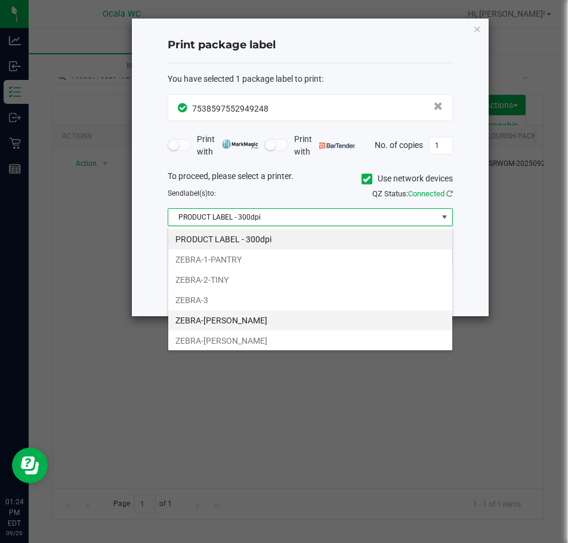
click at [201, 318] on li "ZEBRA-BRANDY-CLARK" at bounding box center [310, 320] width 284 height 20
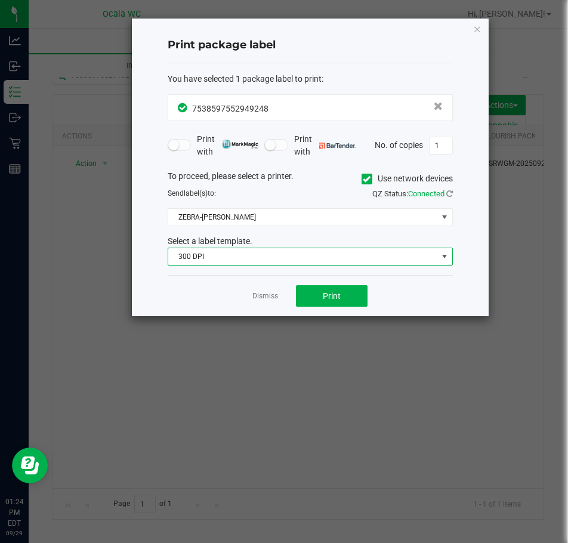
click at [226, 257] on span "300 DPI" at bounding box center [302, 256] width 269 height 17
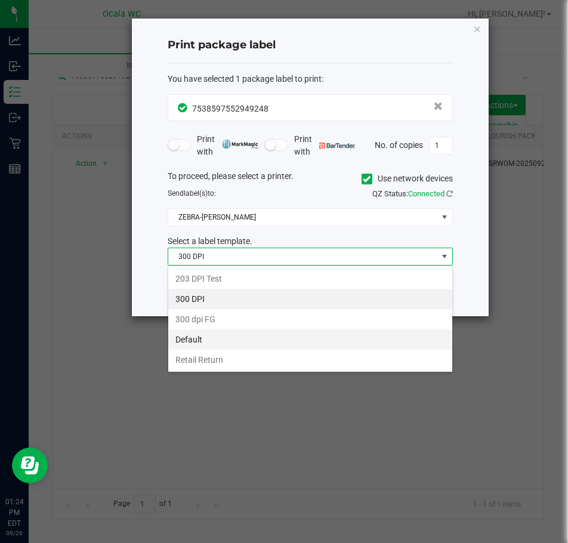
click at [203, 341] on li "Default" at bounding box center [310, 339] width 284 height 20
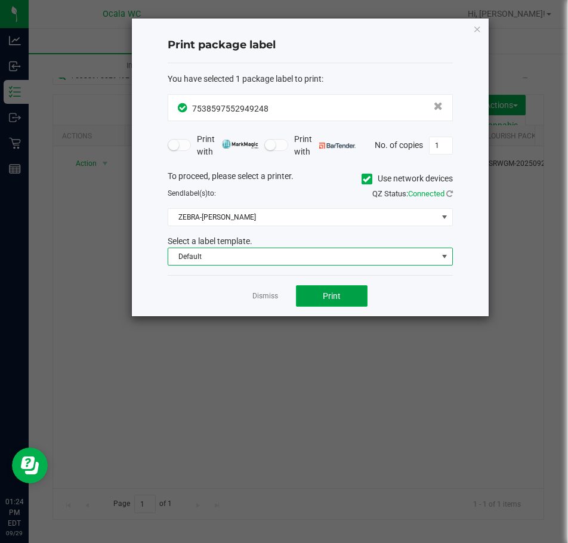
click at [340, 296] on span "Print" at bounding box center [332, 296] width 18 height 10
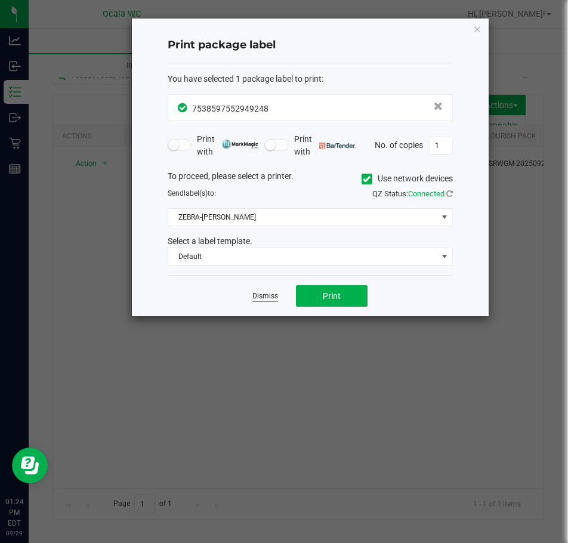
click at [263, 299] on link "Dismiss" at bounding box center [265, 296] width 26 height 10
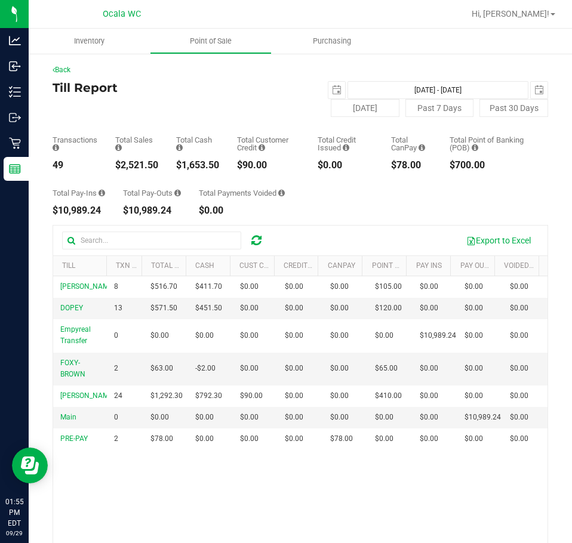
click at [247, 89] on h4 "Till Report" at bounding box center [177, 87] width 248 height 13
